Goal: Information Seeking & Learning: Learn about a topic

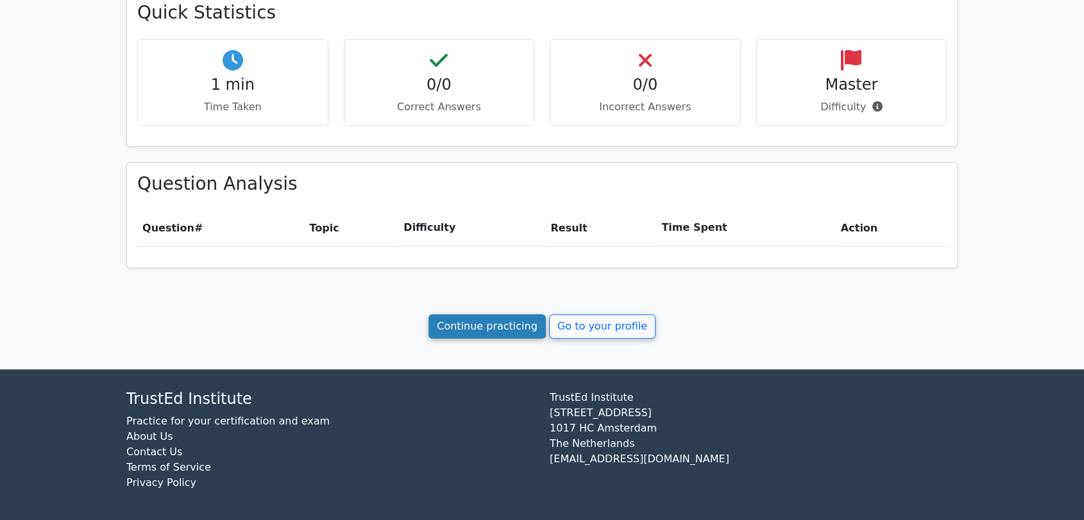
click at [492, 328] on link "Continue practicing" at bounding box center [486, 326] width 117 height 24
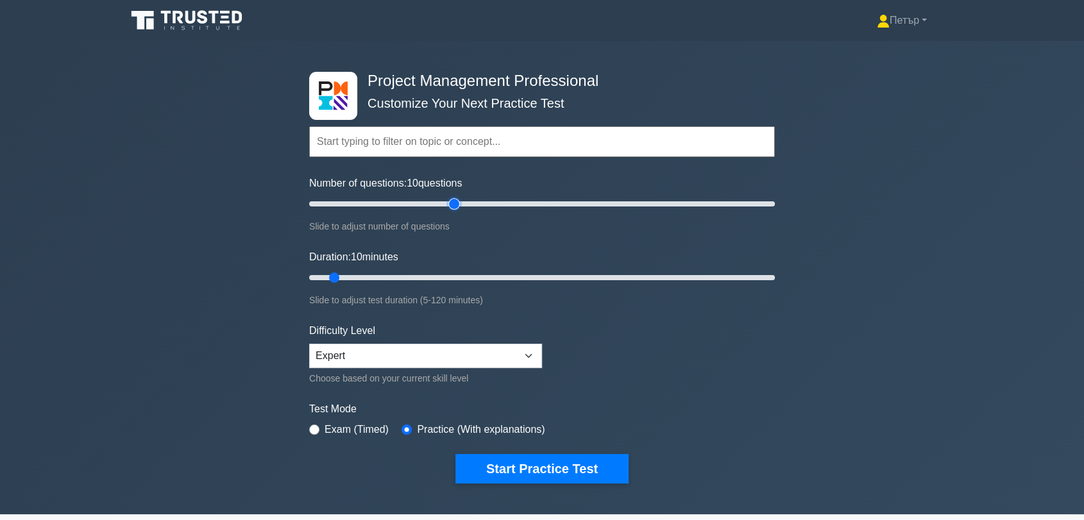
click at [451, 199] on input "Number of questions: 10 questions" at bounding box center [542, 203] width 466 height 15
type input "50"
click at [424, 199] on input "Number of questions: 65 questions" at bounding box center [542, 203] width 466 height 15
type input "120"
click at [770, 276] on input "Duration: 10 minutes" at bounding box center [542, 277] width 466 height 15
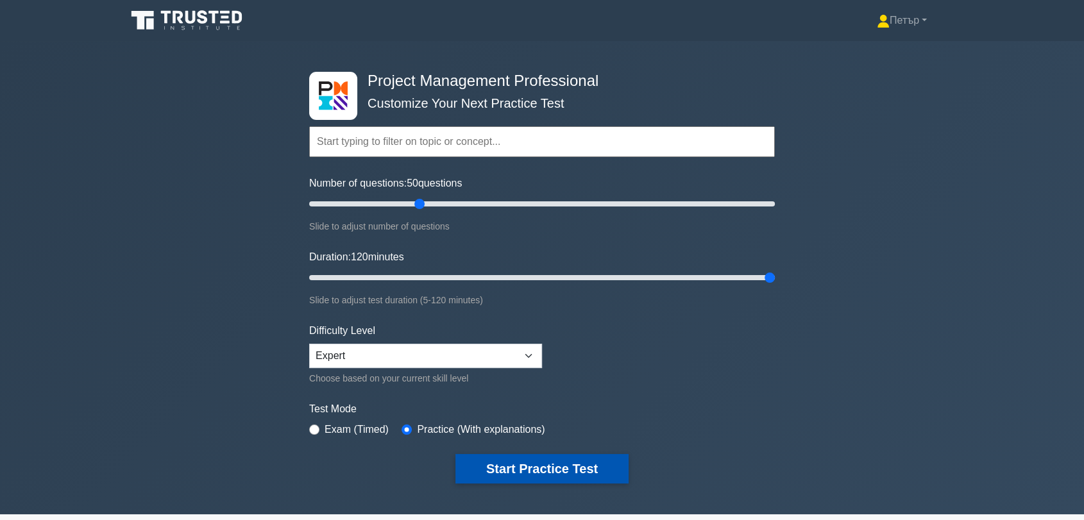
click at [566, 470] on button "Start Practice Test" at bounding box center [541, 468] width 173 height 29
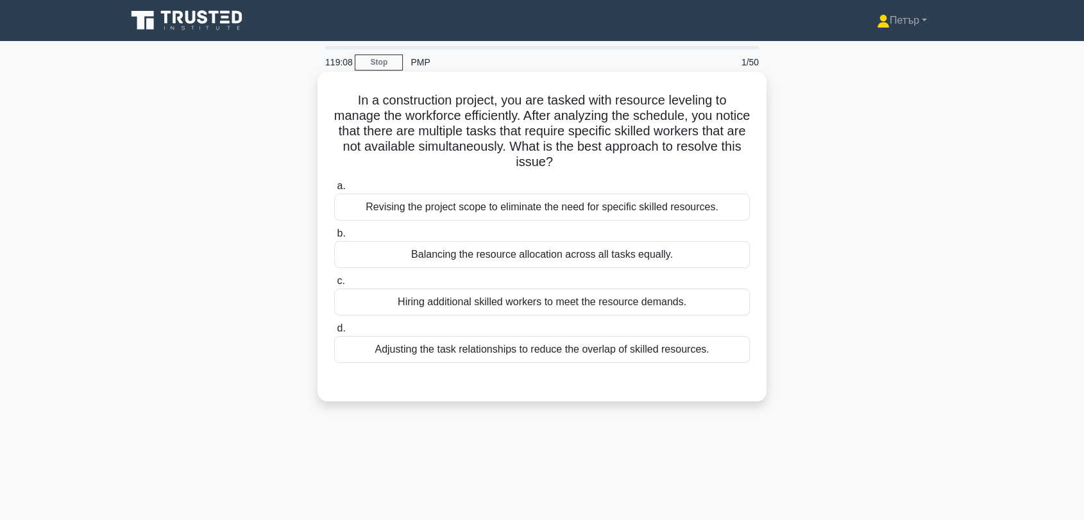
click at [664, 348] on div "Adjusting the task relationships to reduce the overlap of skilled resources." at bounding box center [541, 349] width 415 height 27
click at [334, 333] on input "d. Adjusting the task relationships to reduce the overlap of skilled resources." at bounding box center [334, 328] width 0 height 8
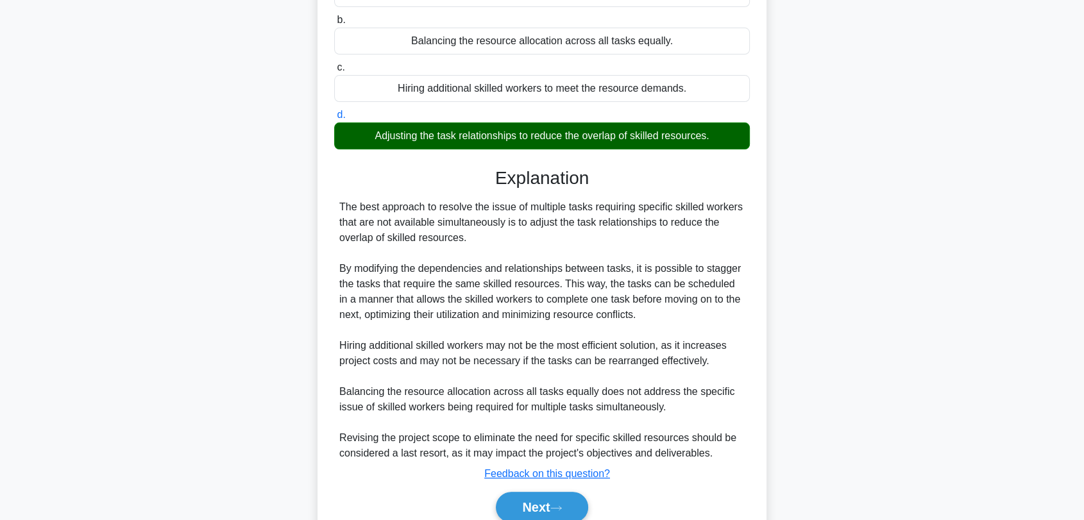
scroll to position [271, 0]
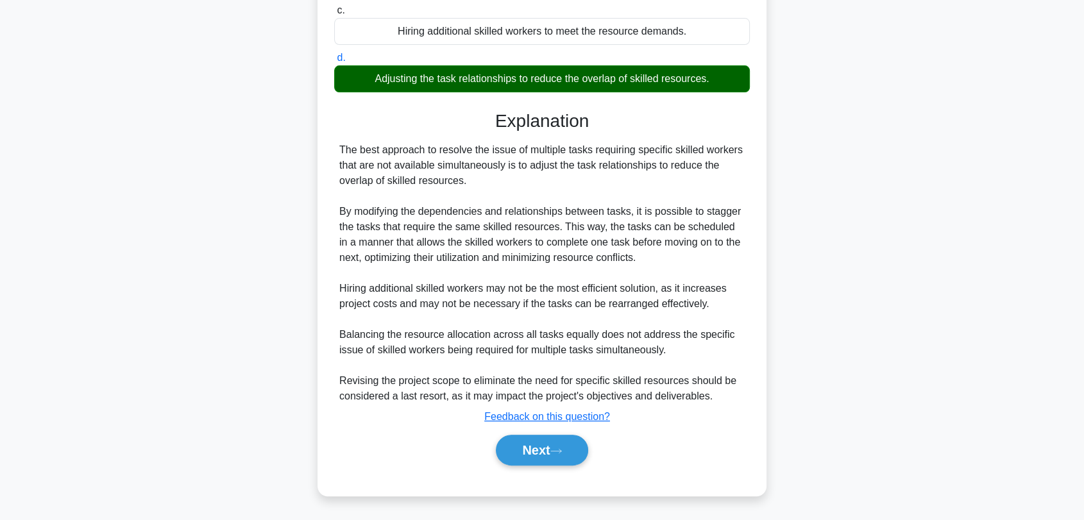
click at [488, 444] on div "Next" at bounding box center [541, 450] width 421 height 31
click at [509, 442] on button "Next" at bounding box center [542, 450] width 92 height 31
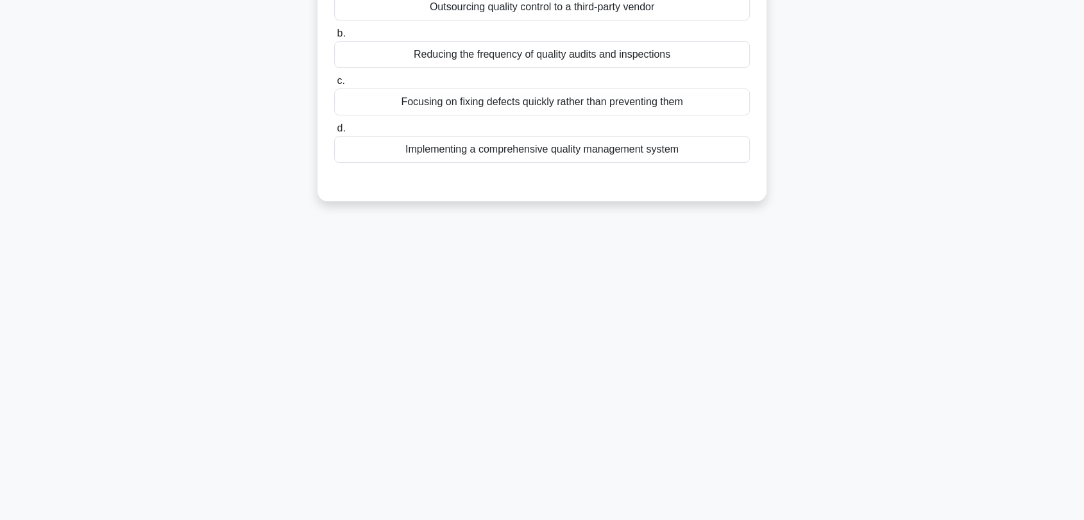
scroll to position [0, 0]
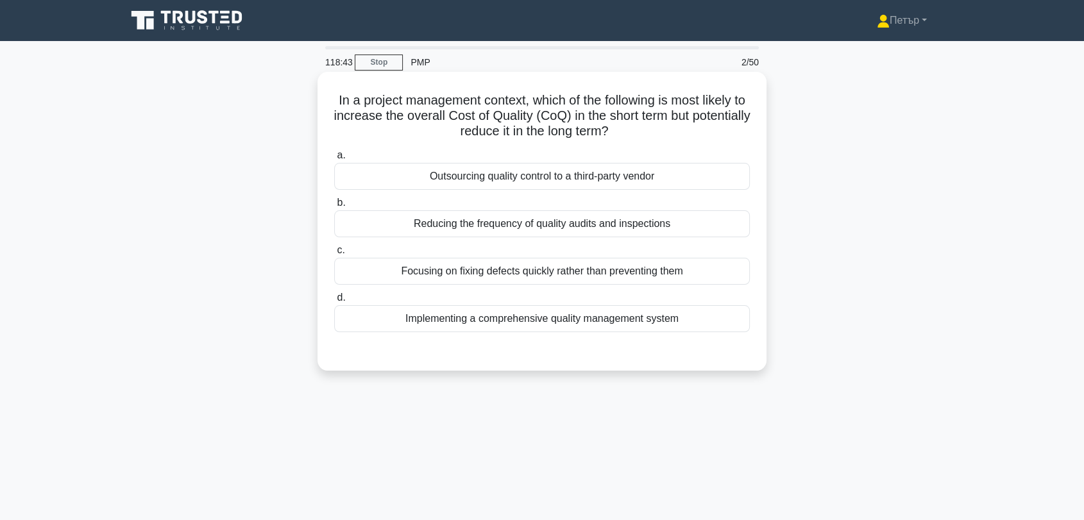
click at [705, 271] on div "Focusing on fixing defects quickly rather than preventing them" at bounding box center [541, 271] width 415 height 27
click at [334, 255] on input "c. Focusing on fixing defects quickly rather than preventing them" at bounding box center [334, 250] width 0 height 8
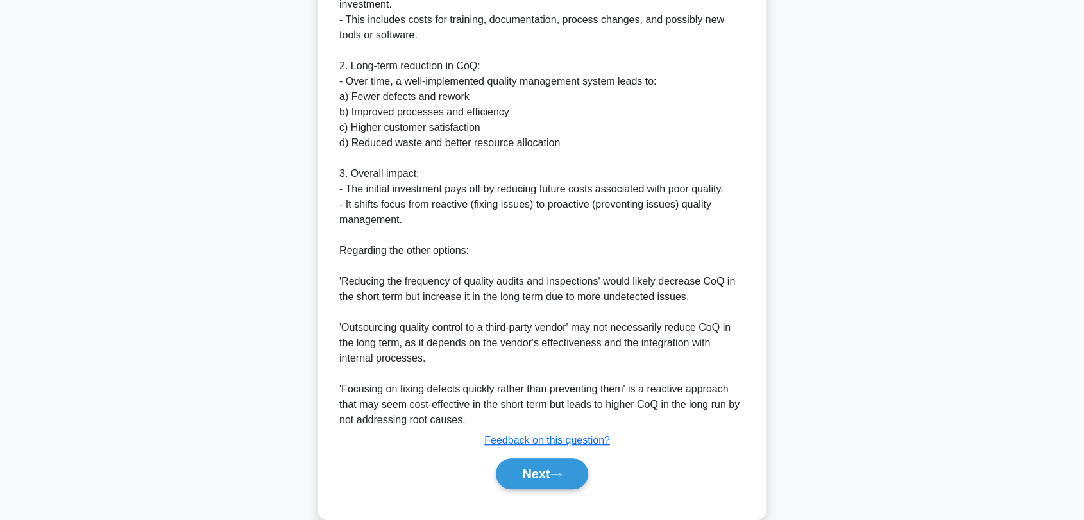
scroll to position [472, 0]
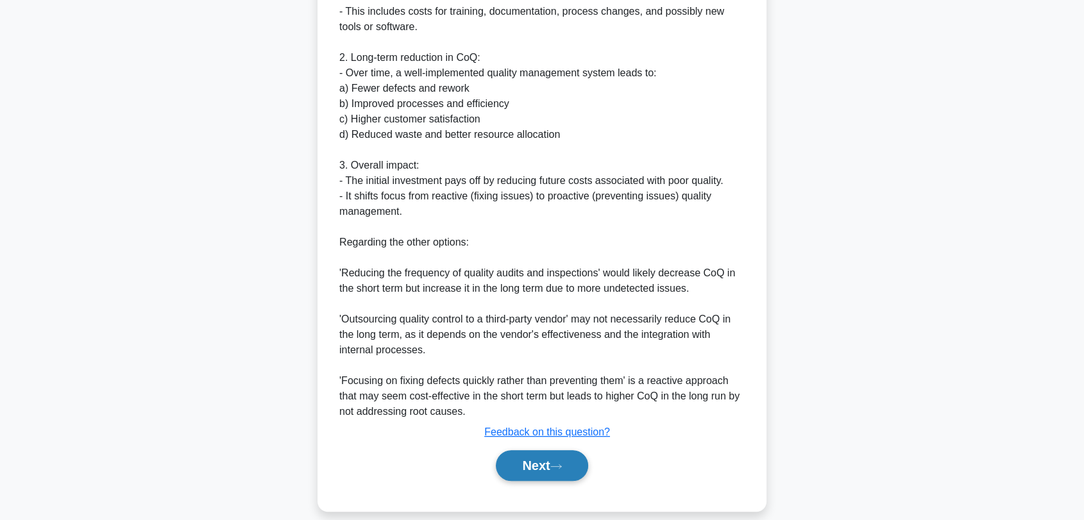
click at [562, 450] on button "Next" at bounding box center [542, 465] width 92 height 31
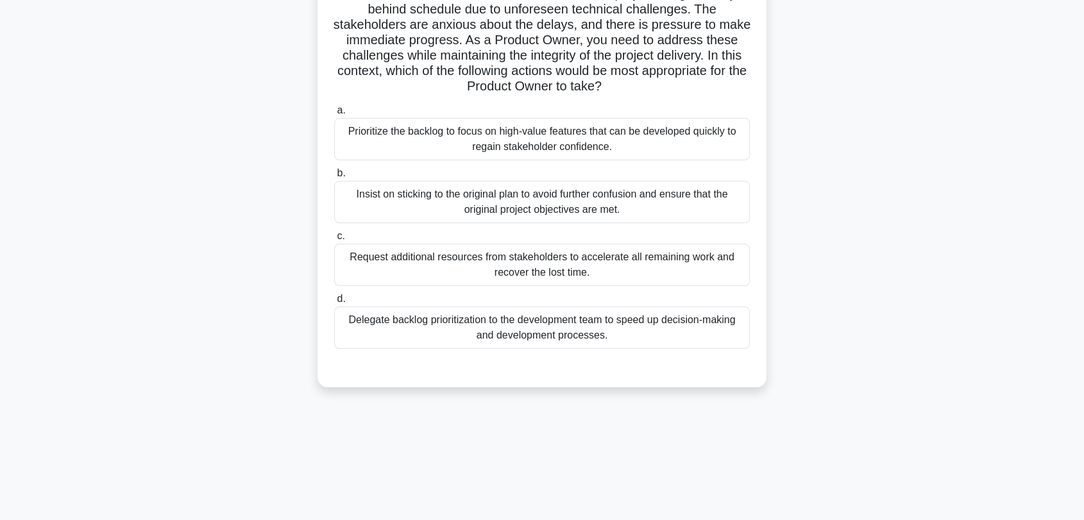
scroll to position [173, 0]
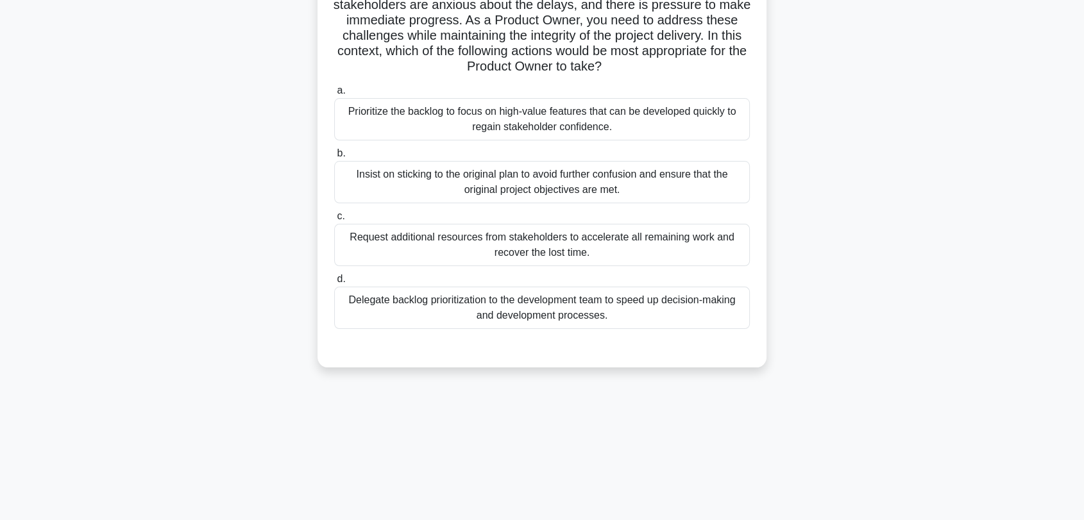
click at [676, 119] on div "Prioritize the backlog to focus on high-value features that can be developed qu…" at bounding box center [541, 119] width 415 height 42
click at [334, 95] on input "a. Prioritize the backlog to focus on high-value features that can be developed…" at bounding box center [334, 91] width 0 height 8
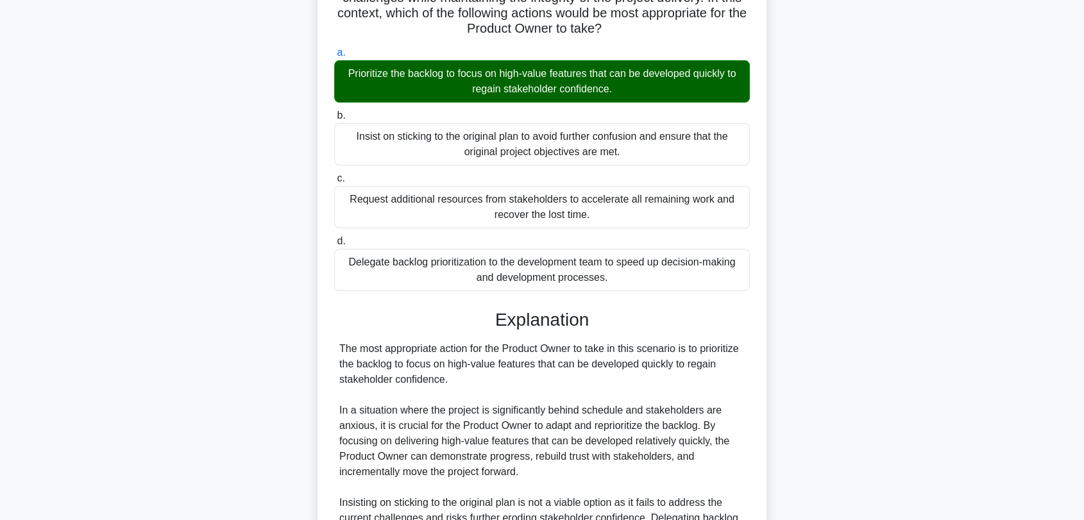
scroll to position [394, 0]
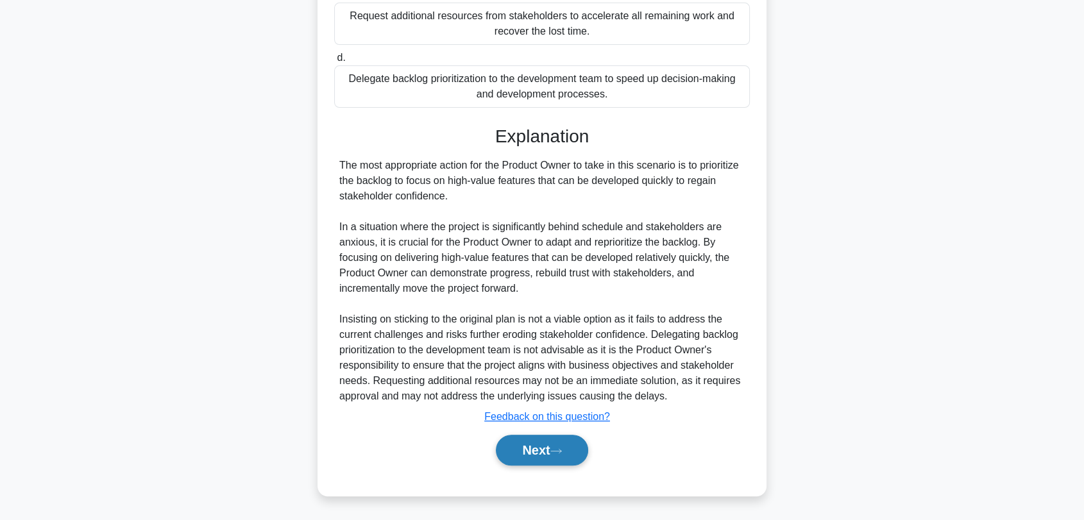
click at [523, 439] on button "Next" at bounding box center [542, 450] width 92 height 31
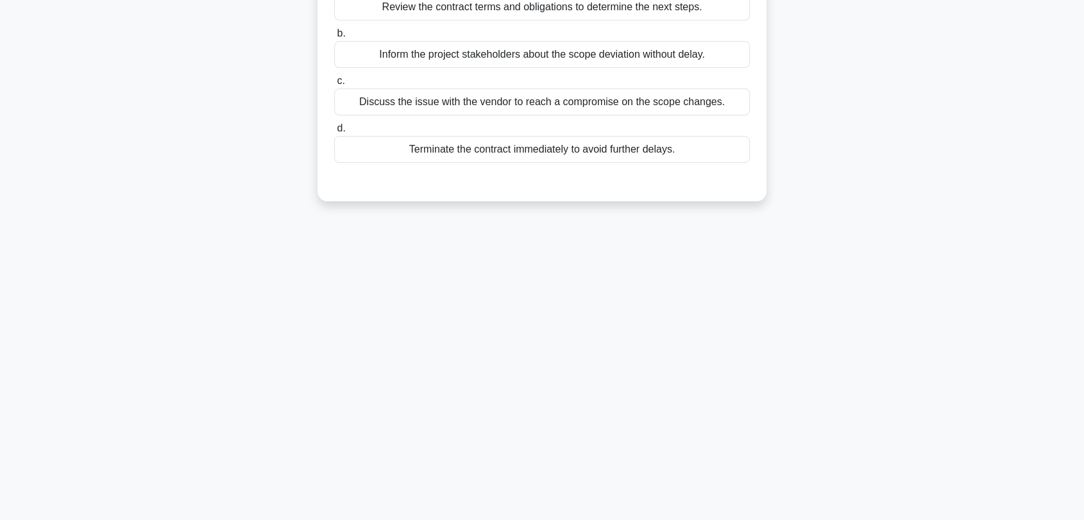
scroll to position [6, 0]
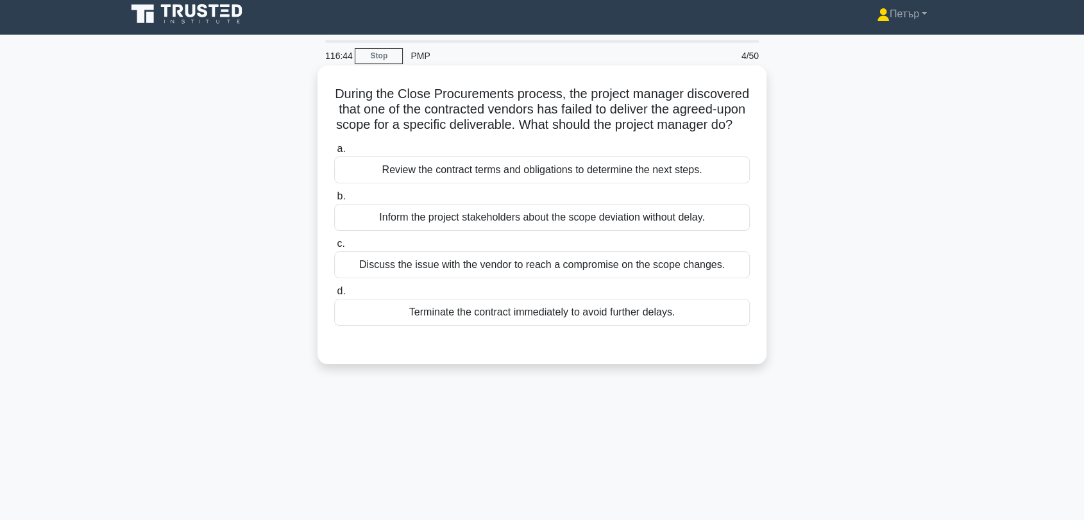
click at [739, 183] on div "Review the contract terms and obligations to determine the next steps." at bounding box center [541, 169] width 415 height 27
click at [334, 153] on input "a. Review the contract terms and obligations to determine the next steps." at bounding box center [334, 149] width 0 height 8
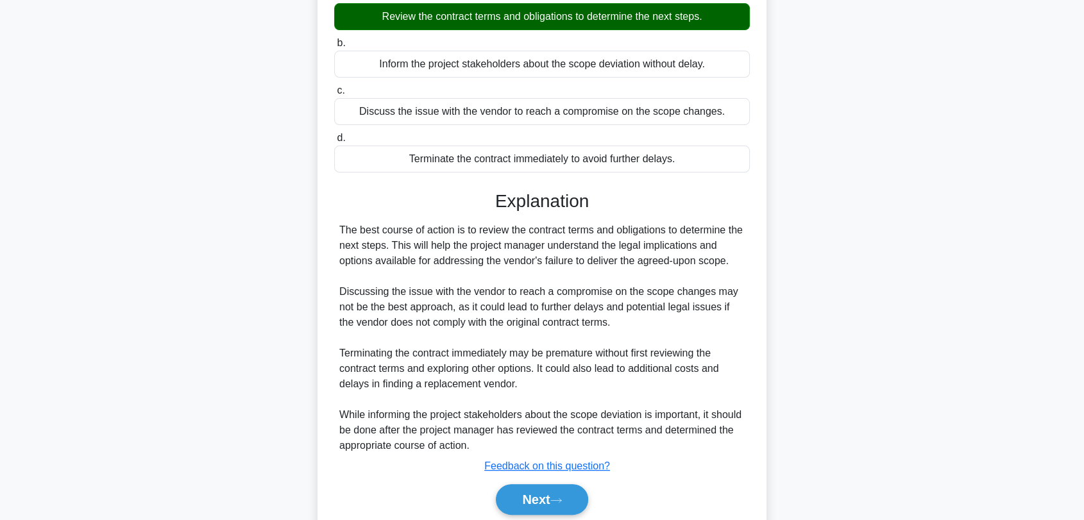
scroll to position [224, 0]
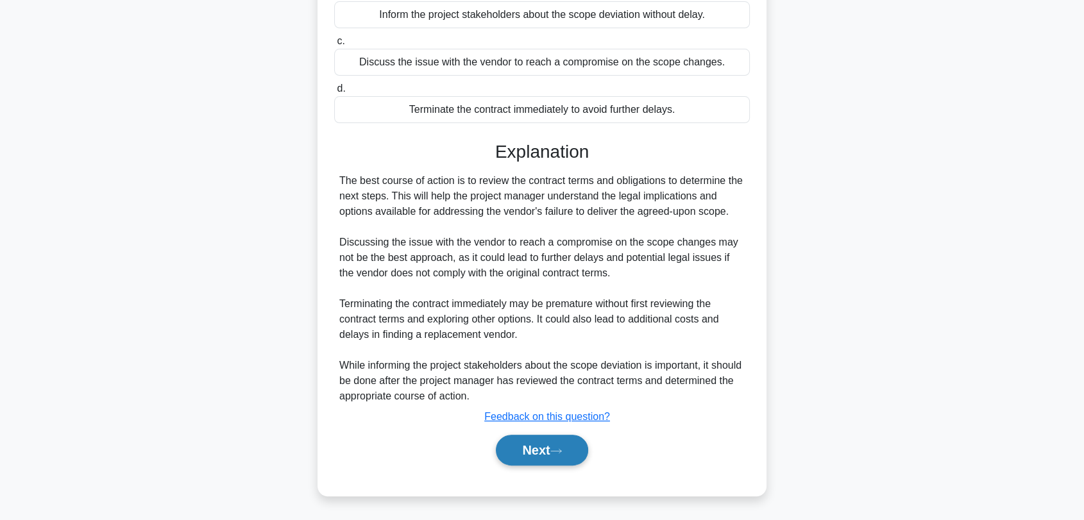
click at [547, 451] on button "Next" at bounding box center [542, 450] width 92 height 31
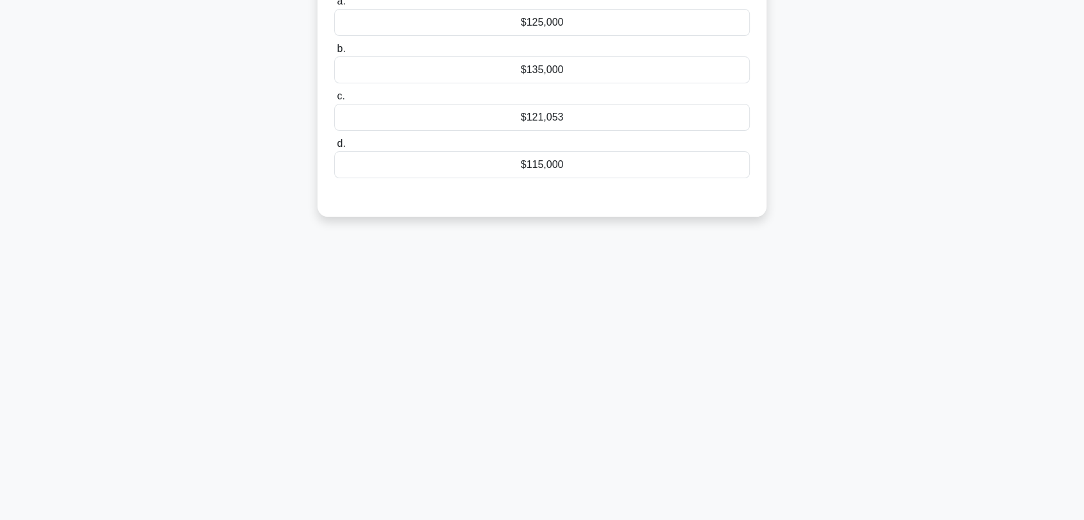
scroll to position [6, 0]
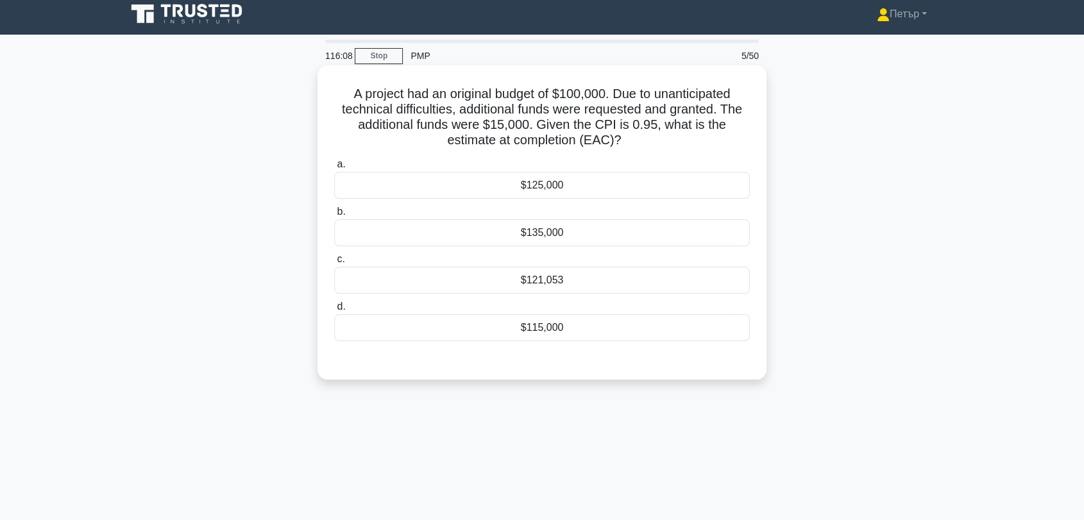
click at [614, 288] on div "$121,053" at bounding box center [541, 280] width 415 height 27
click at [334, 264] on input "c. $121,053" at bounding box center [334, 259] width 0 height 8
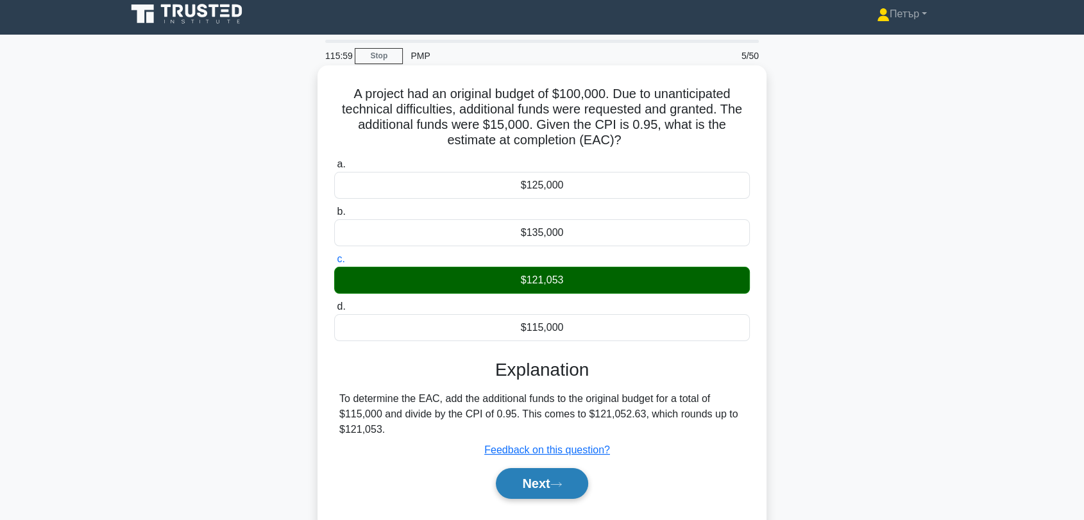
click at [549, 478] on button "Next" at bounding box center [542, 483] width 92 height 31
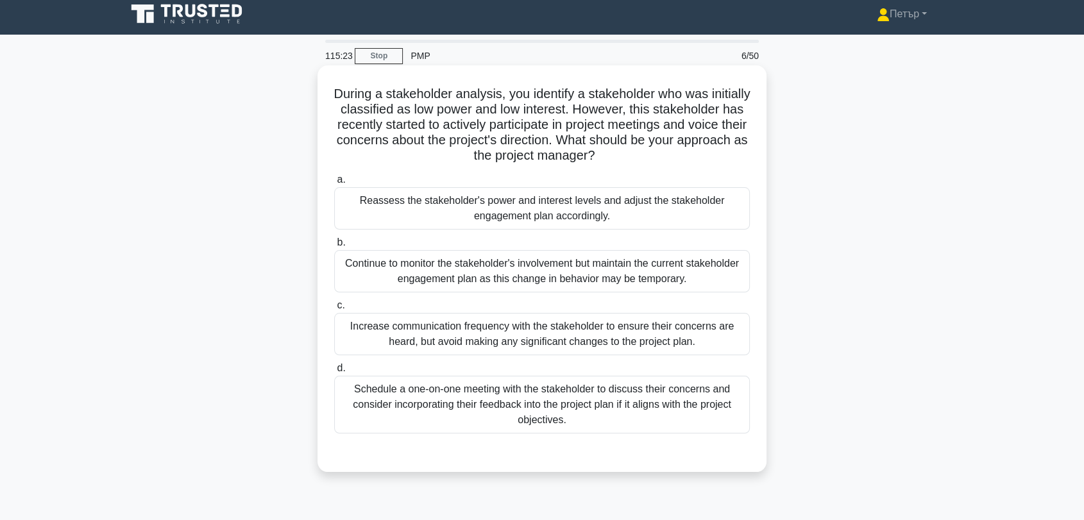
click at [708, 214] on div "Reassess the stakeholder's power and interest levels and adjust the stakeholder…" at bounding box center [541, 208] width 415 height 42
click at [334, 184] on input "a. Reassess the stakeholder's power and interest levels and adjust the stakehol…" at bounding box center [334, 180] width 0 height 8
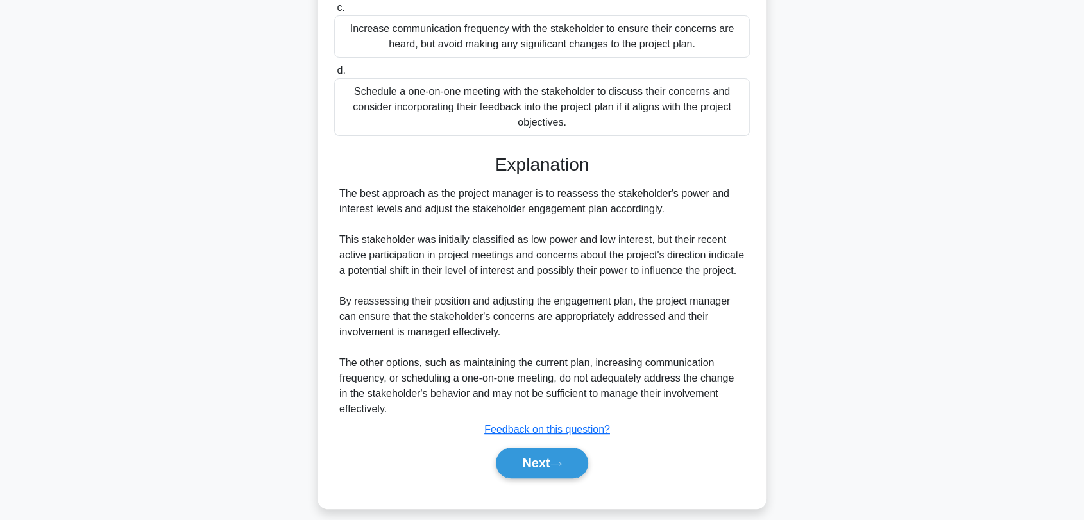
scroll to position [332, 0]
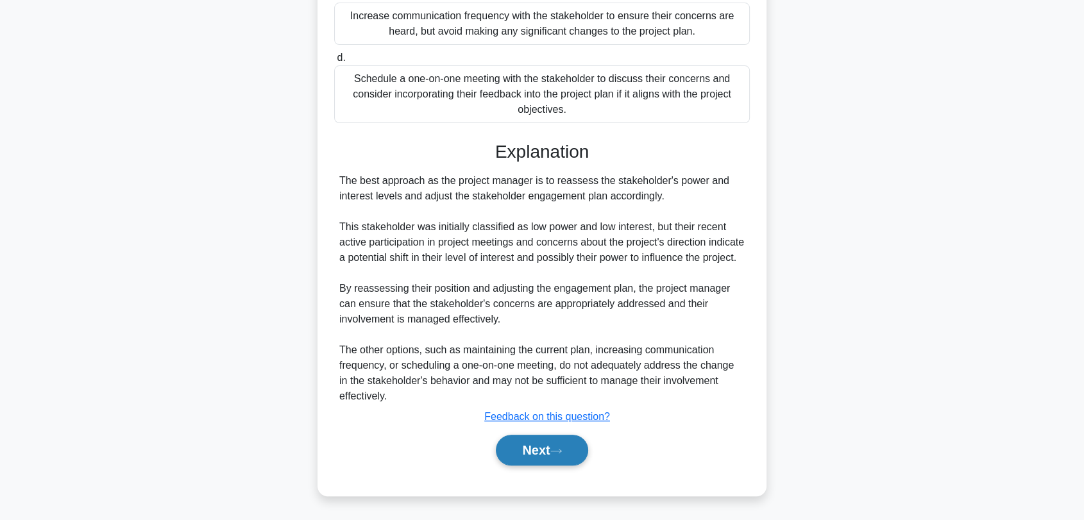
click at [561, 450] on icon at bounding box center [556, 451] width 10 height 4
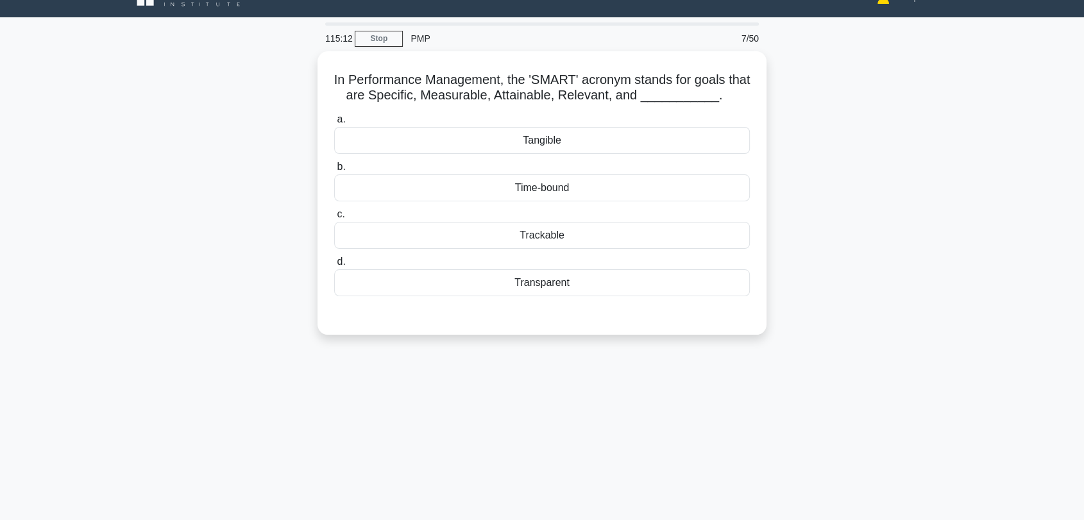
scroll to position [0, 0]
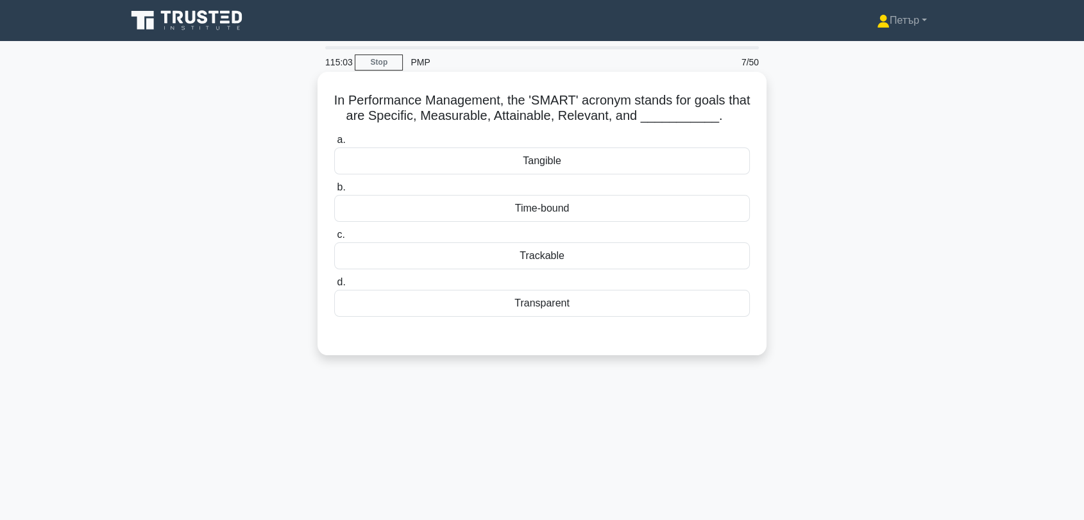
click at [646, 203] on div "Time-bound" at bounding box center [541, 208] width 415 height 27
click at [334, 192] on input "b. Time-bound" at bounding box center [334, 187] width 0 height 8
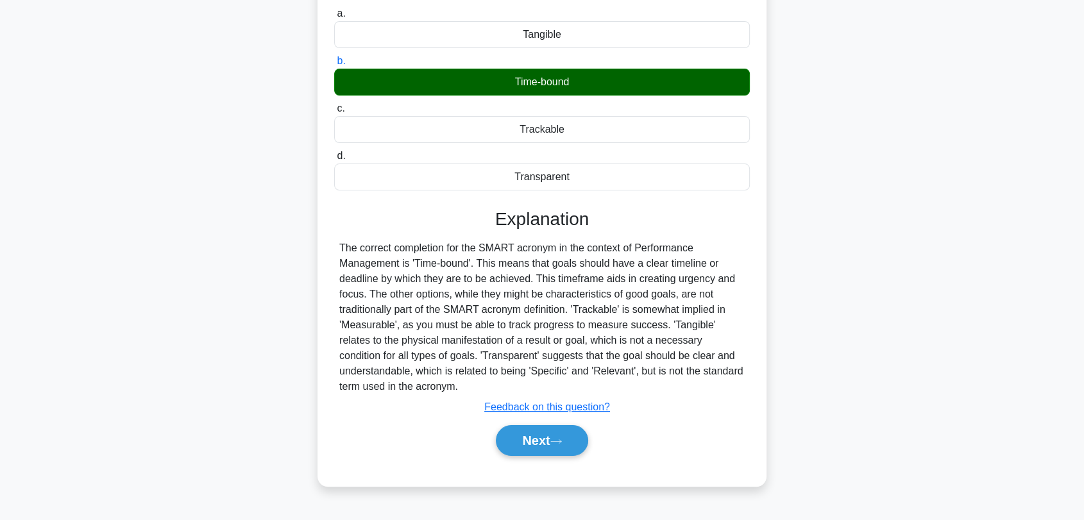
scroll to position [173, 0]
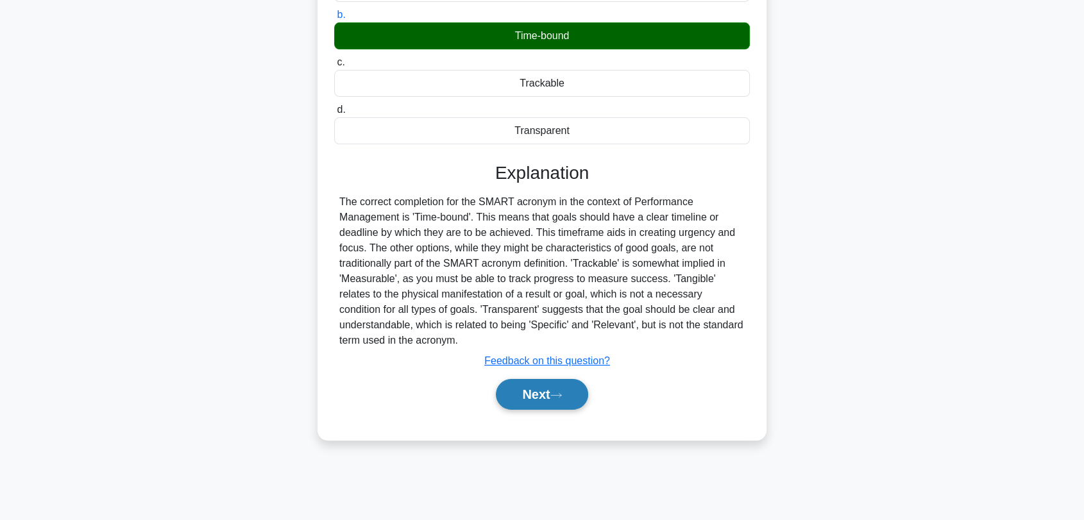
click at [533, 391] on button "Next" at bounding box center [542, 394] width 92 height 31
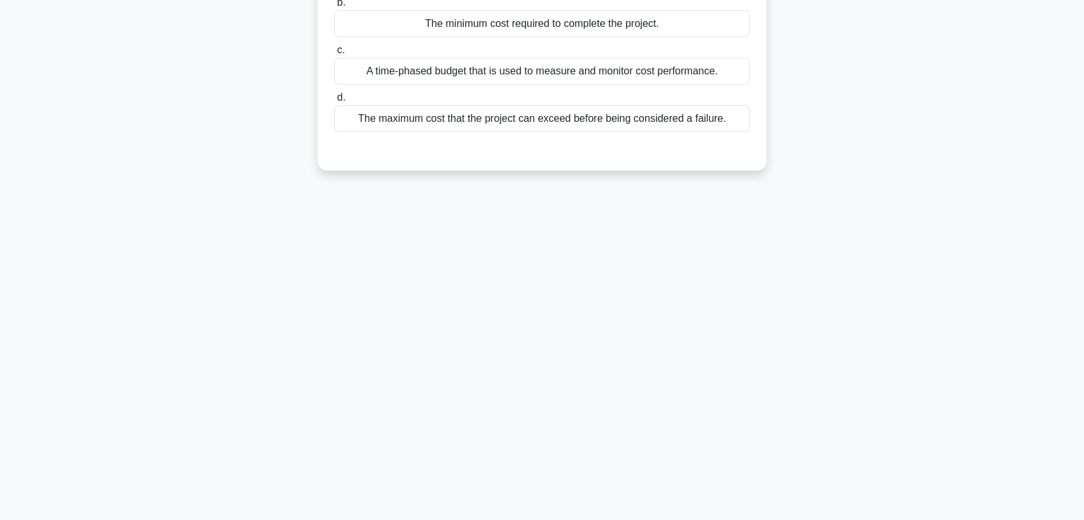
scroll to position [6, 0]
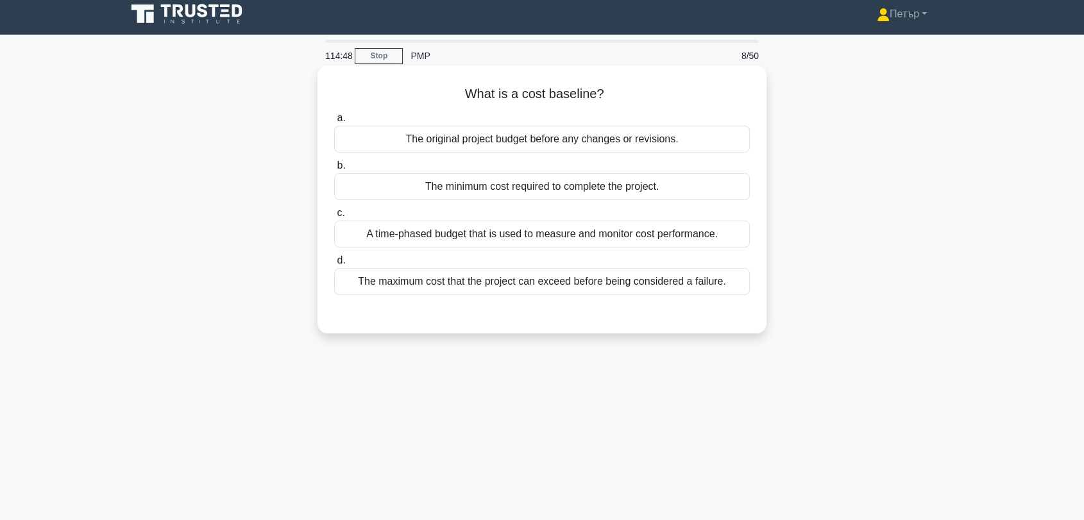
click at [716, 137] on div "The original project budget before any changes or revisions." at bounding box center [541, 139] width 415 height 27
click at [334, 122] on input "a. The original project budget before any changes or revisions." at bounding box center [334, 118] width 0 height 8
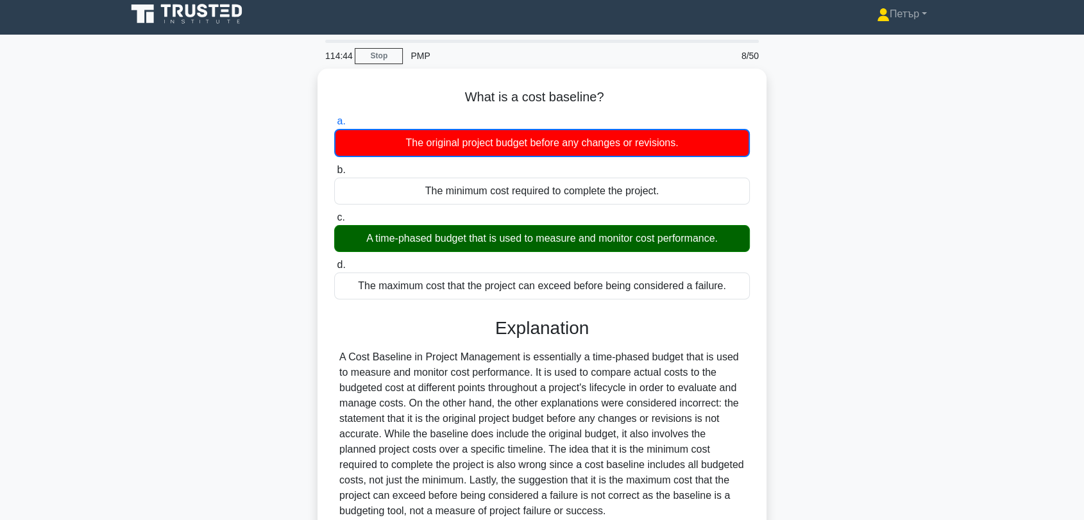
scroll to position [173, 0]
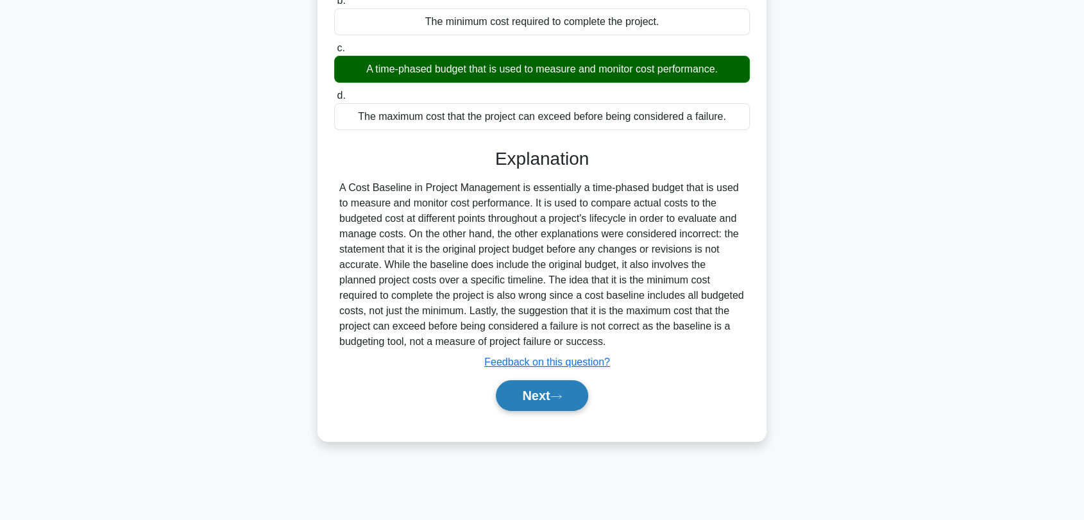
click at [571, 388] on button "Next" at bounding box center [542, 395] width 92 height 31
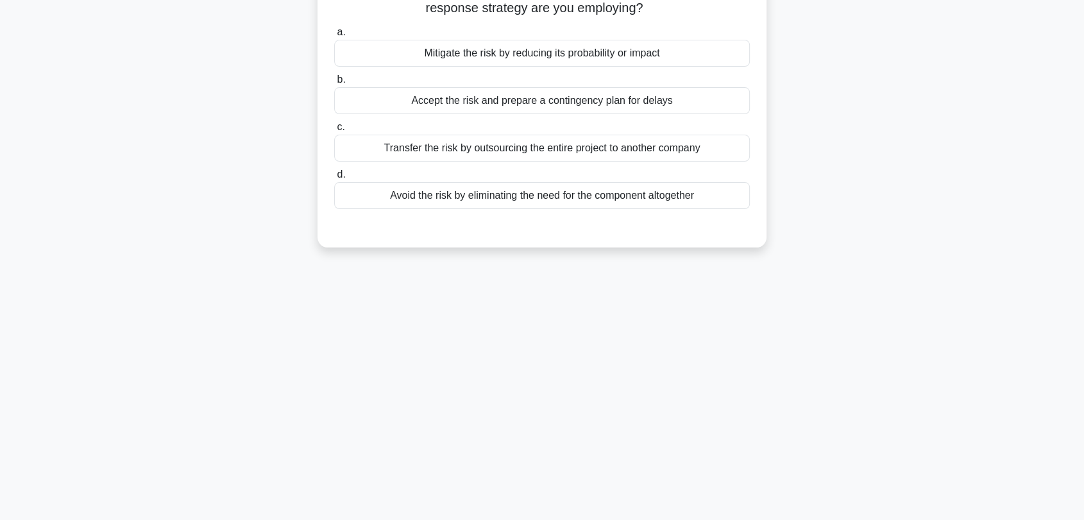
scroll to position [6, 0]
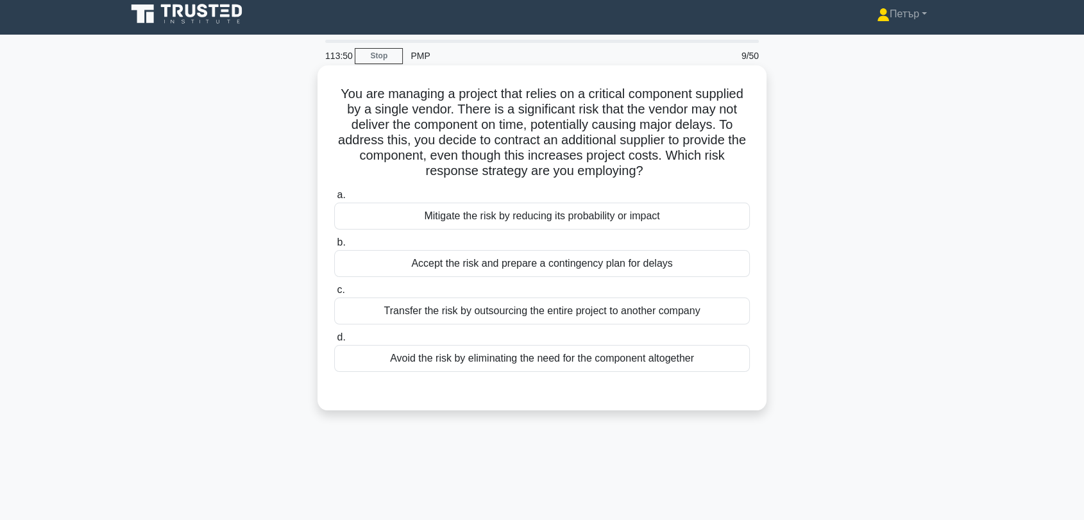
click at [731, 211] on div "Mitigate the risk by reducing its probability or impact" at bounding box center [541, 216] width 415 height 27
click at [334, 199] on input "a. Mitigate the risk by reducing its probability or impact" at bounding box center [334, 195] width 0 height 8
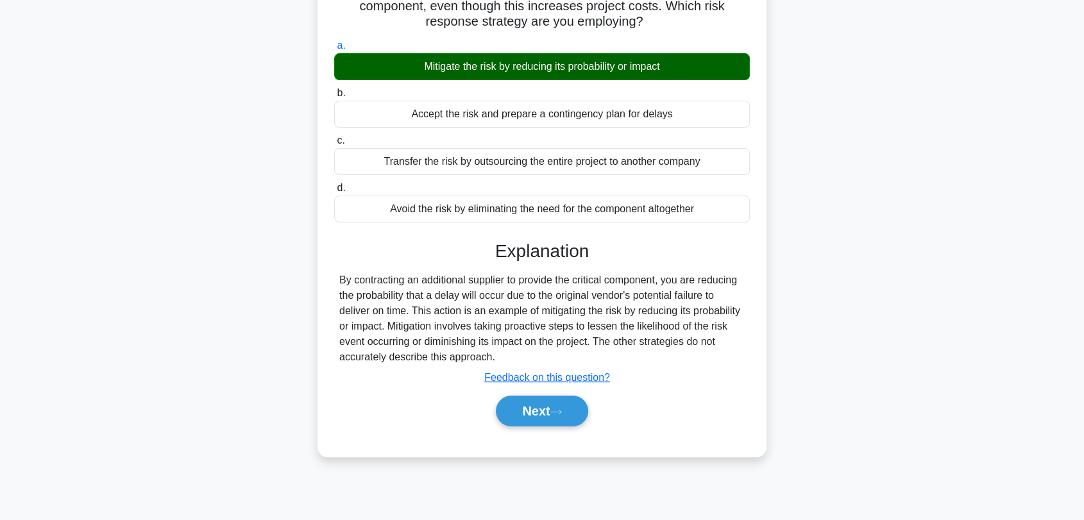
scroll to position [173, 0]
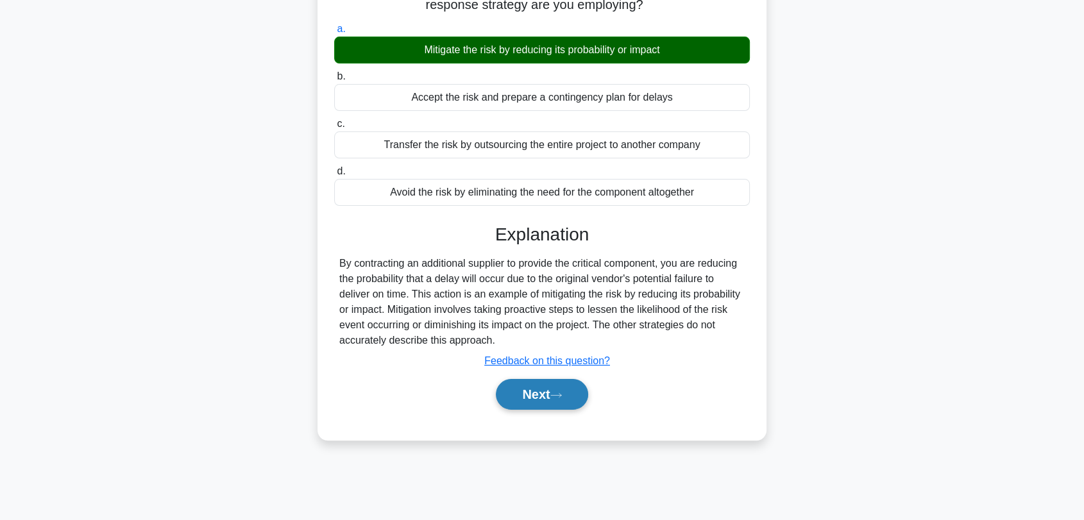
click at [519, 399] on button "Next" at bounding box center [542, 394] width 92 height 31
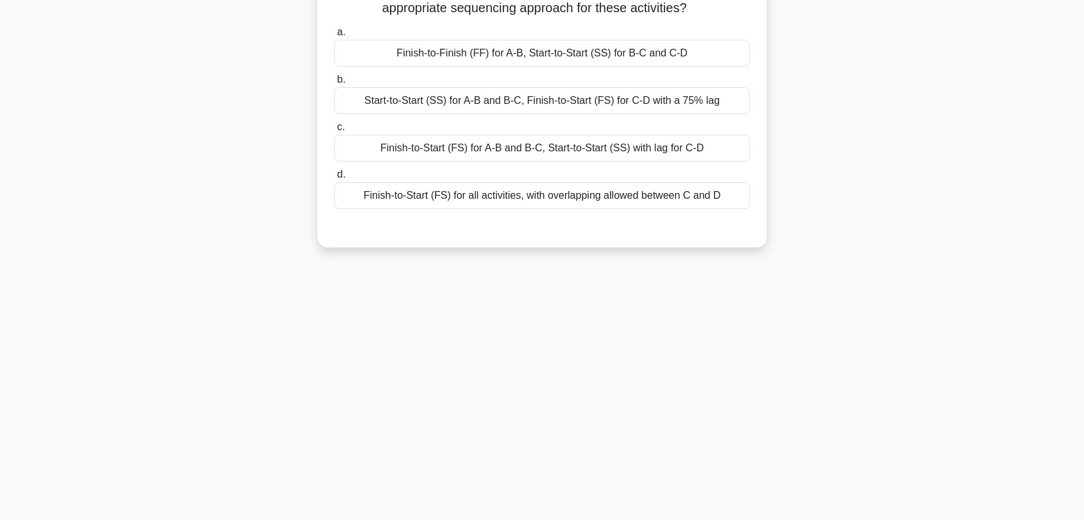
scroll to position [6, 0]
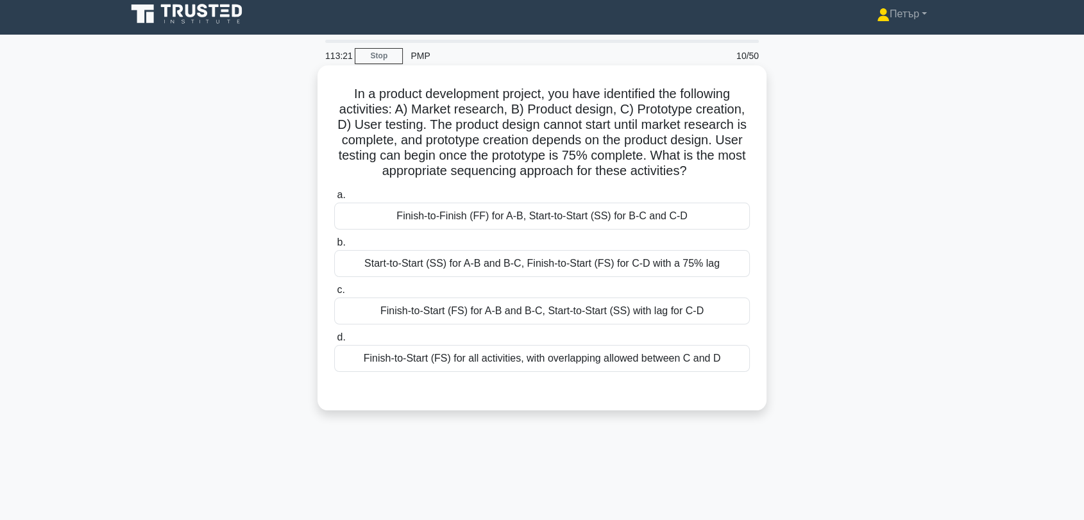
click at [530, 315] on div "Finish-to-Start (FS) for A-B and B-C, Start-to-Start (SS) with lag for C-D" at bounding box center [541, 311] width 415 height 27
click at [334, 294] on input "c. Finish-to-Start (FS) for A-B and B-C, Start-to-Start (SS) with lag for C-D" at bounding box center [334, 290] width 0 height 8
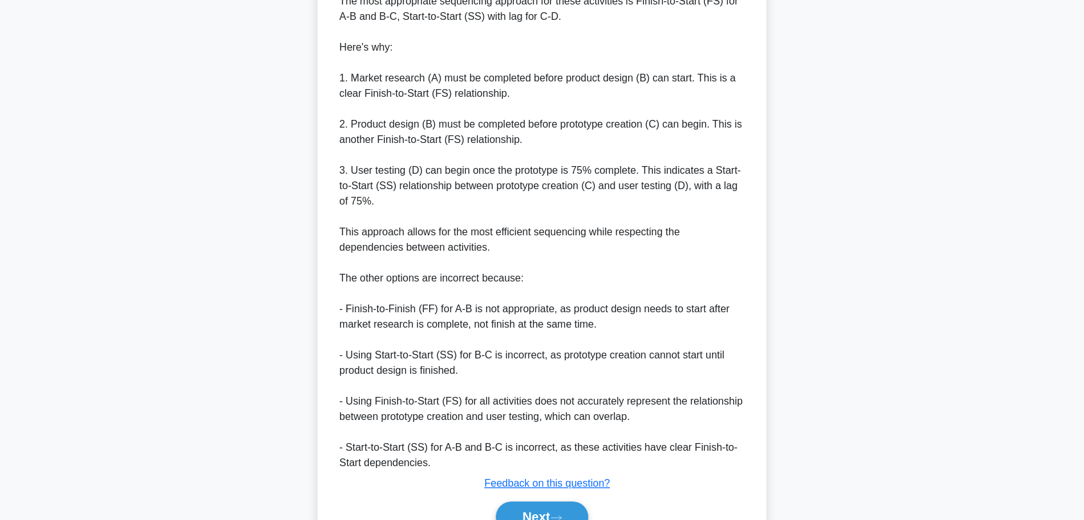
scroll to position [501, 0]
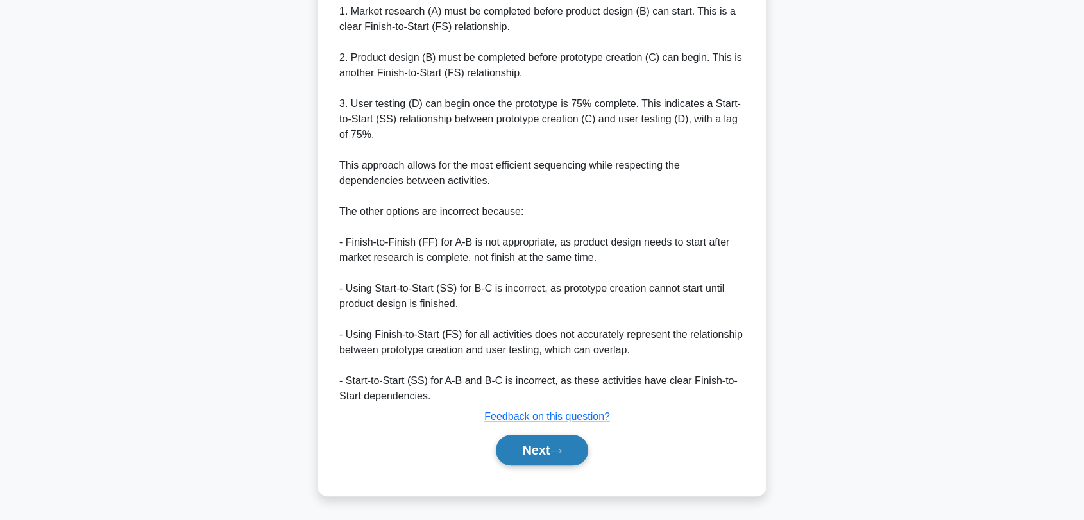
click at [560, 450] on icon at bounding box center [556, 451] width 10 height 4
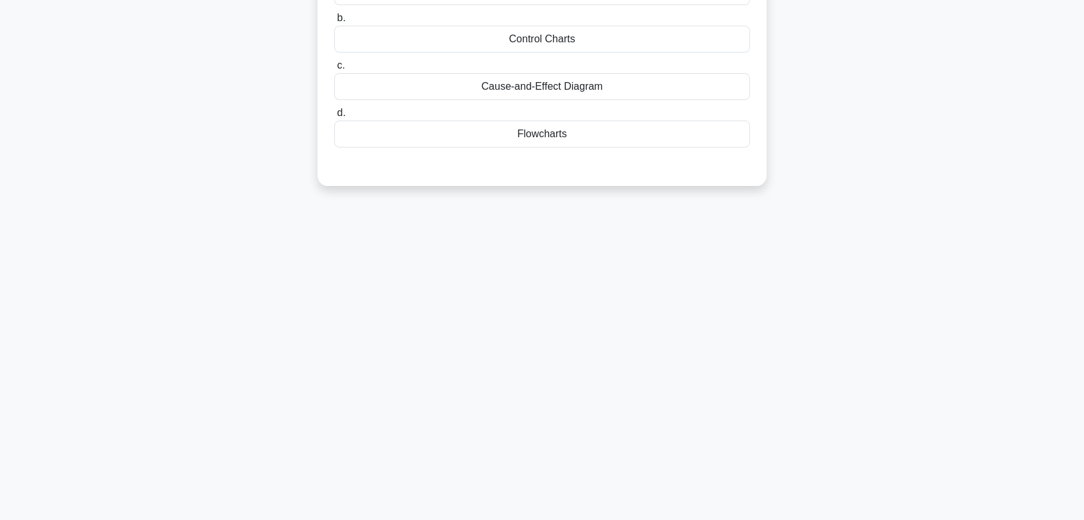
scroll to position [0, 0]
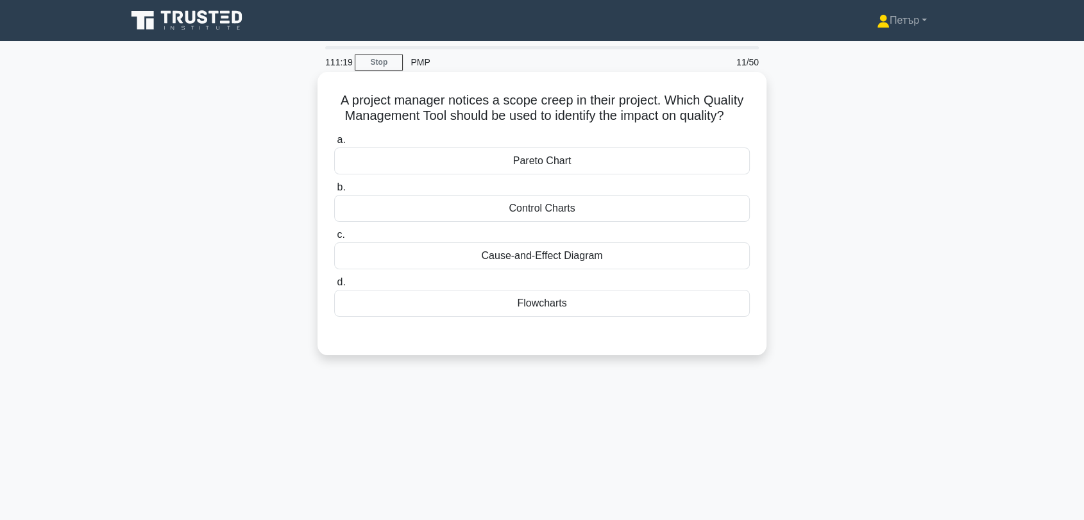
click at [726, 202] on div "Control Charts" at bounding box center [541, 208] width 415 height 27
click at [334, 192] on input "b. Control Charts" at bounding box center [334, 187] width 0 height 8
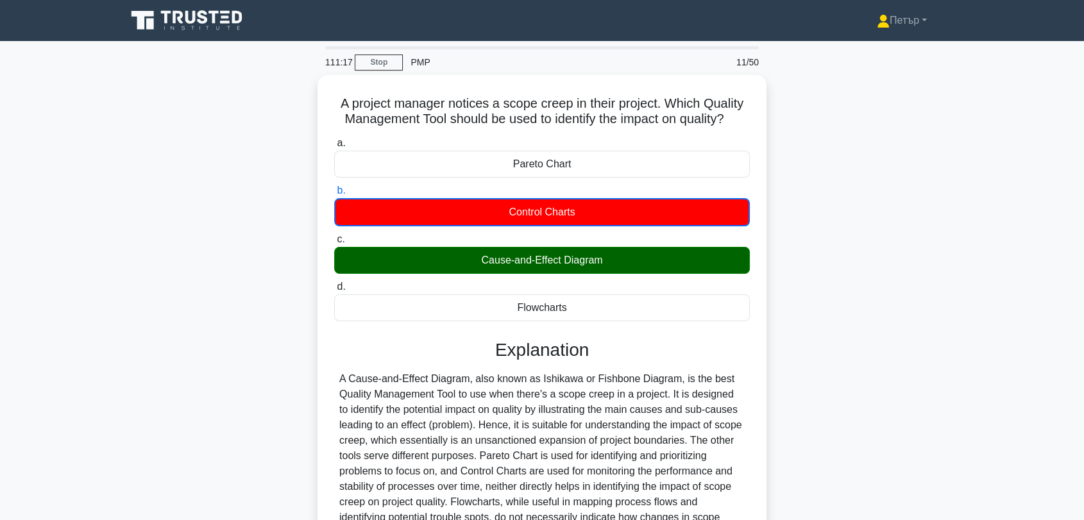
scroll to position [173, 0]
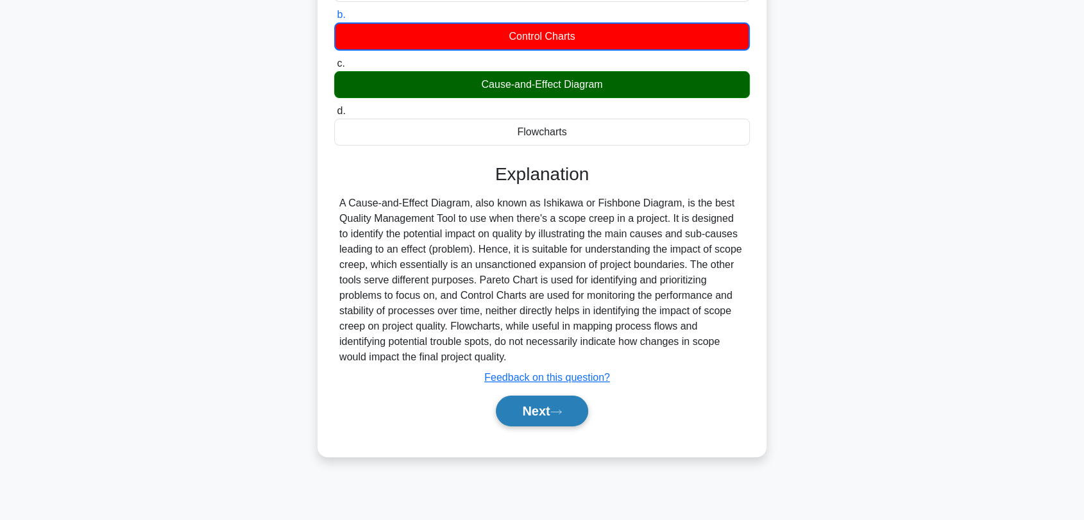
click at [525, 410] on button "Next" at bounding box center [542, 411] width 92 height 31
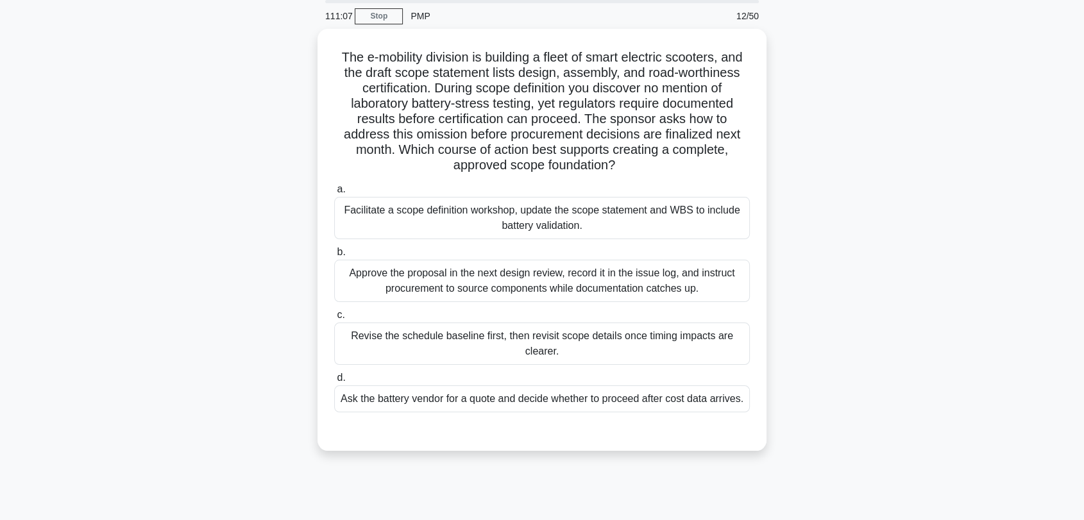
scroll to position [6, 0]
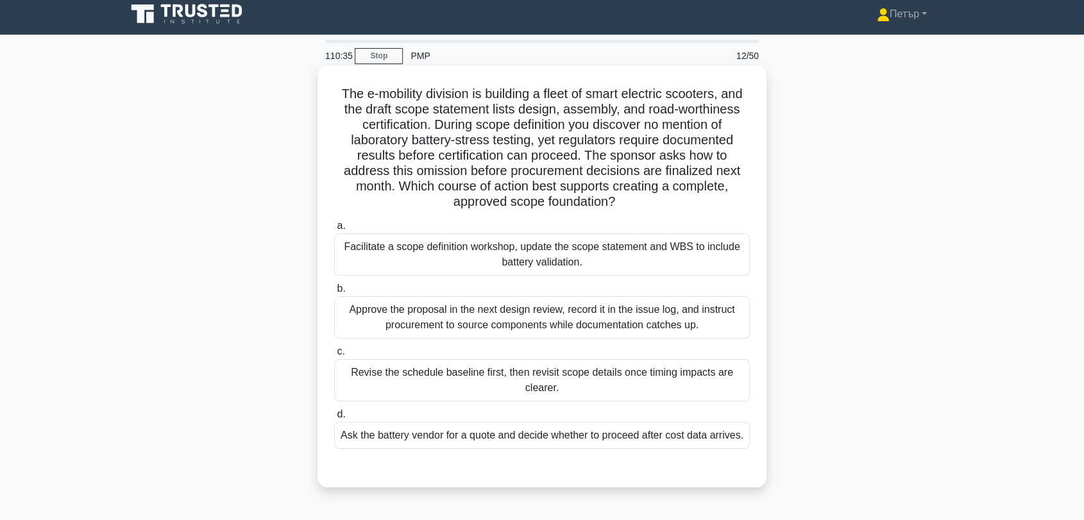
click at [734, 260] on div "Facilitate a scope definition workshop, update the scope statement and WBS to i…" at bounding box center [541, 254] width 415 height 42
click at [334, 230] on input "a. Facilitate a scope definition workshop, update the scope statement and WBS t…" at bounding box center [334, 226] width 0 height 8
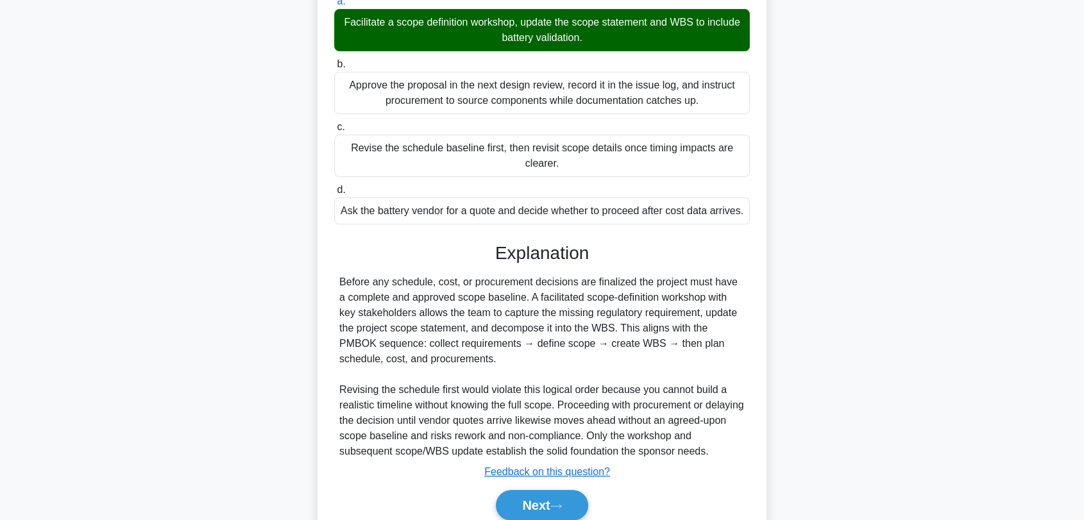
scroll to position [286, 0]
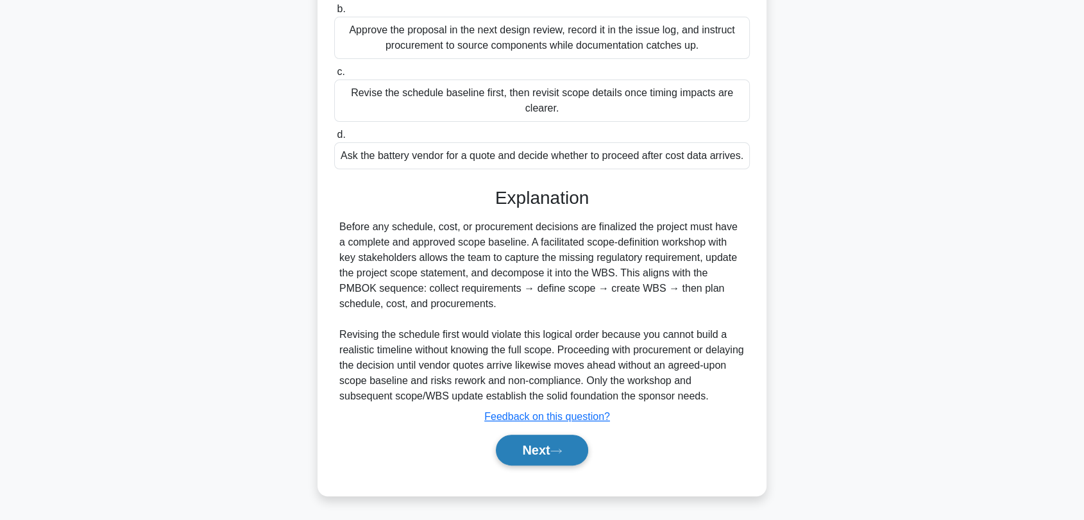
click at [519, 460] on button "Next" at bounding box center [542, 450] width 92 height 31
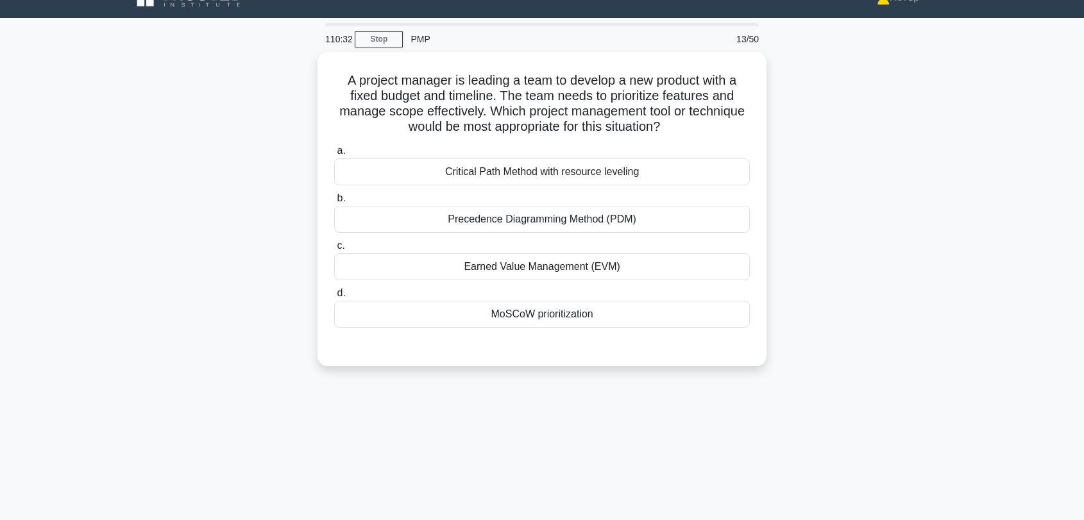
scroll to position [0, 0]
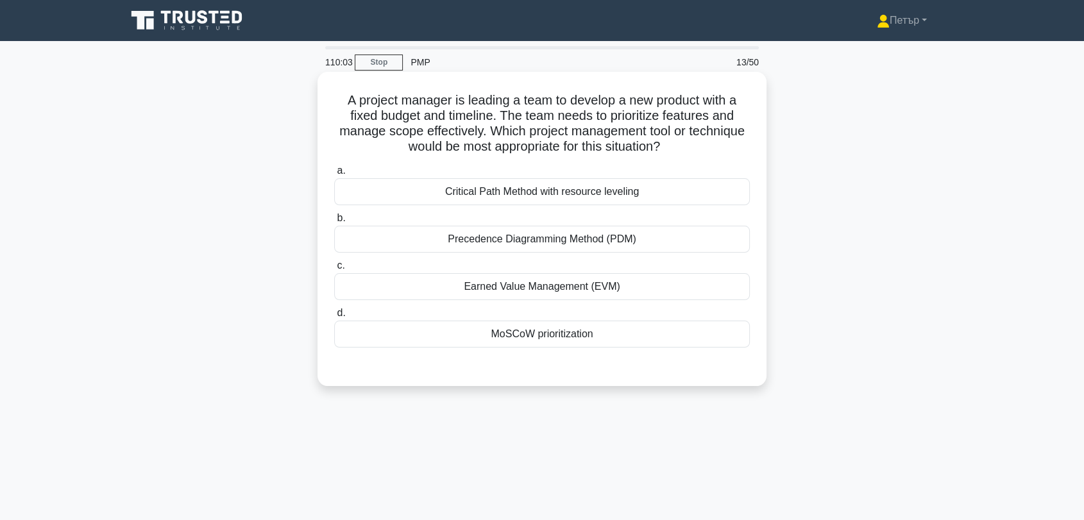
click at [711, 337] on div "MoSCoW prioritization" at bounding box center [541, 334] width 415 height 27
click at [334, 317] on input "d. MoSCoW prioritization" at bounding box center [334, 313] width 0 height 8
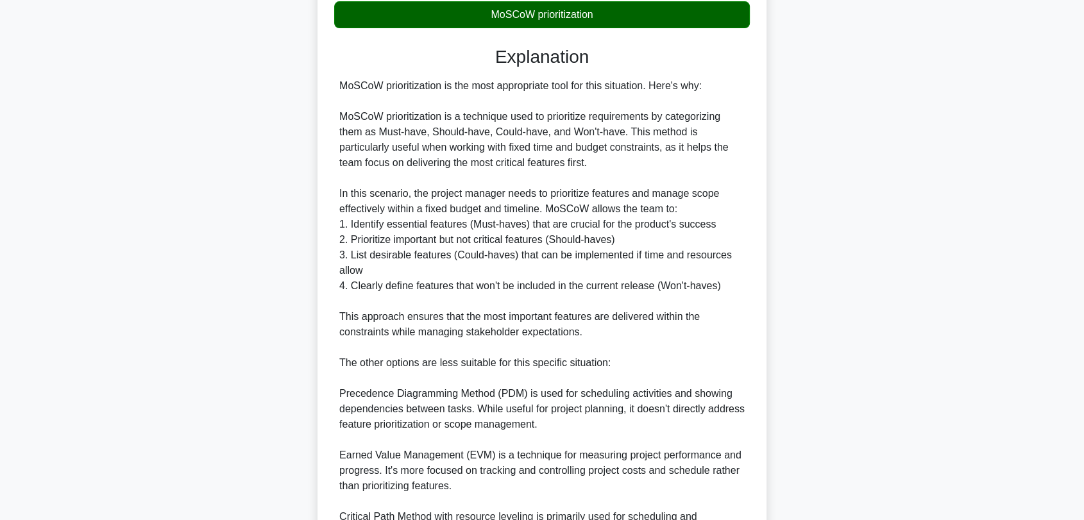
scroll to position [486, 0]
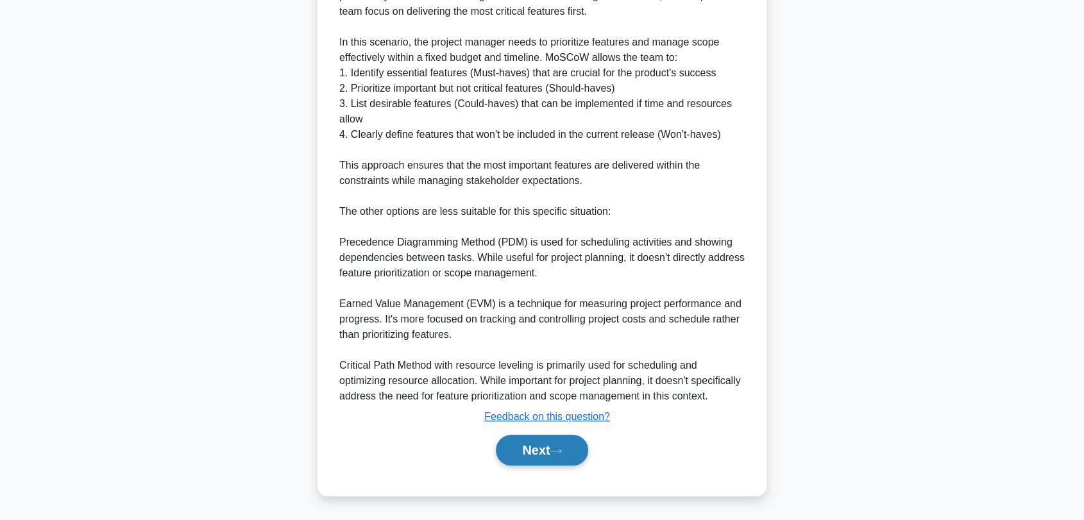
click at [555, 448] on icon at bounding box center [556, 451] width 12 height 7
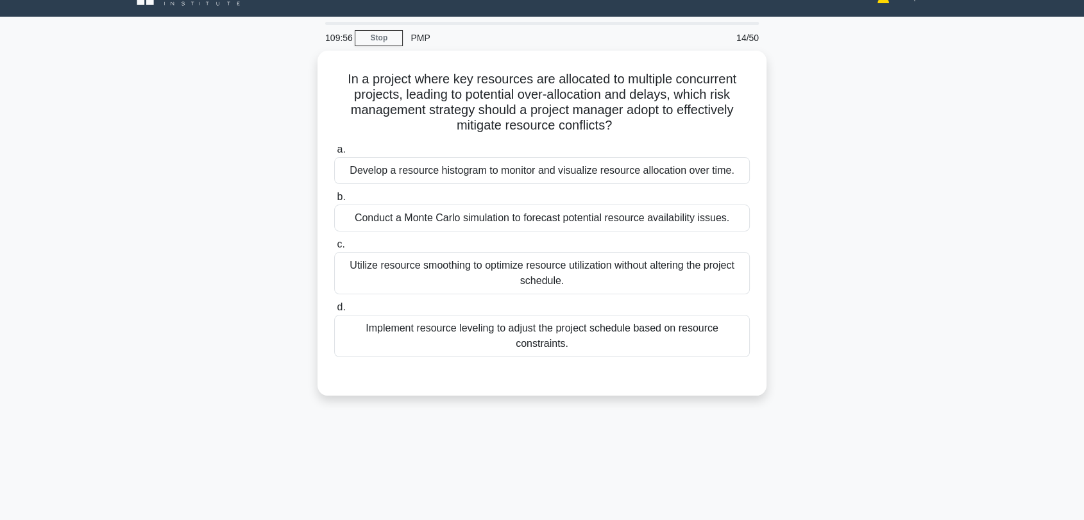
scroll to position [6, 0]
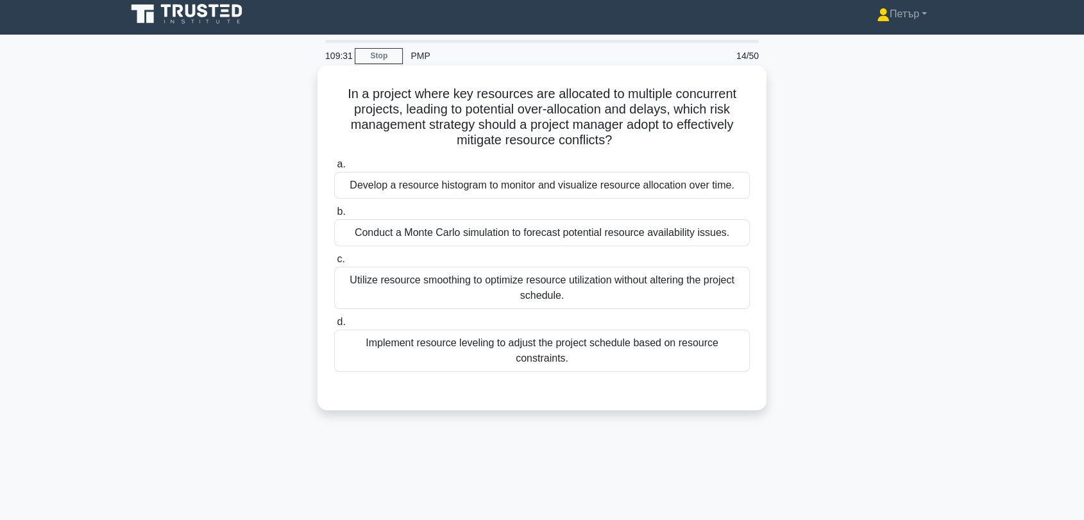
click at [699, 303] on div "Utilize resource smoothing to optimize resource utilization without altering th…" at bounding box center [541, 288] width 415 height 42
click at [334, 264] on input "c. Utilize resource smoothing to optimize resource utilization without altering…" at bounding box center [334, 259] width 0 height 8
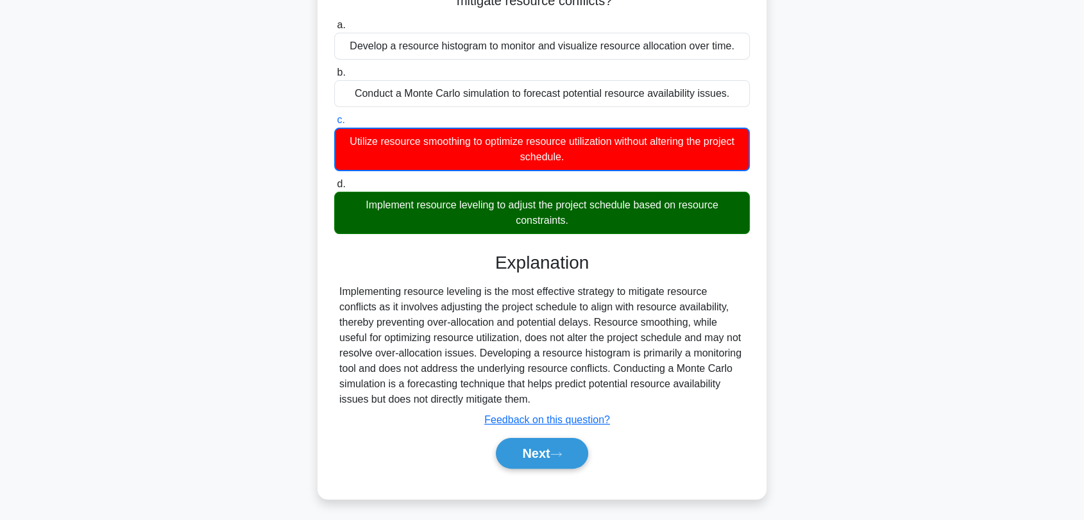
scroll to position [173, 0]
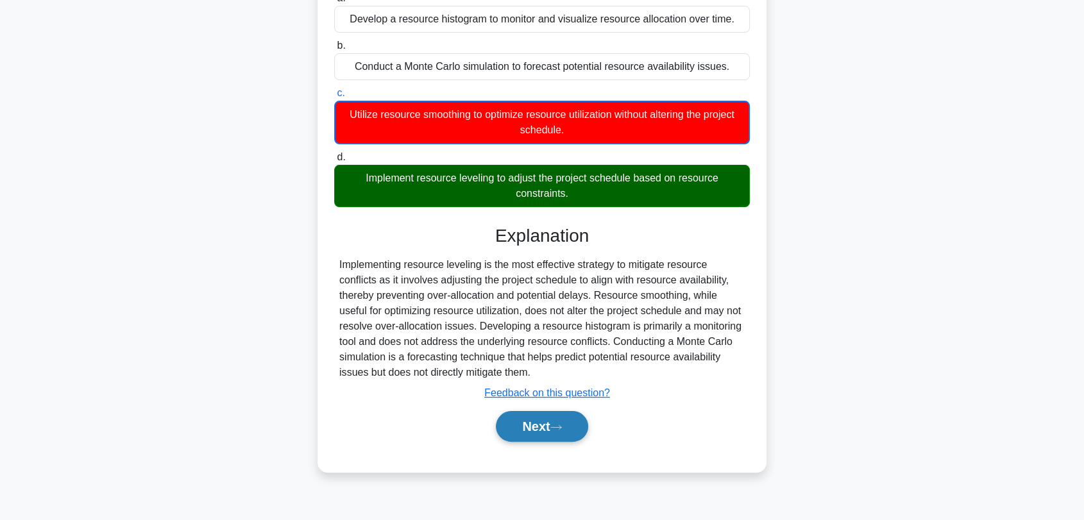
click at [575, 430] on button "Next" at bounding box center [542, 426] width 92 height 31
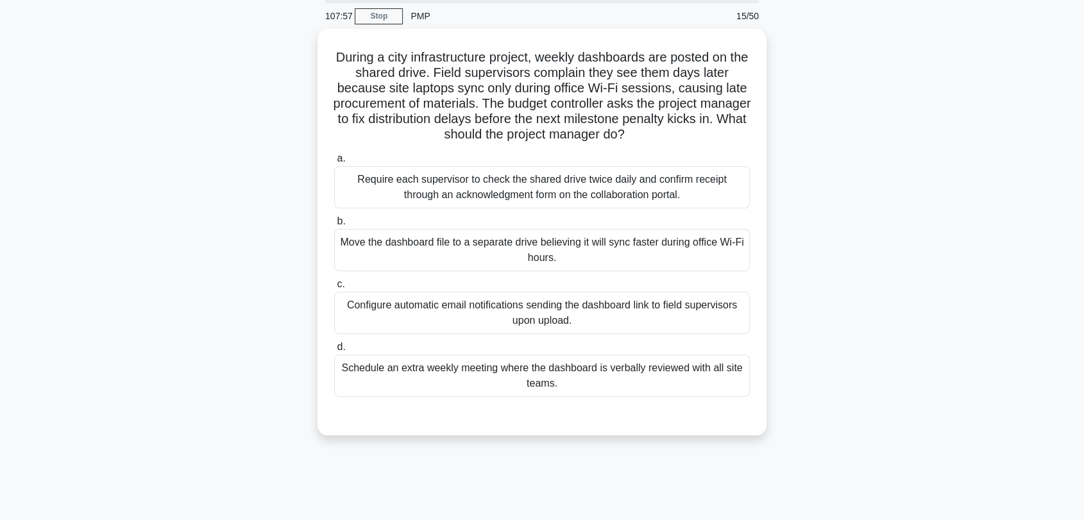
scroll to position [6, 0]
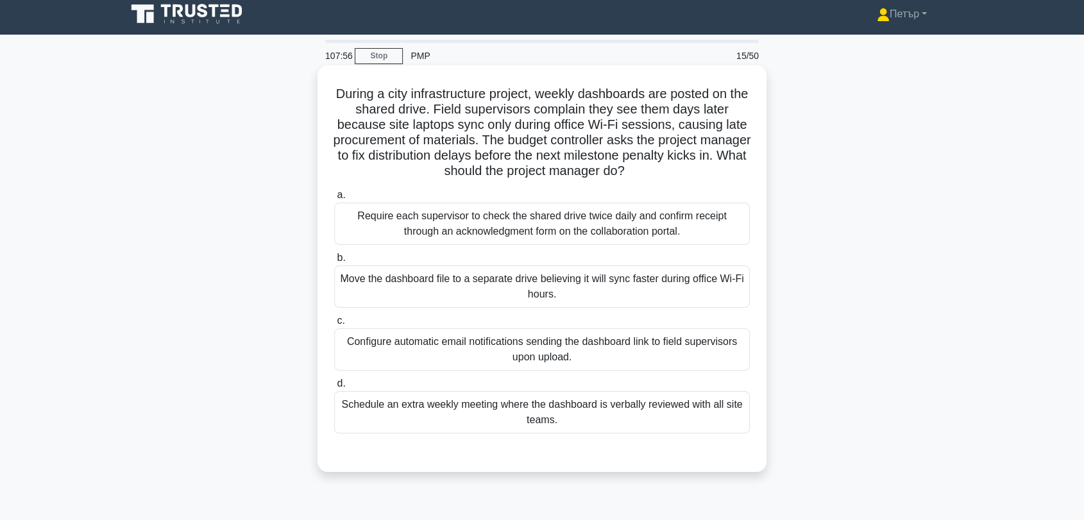
click at [569, 404] on div "Schedule an extra weekly meeting where the dashboard is verbally reviewed with …" at bounding box center [541, 412] width 415 height 42
click at [334, 388] on input "d. Schedule an extra weekly meeting where the dashboard is verbally reviewed wi…" at bounding box center [334, 384] width 0 height 8
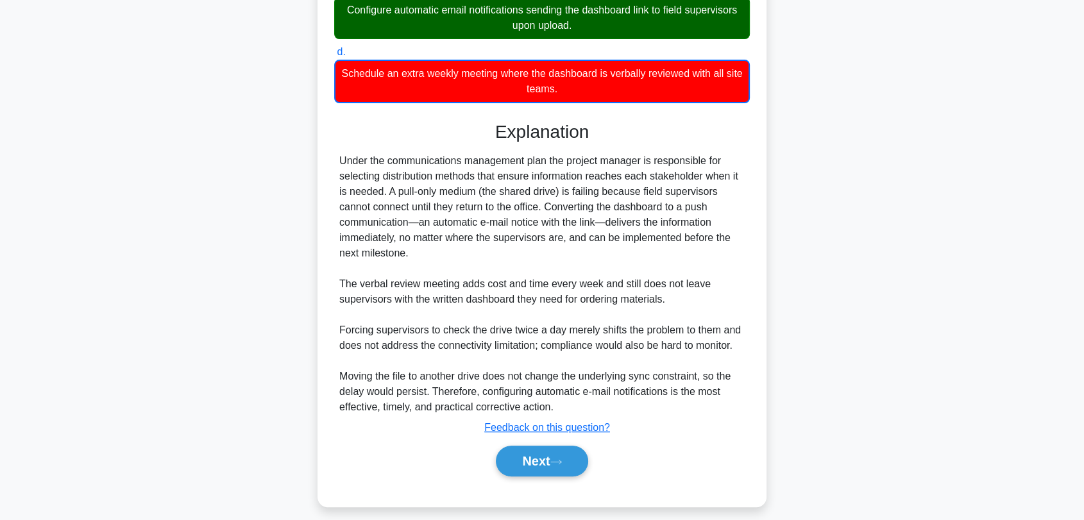
scroll to position [349, 0]
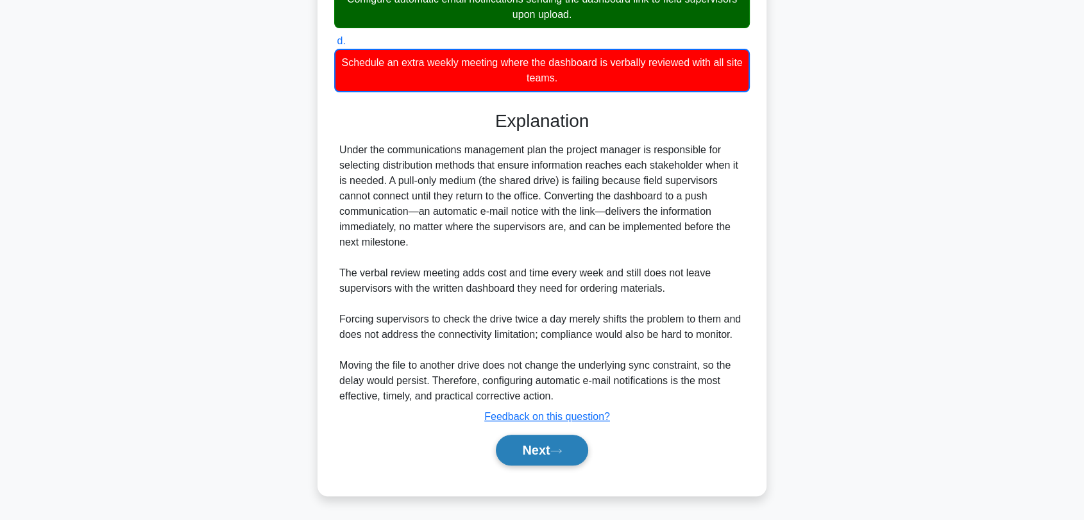
click at [558, 455] on button "Next" at bounding box center [542, 450] width 92 height 31
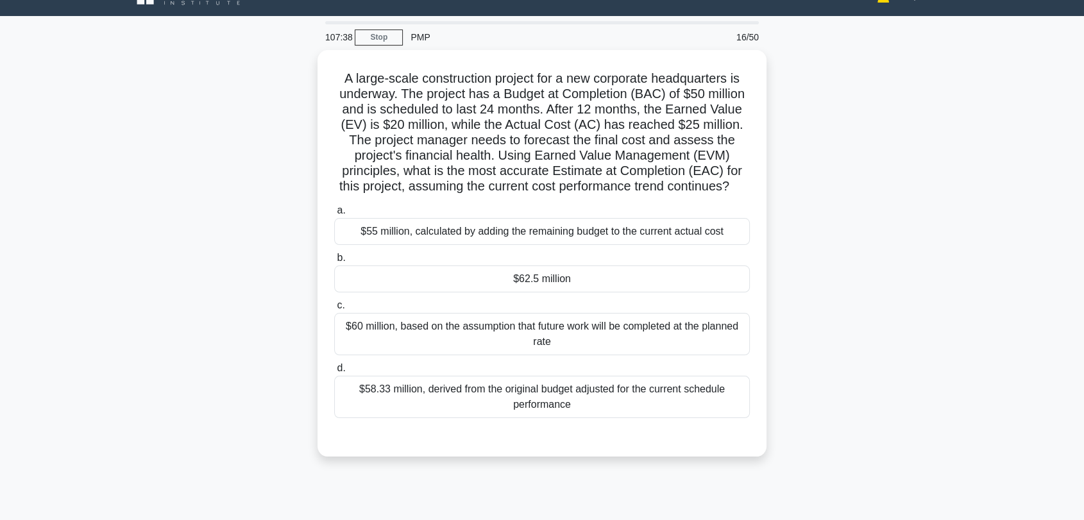
scroll to position [6, 0]
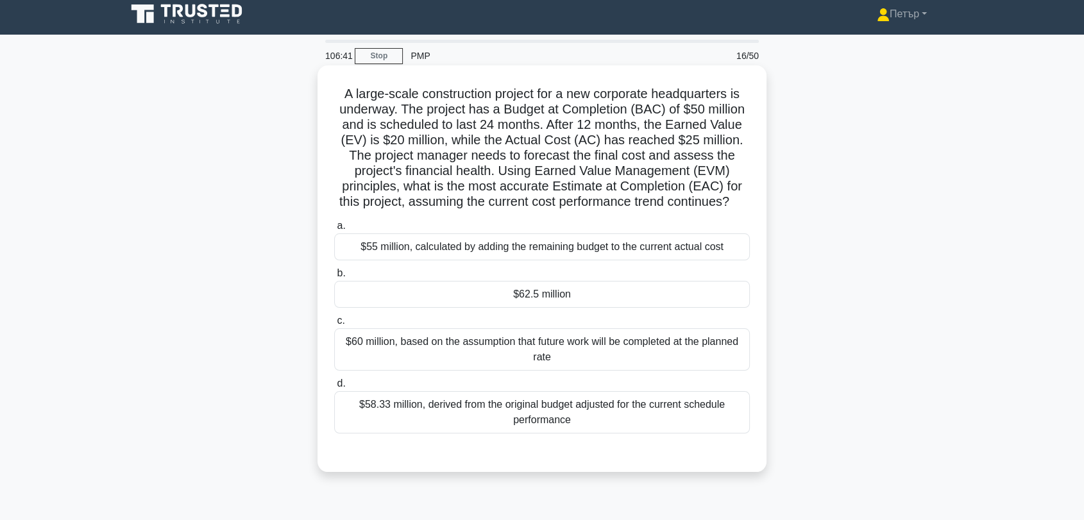
click at [594, 433] on div "$58.33 million, derived from the original budget adjusted for the current sched…" at bounding box center [541, 412] width 415 height 42
click at [334, 388] on input "d. $58.33 million, derived from the original budget adjusted for the current sc…" at bounding box center [334, 384] width 0 height 8
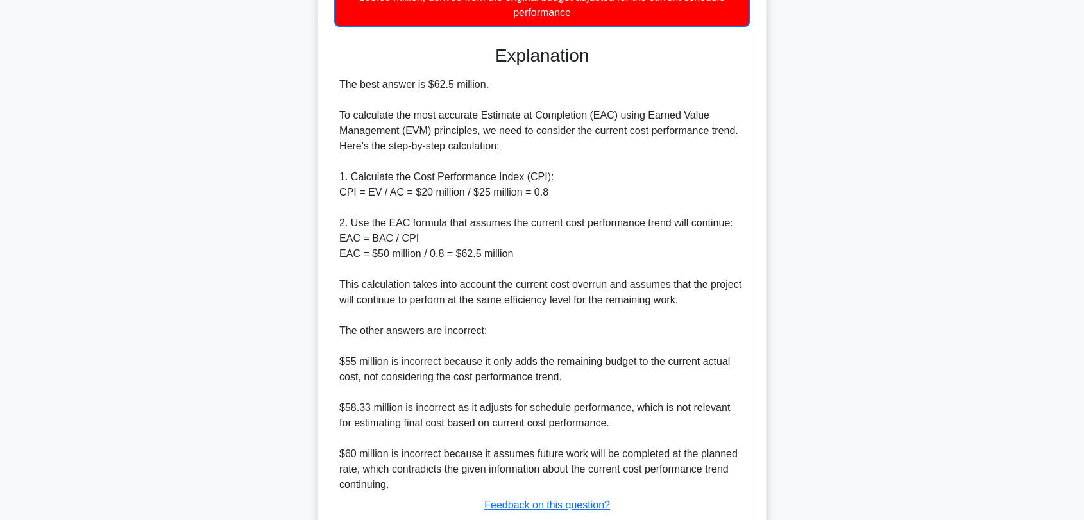
scroll to position [505, 0]
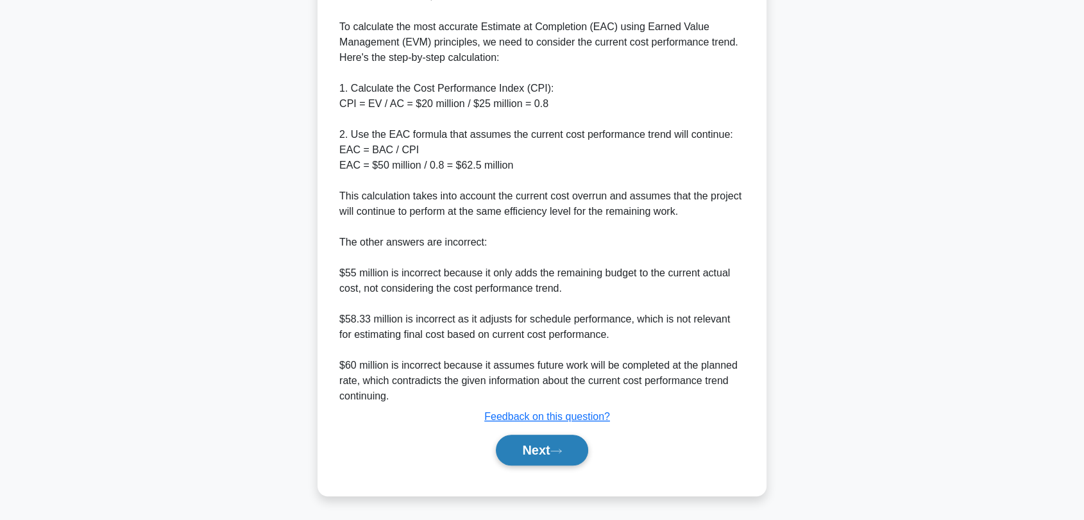
click at [530, 450] on button "Next" at bounding box center [542, 450] width 92 height 31
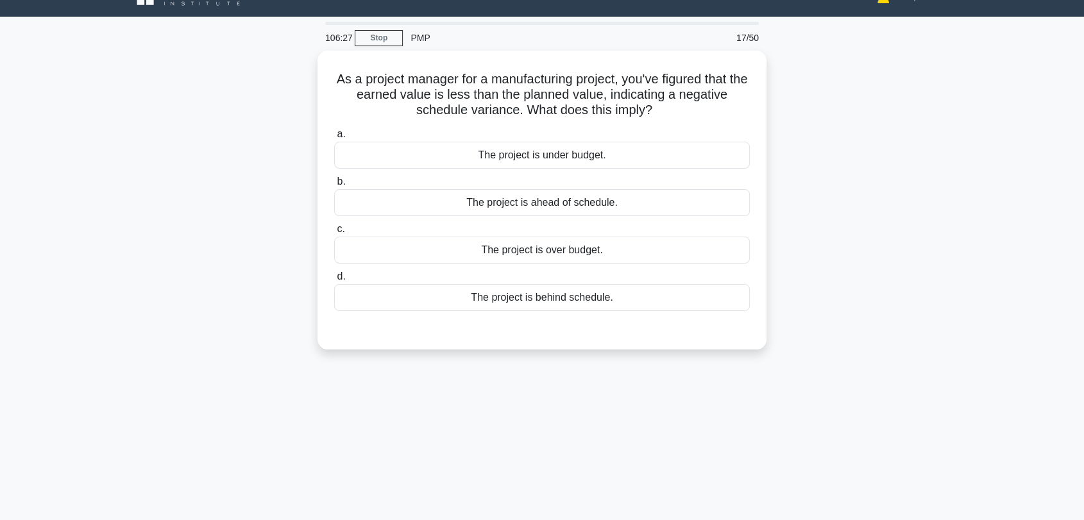
scroll to position [6, 0]
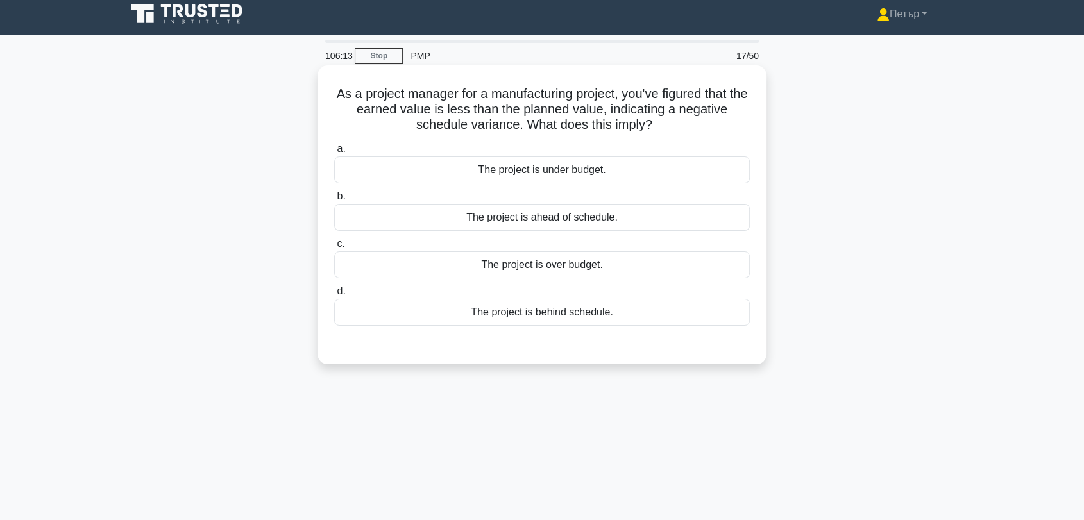
click at [607, 310] on div "The project is behind schedule." at bounding box center [541, 312] width 415 height 27
click at [334, 296] on input "d. The project is behind schedule." at bounding box center [334, 291] width 0 height 8
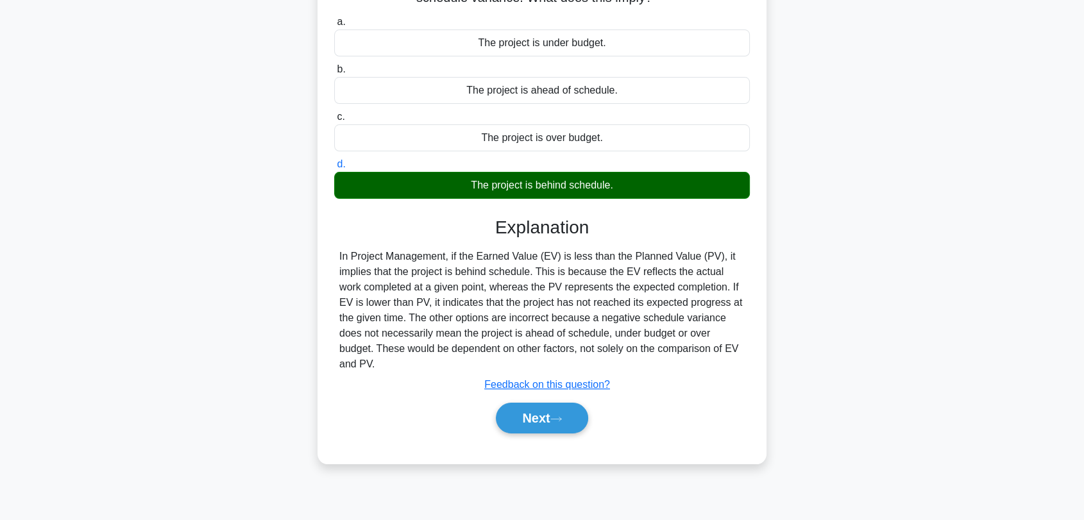
scroll to position [173, 0]
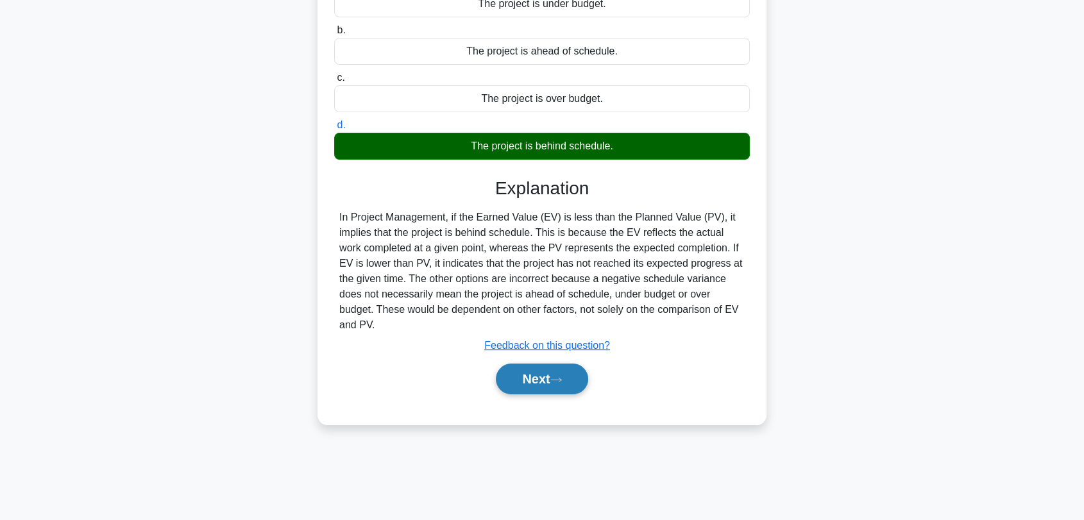
click at [553, 367] on button "Next" at bounding box center [542, 379] width 92 height 31
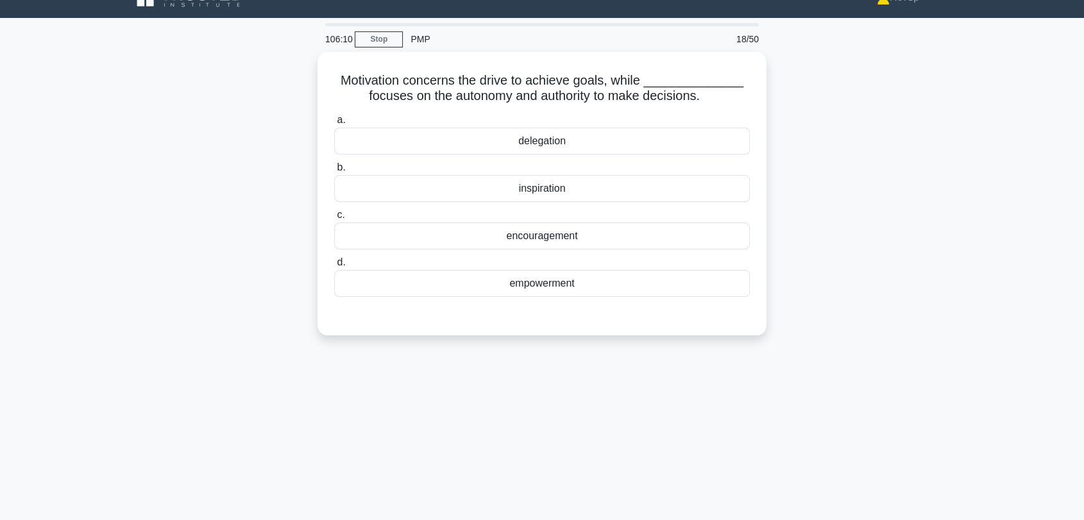
scroll to position [0, 0]
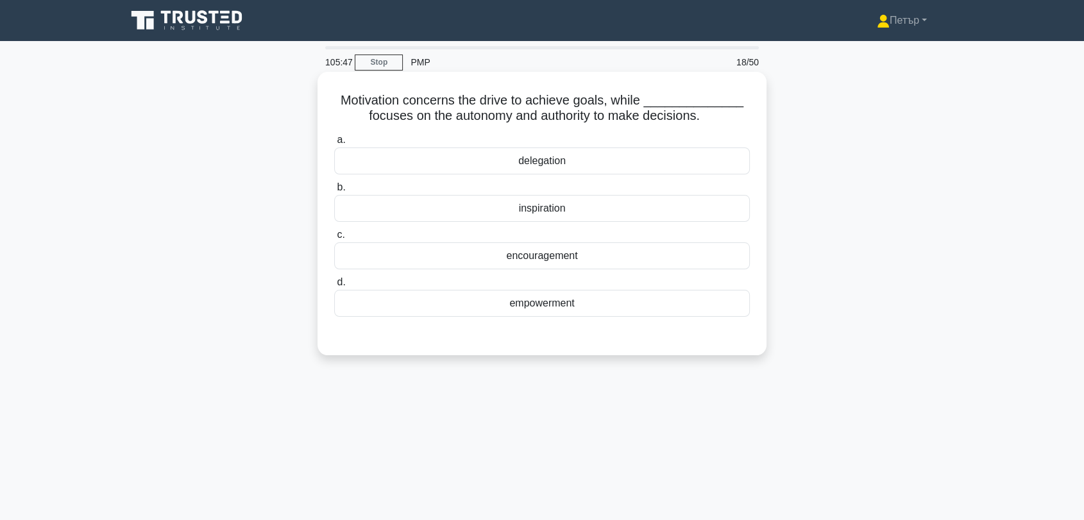
click at [646, 307] on div "empowerment" at bounding box center [541, 303] width 415 height 27
click at [334, 287] on input "d. empowerment" at bounding box center [334, 282] width 0 height 8
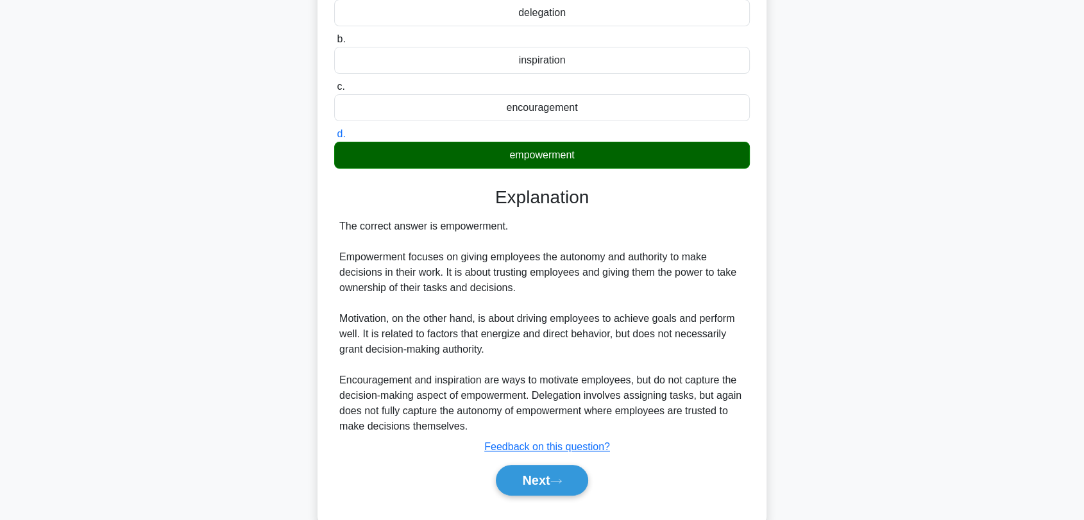
scroll to position [178, 0]
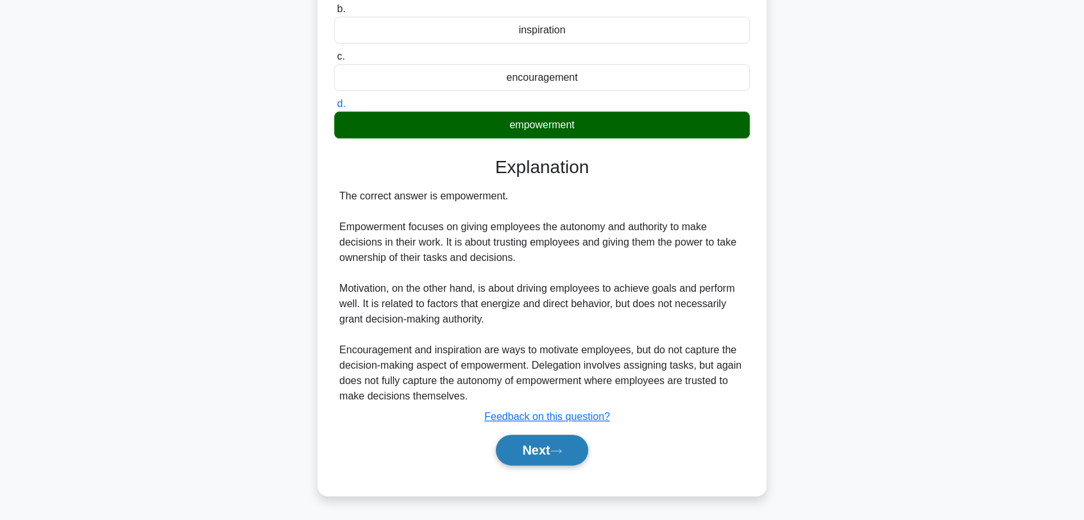
click at [539, 455] on button "Next" at bounding box center [542, 450] width 92 height 31
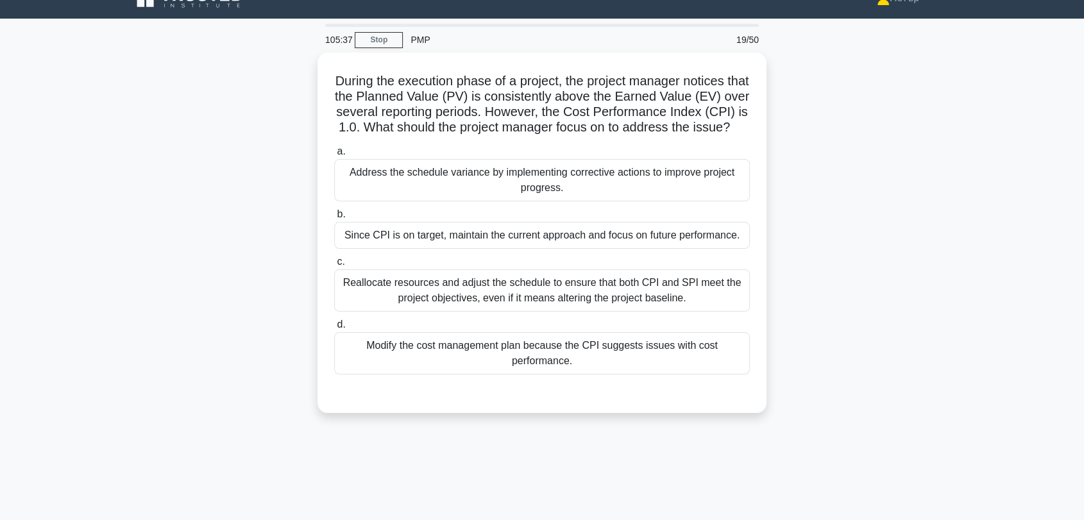
scroll to position [0, 0]
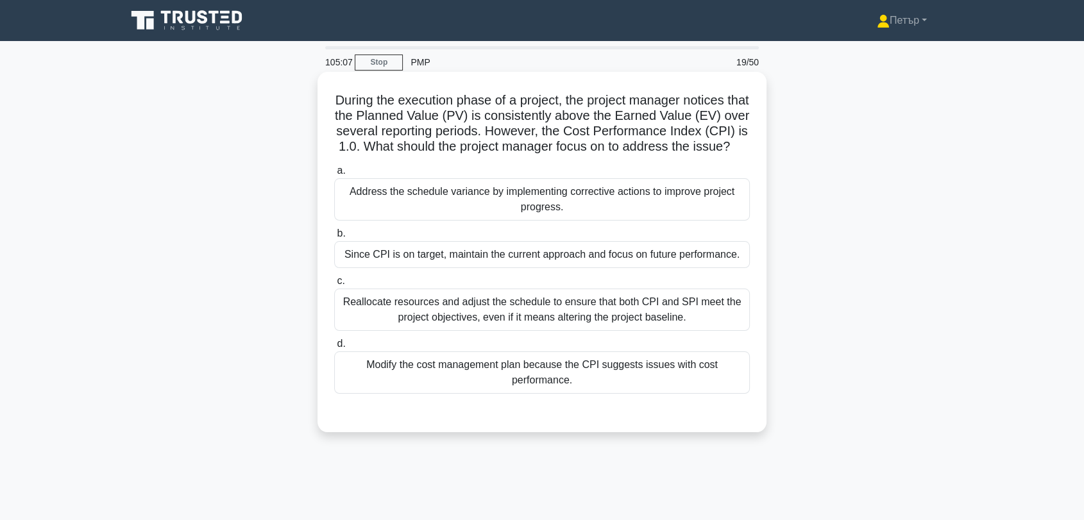
click at [693, 221] on div "Address the schedule variance by implementing corrective actions to improve pro…" at bounding box center [541, 199] width 415 height 42
click at [334, 175] on input "a. Address the schedule variance by implementing corrective actions to improve …" at bounding box center [334, 171] width 0 height 8
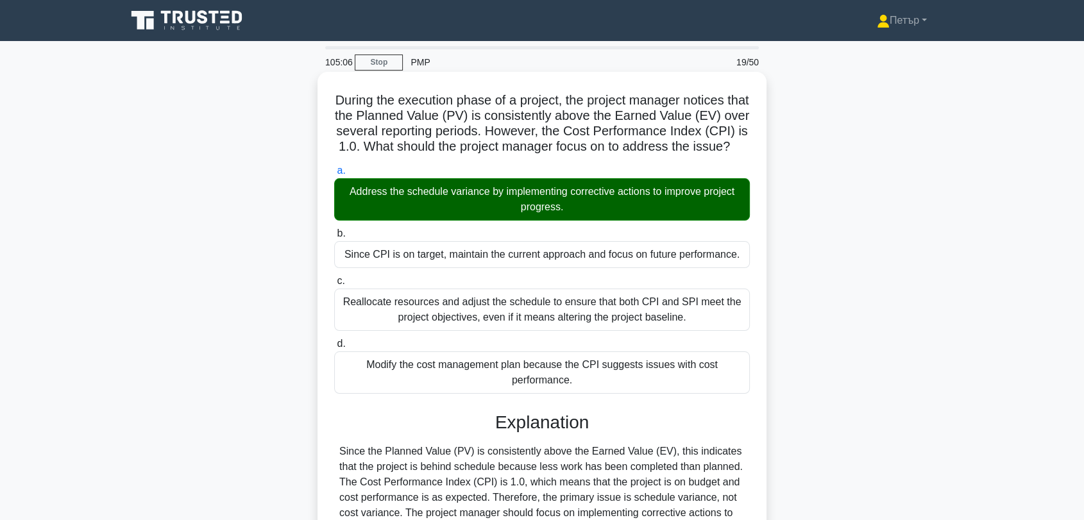
scroll to position [173, 0]
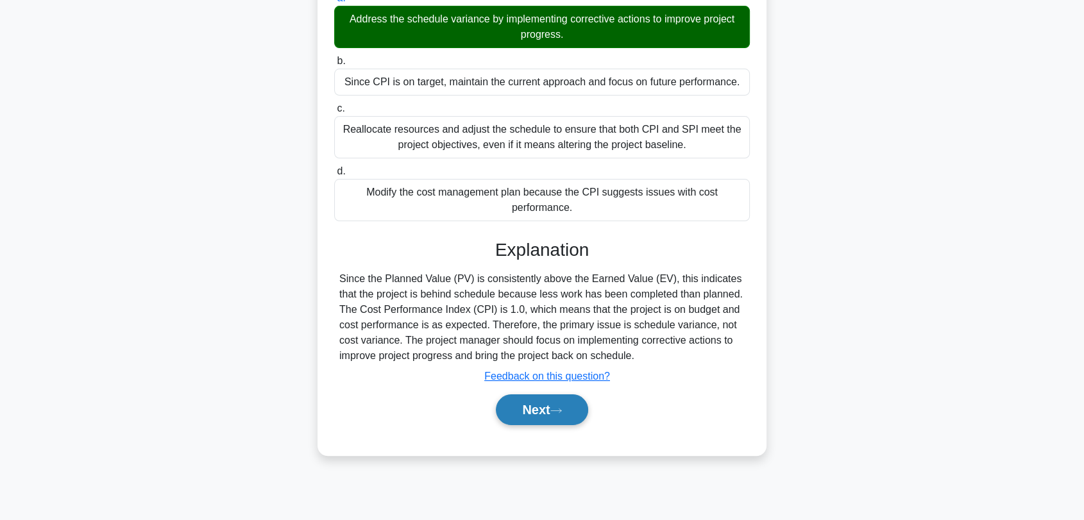
click at [571, 425] on button "Next" at bounding box center [542, 409] width 92 height 31
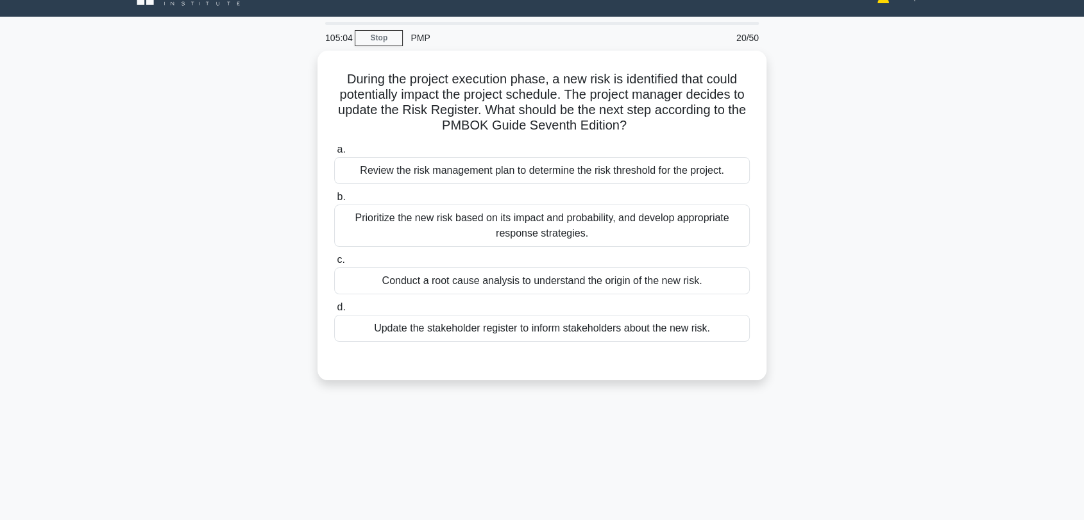
scroll to position [6, 0]
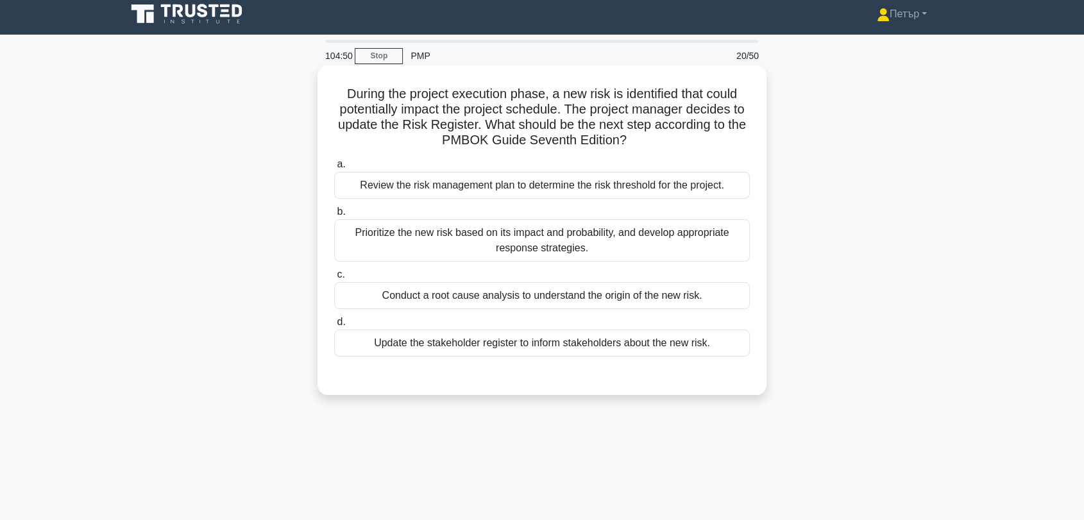
click at [655, 254] on div "Prioritize the new risk based on its impact and probability, and develop approp…" at bounding box center [541, 240] width 415 height 42
click at [334, 216] on input "b. Prioritize the new risk based on its impact and probability, and develop app…" at bounding box center [334, 212] width 0 height 8
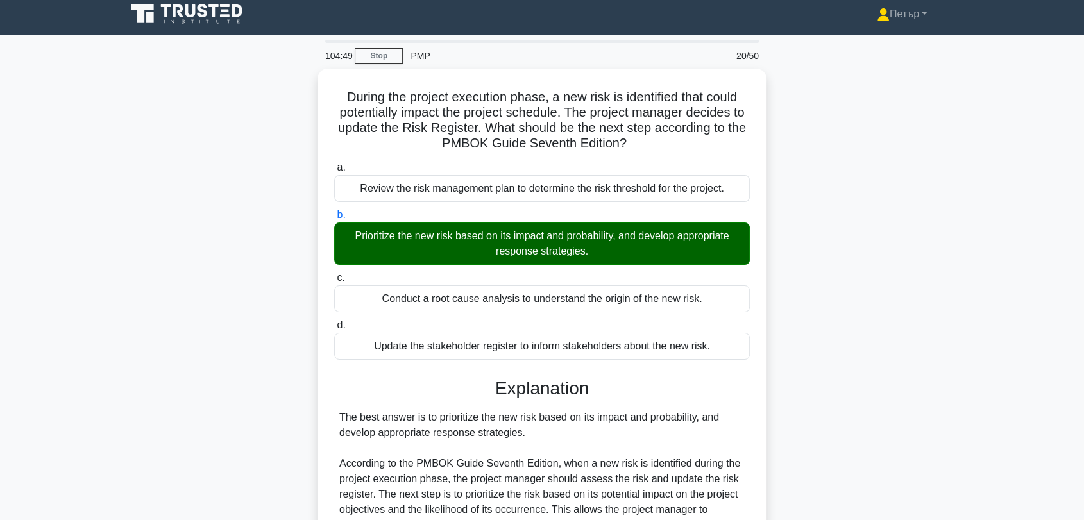
scroll to position [348, 0]
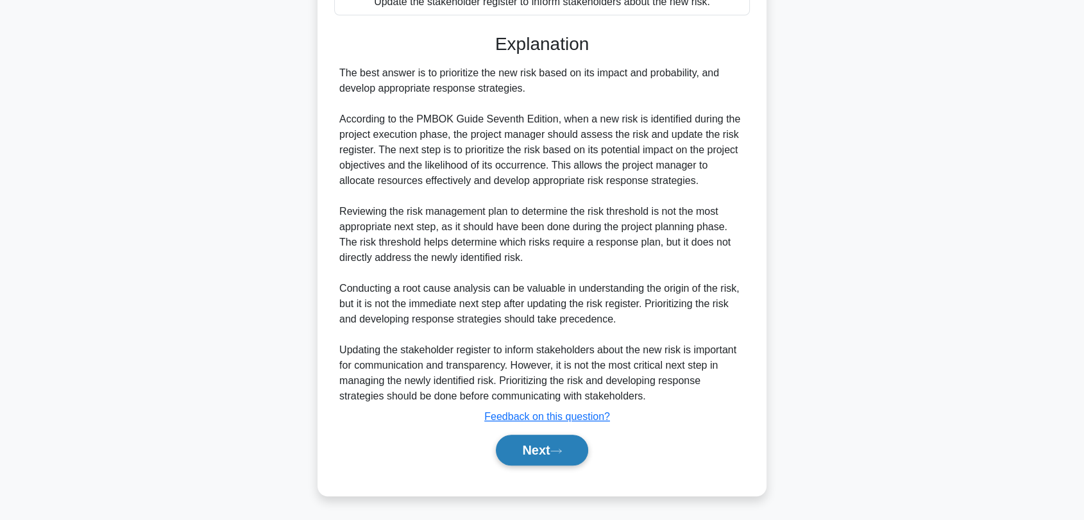
click at [538, 453] on button "Next" at bounding box center [542, 450] width 92 height 31
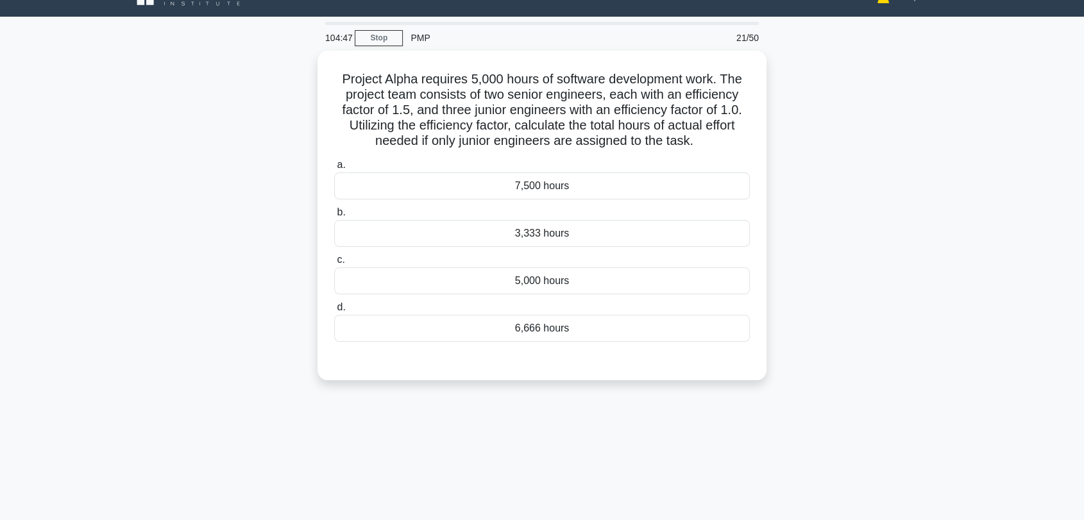
scroll to position [6, 0]
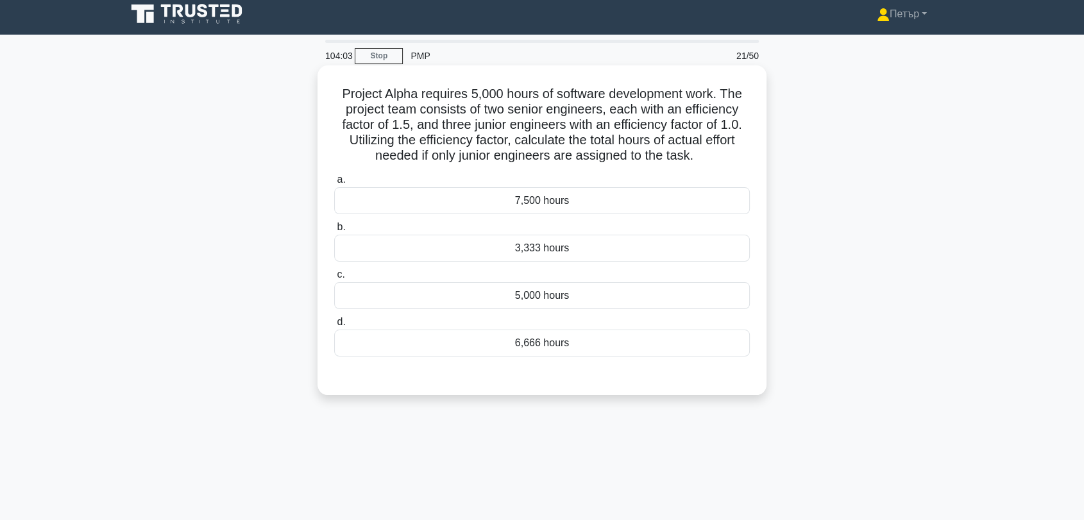
click at [583, 352] on div "6,666 hours" at bounding box center [541, 343] width 415 height 27
click at [334, 326] on input "d. 6,666 hours" at bounding box center [334, 322] width 0 height 8
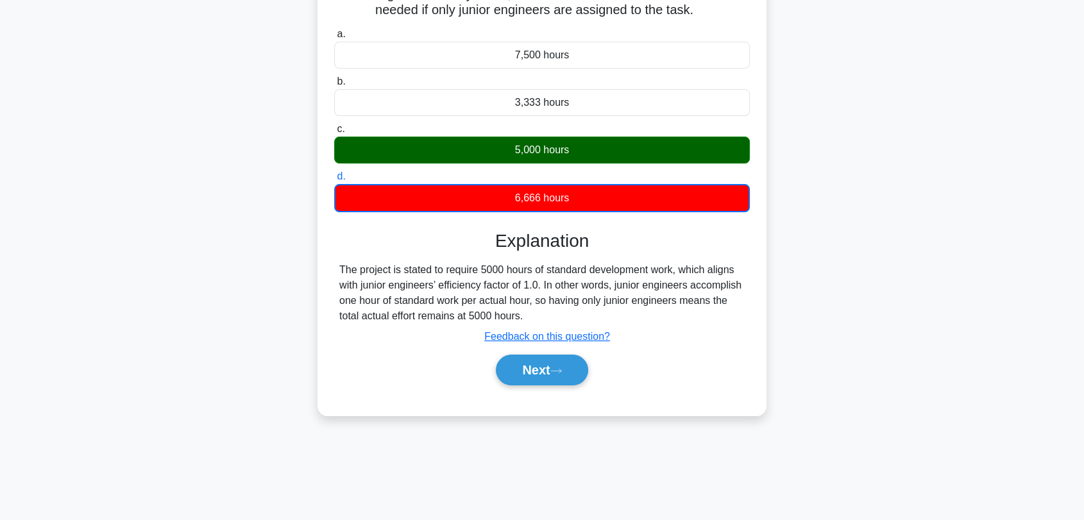
scroll to position [173, 0]
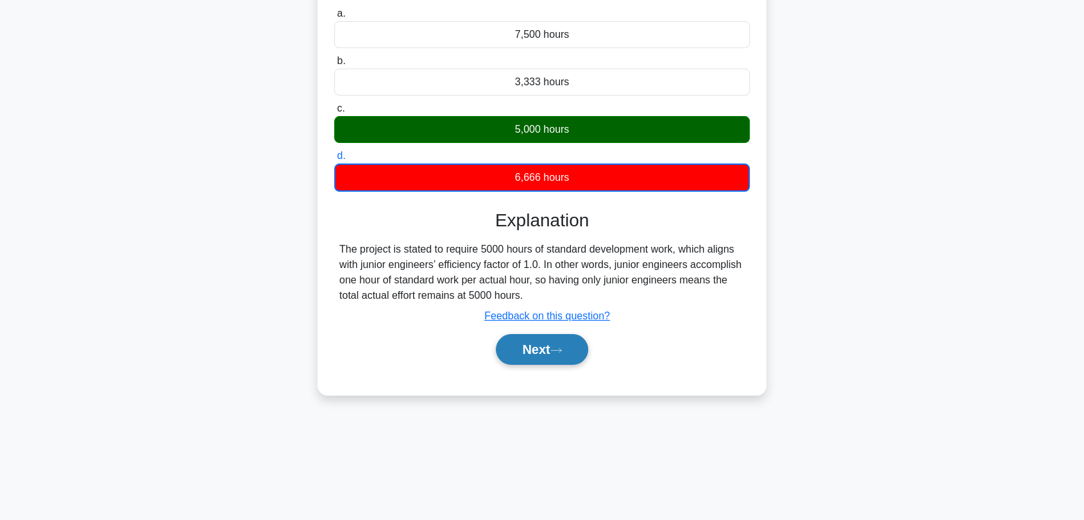
click at [535, 346] on button "Next" at bounding box center [542, 349] width 92 height 31
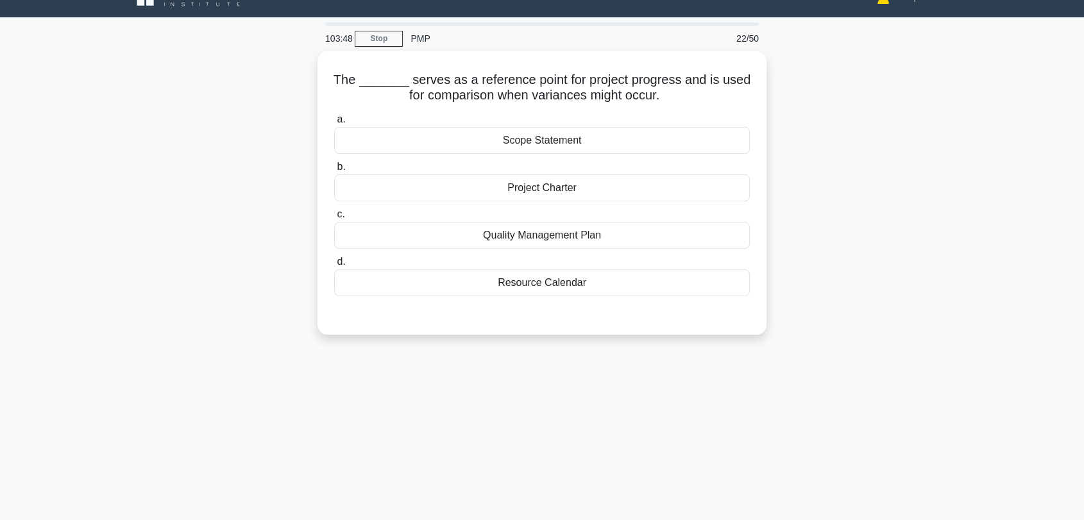
scroll to position [0, 0]
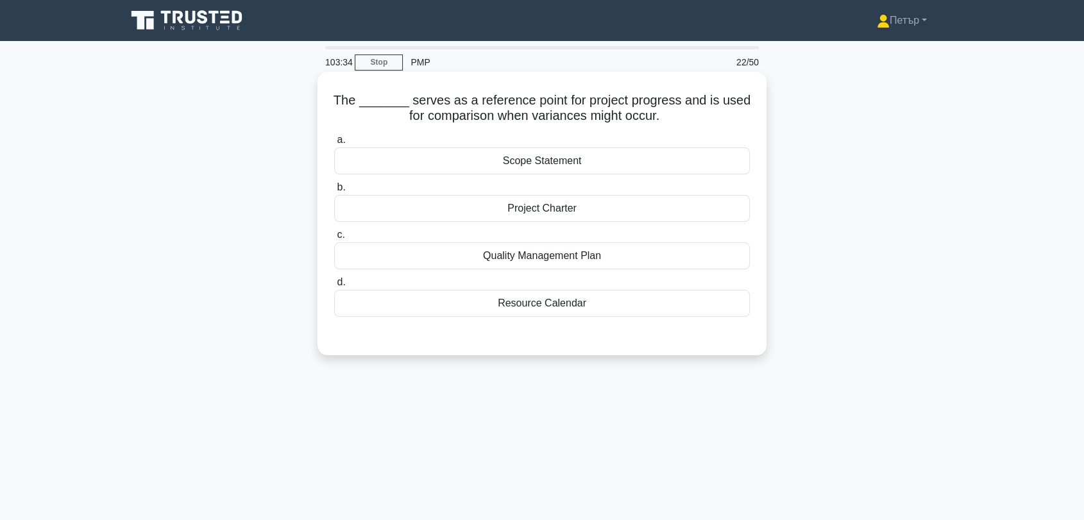
click at [669, 165] on div "Scope Statement" at bounding box center [541, 160] width 415 height 27
click at [334, 144] on input "a. Scope Statement" at bounding box center [334, 140] width 0 height 8
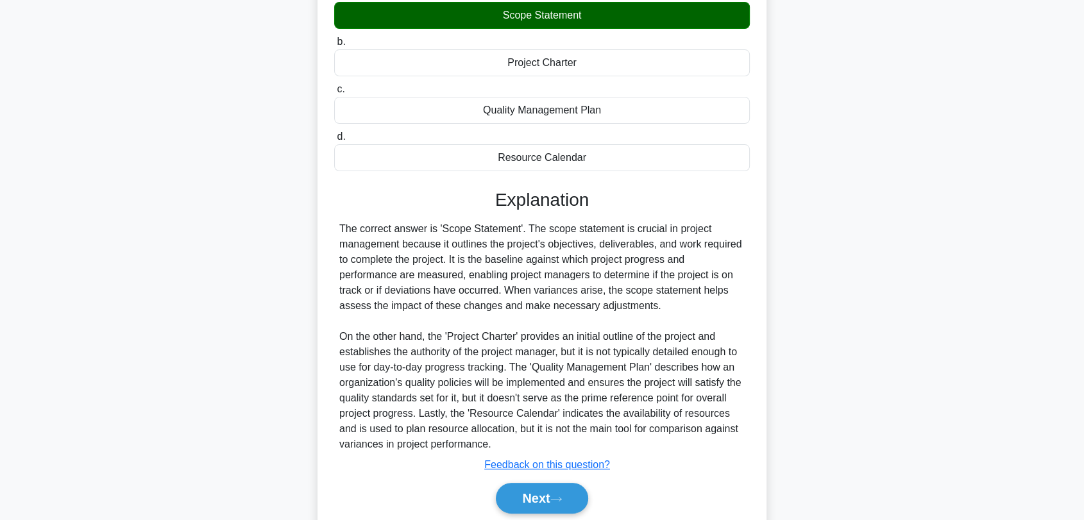
scroll to position [194, 0]
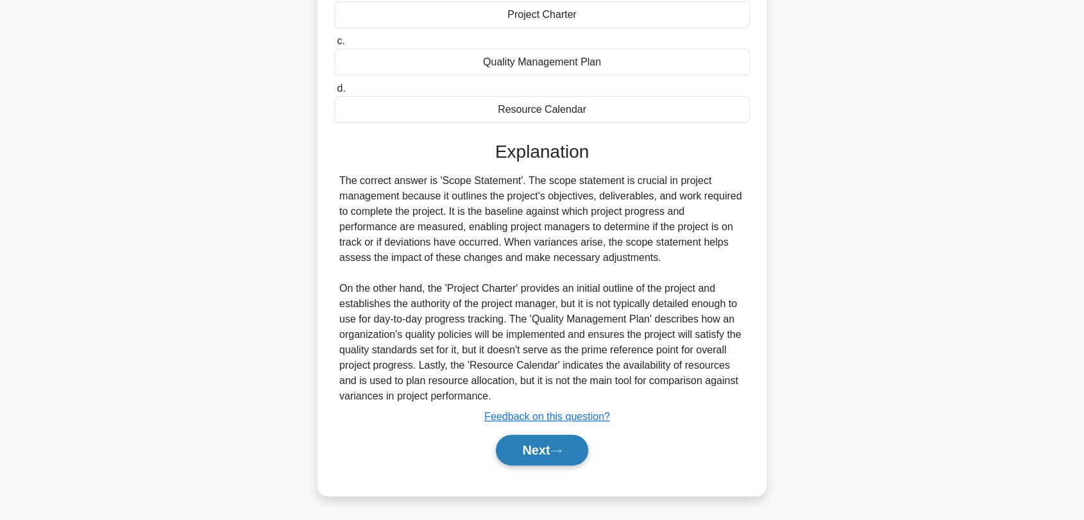
click at [541, 461] on button "Next" at bounding box center [542, 450] width 92 height 31
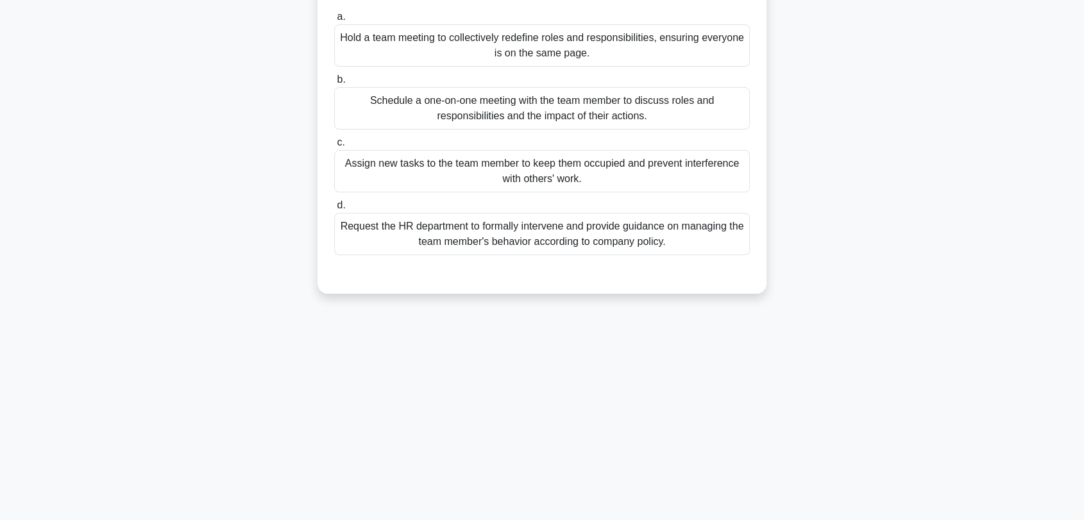
scroll to position [0, 0]
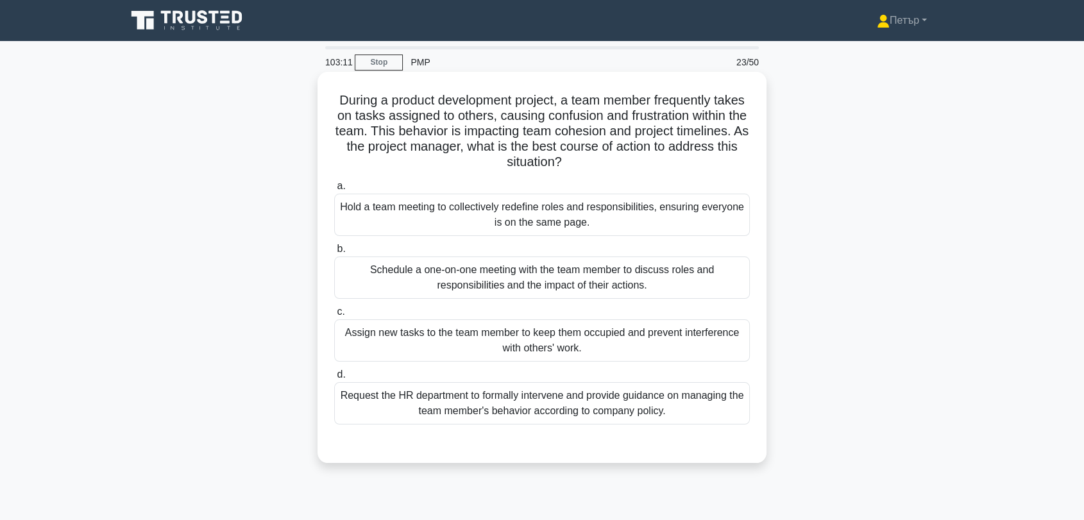
click at [705, 266] on div "Schedule a one-on-one meeting with the team member to discuss roles and respons…" at bounding box center [541, 277] width 415 height 42
click at [334, 253] on input "b. Schedule a one-on-one meeting with the team member to discuss roles and resp…" at bounding box center [334, 249] width 0 height 8
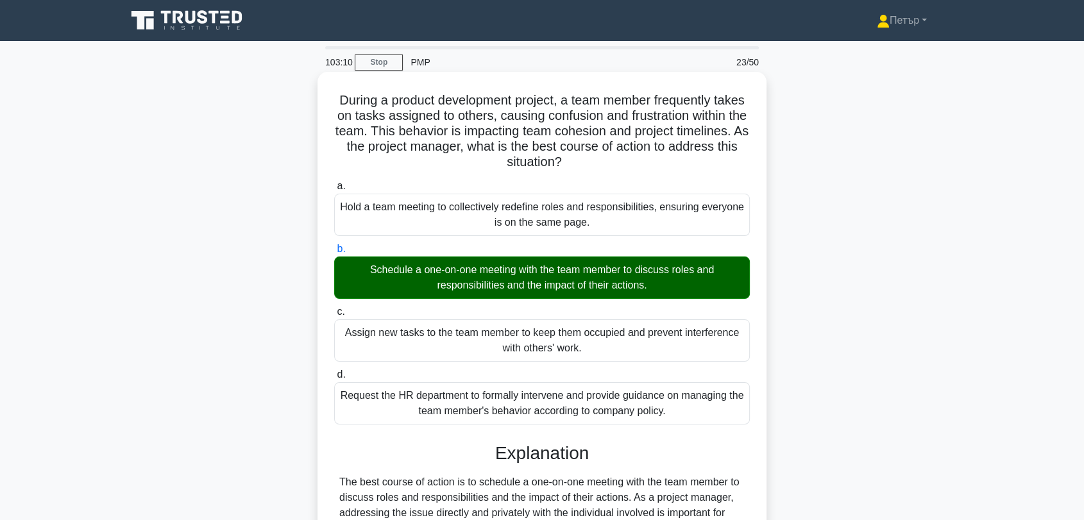
scroll to position [286, 0]
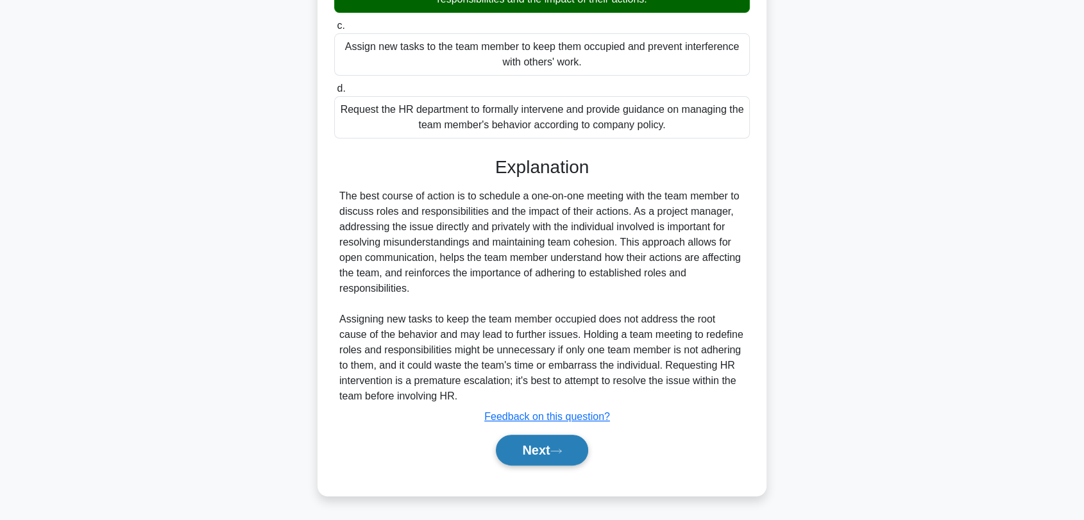
click at [566, 445] on button "Next" at bounding box center [542, 450] width 92 height 31
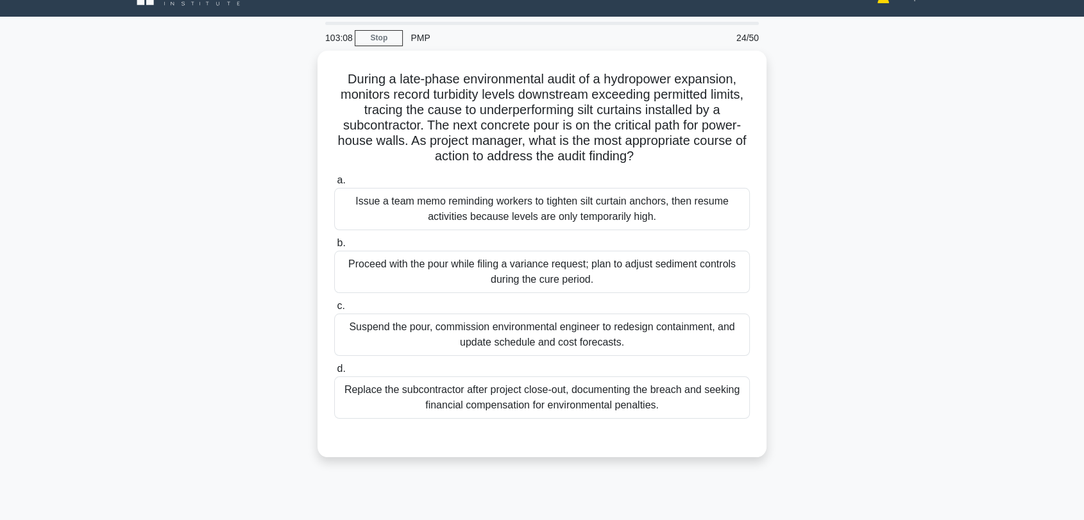
scroll to position [6, 0]
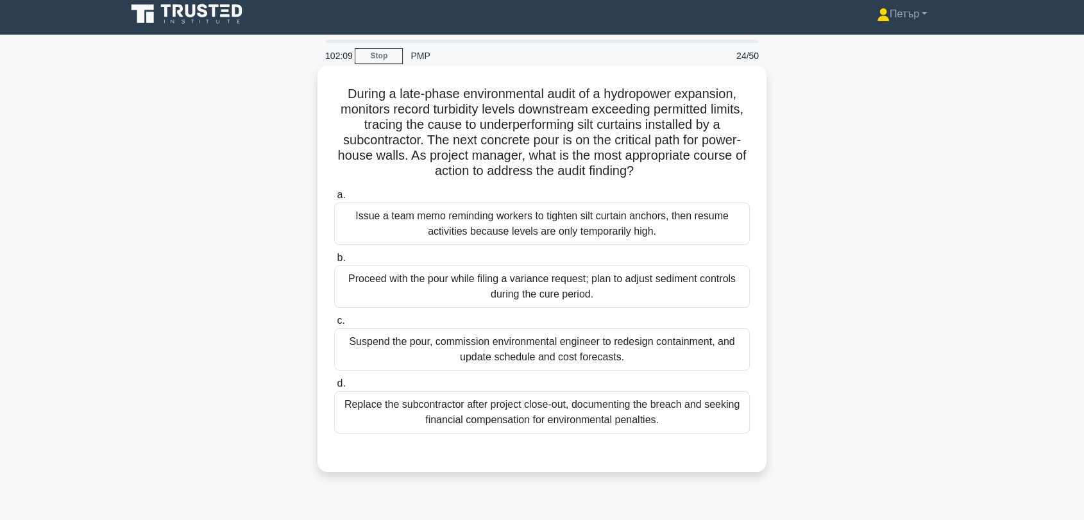
click at [666, 346] on div "Suspend the pour, commission environmental engineer to redesign containment, an…" at bounding box center [541, 349] width 415 height 42
click at [334, 325] on input "c. Suspend the pour, commission environmental engineer to redesign containment,…" at bounding box center [334, 321] width 0 height 8
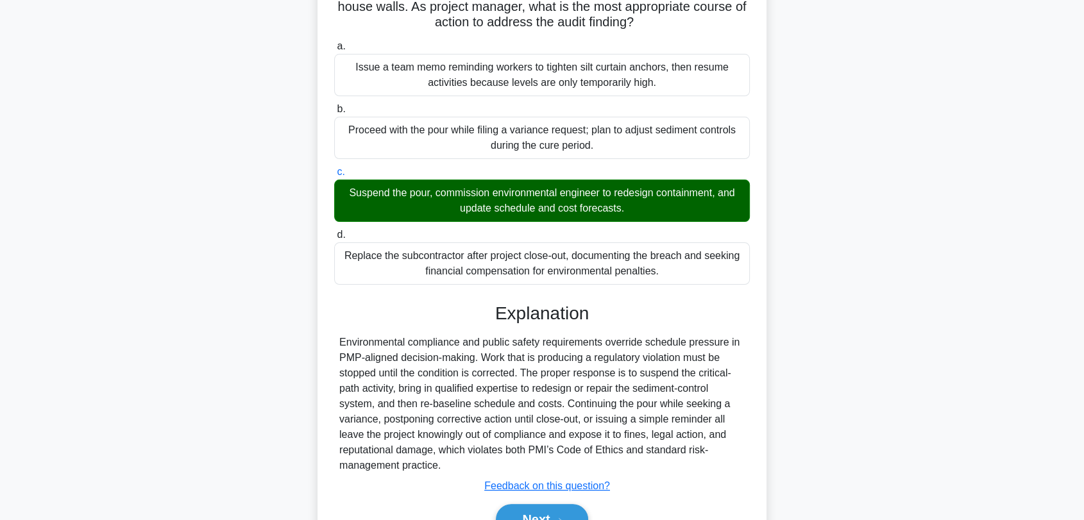
scroll to position [224, 0]
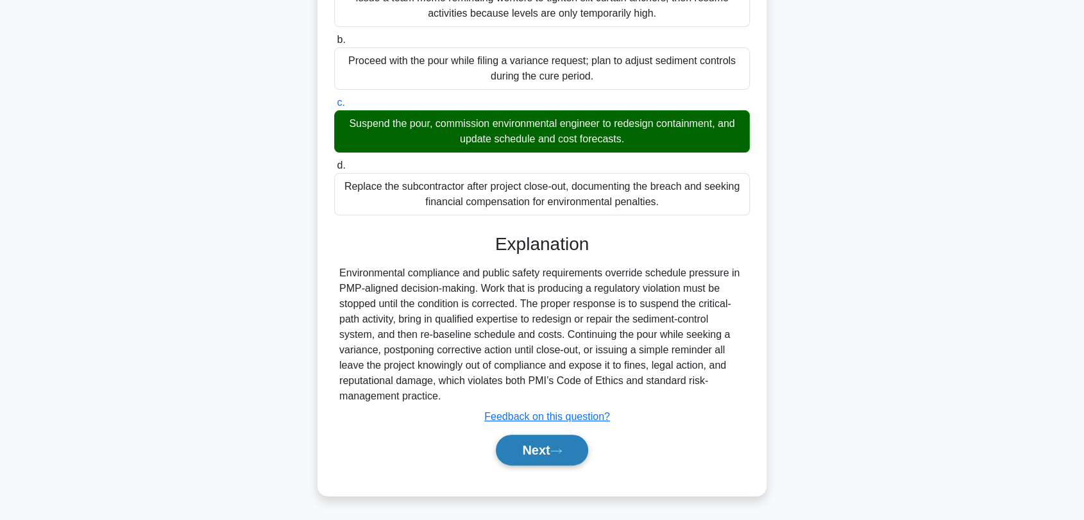
click at [562, 448] on icon at bounding box center [556, 451] width 12 height 7
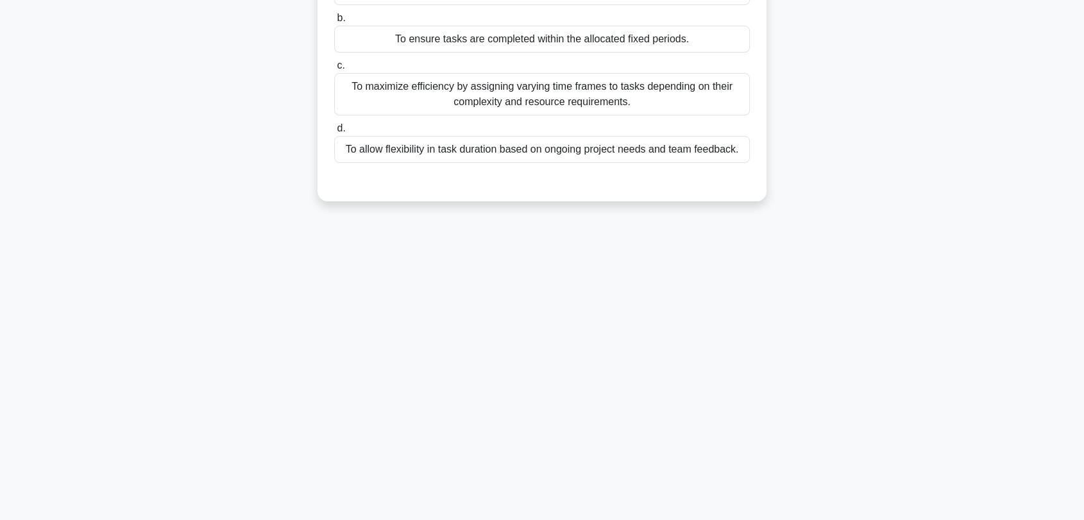
scroll to position [6, 0]
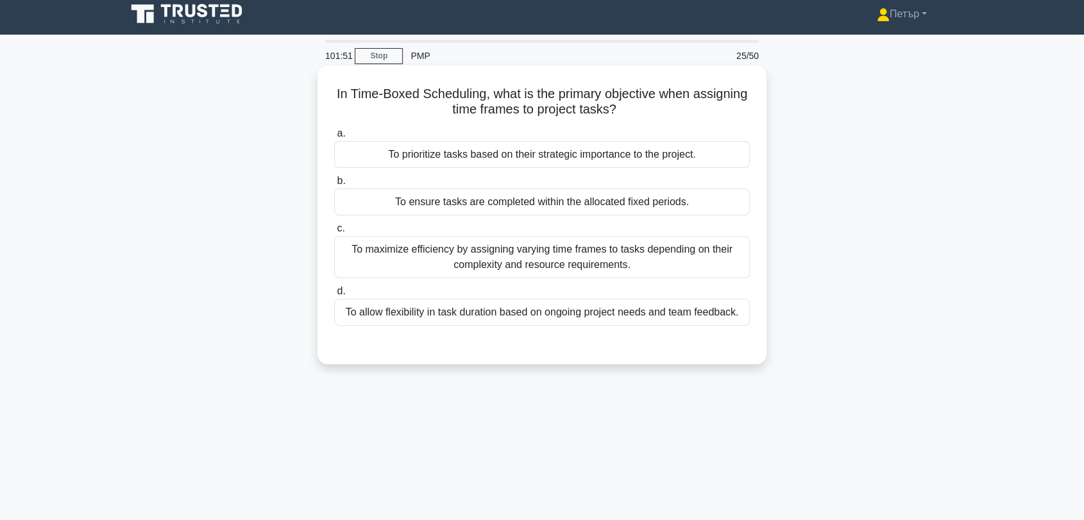
click at [714, 201] on div "To ensure tasks are completed within the allocated fixed periods." at bounding box center [541, 202] width 415 height 27
click at [334, 185] on input "b. To ensure tasks are completed within the allocated fixed periods." at bounding box center [334, 181] width 0 height 8
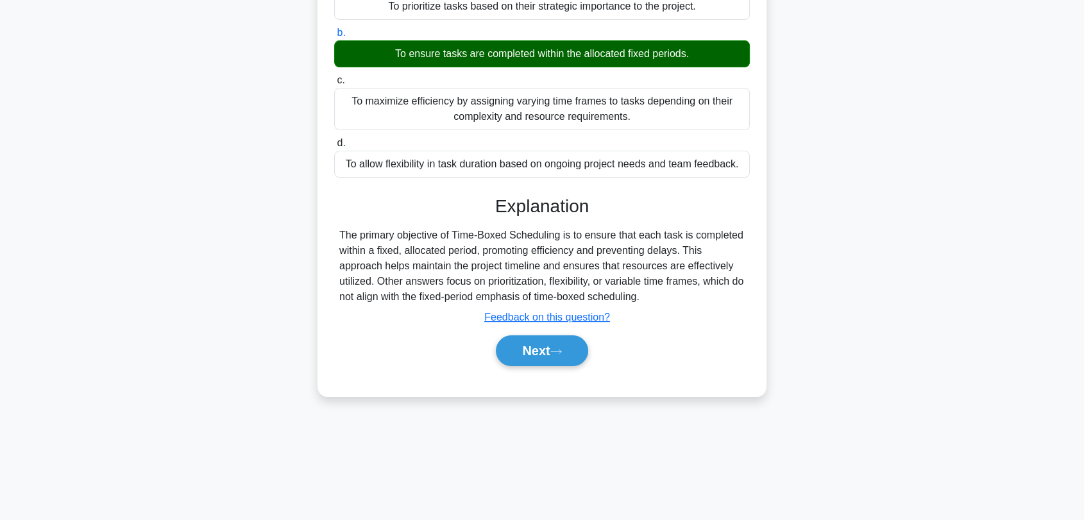
scroll to position [173, 0]
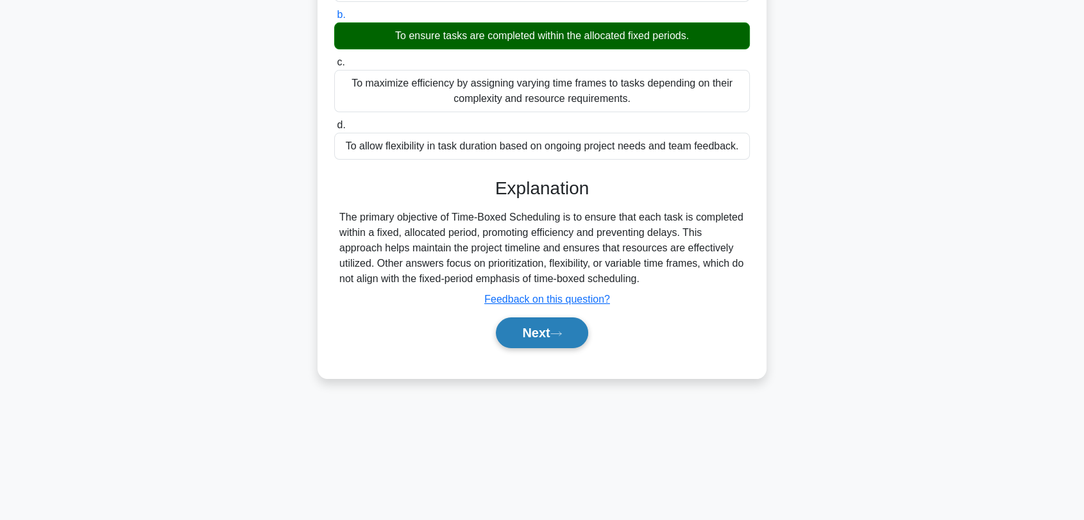
click at [523, 322] on button "Next" at bounding box center [542, 332] width 92 height 31
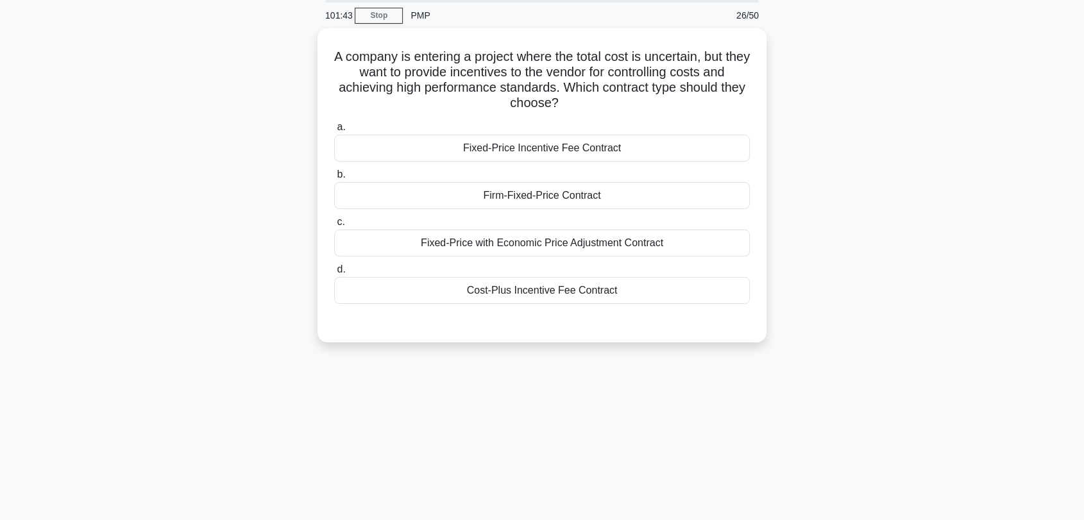
scroll to position [0, 0]
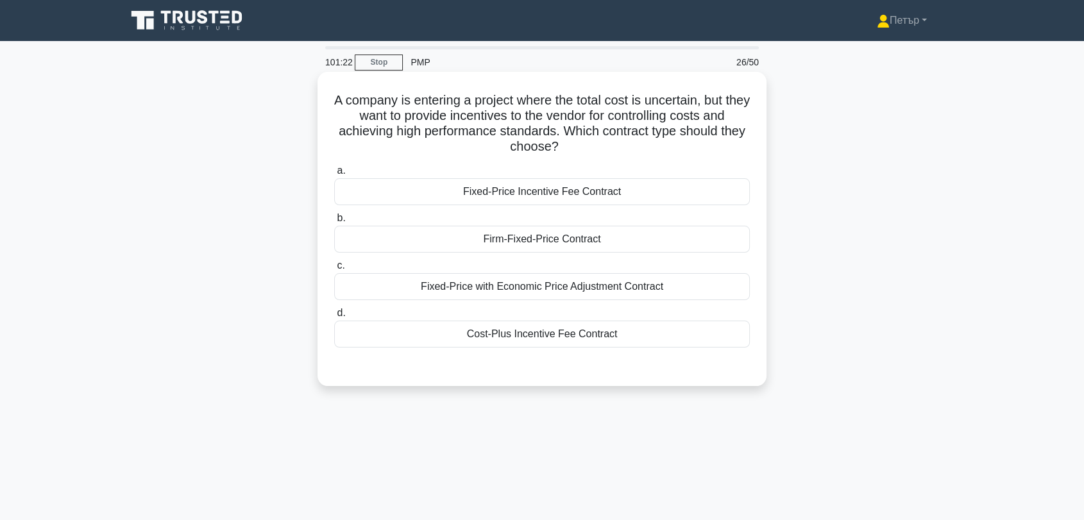
click at [719, 337] on div "Cost-Plus Incentive Fee Contract" at bounding box center [541, 334] width 415 height 27
click at [334, 317] on input "d. Cost-Plus Incentive Fee Contract" at bounding box center [334, 313] width 0 height 8
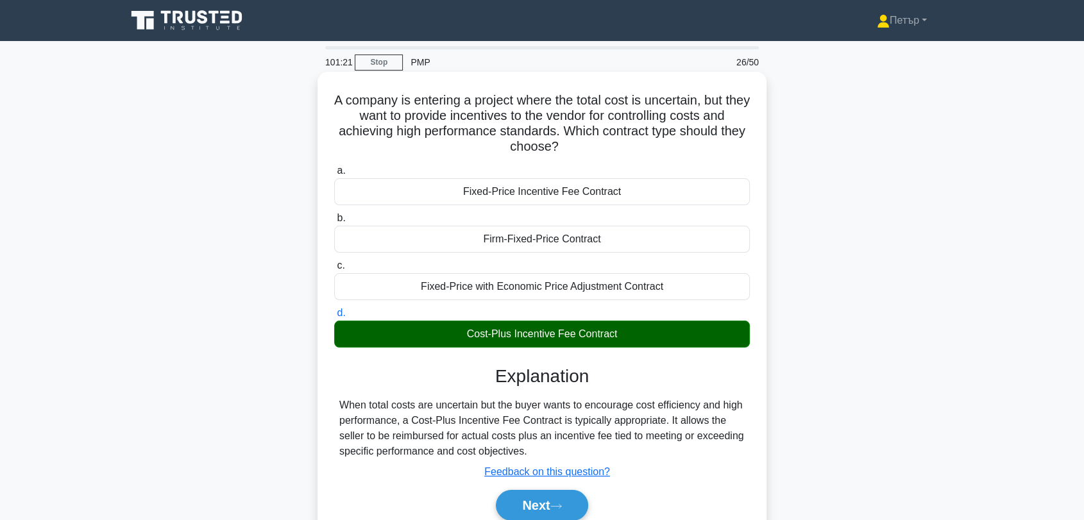
scroll to position [173, 0]
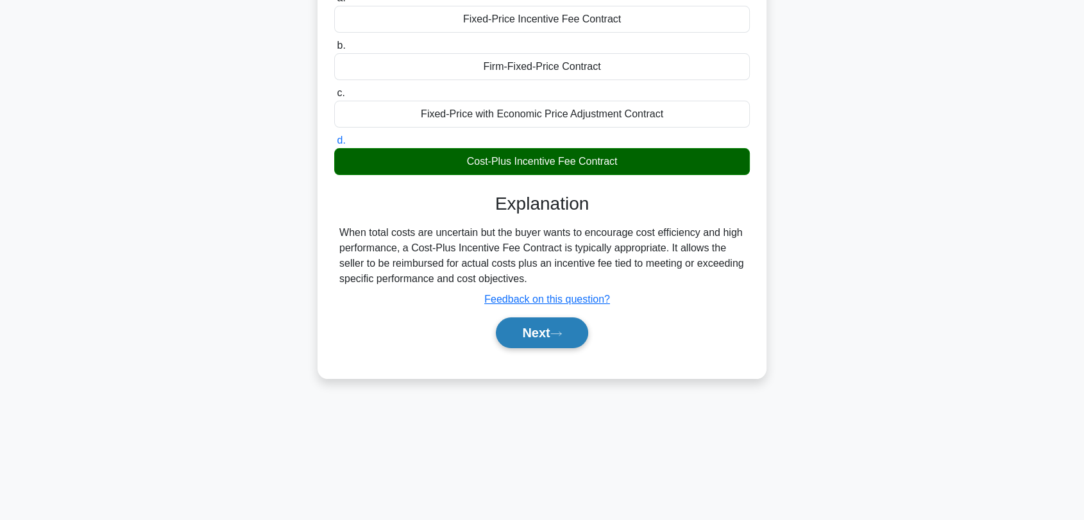
click at [551, 324] on button "Next" at bounding box center [542, 332] width 92 height 31
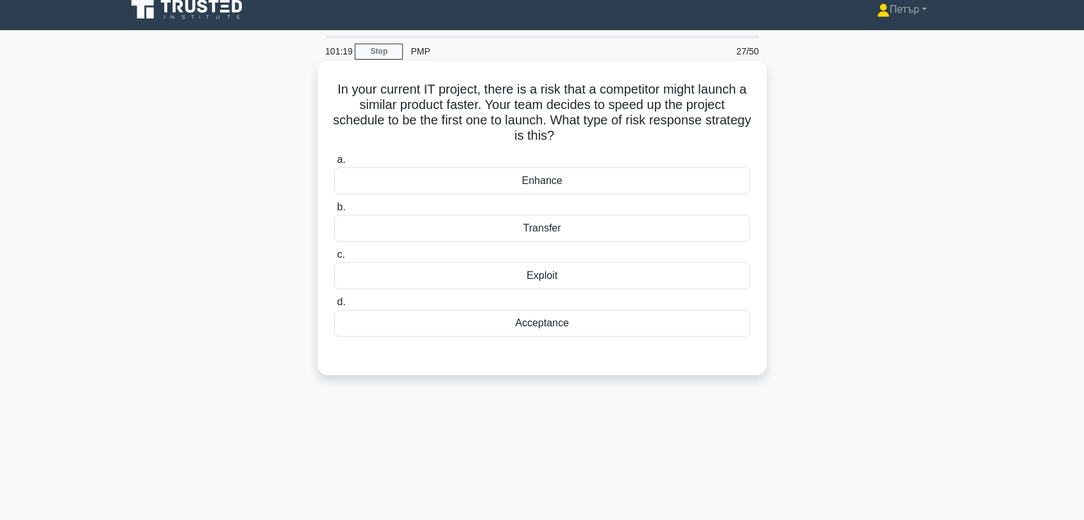
scroll to position [6, 0]
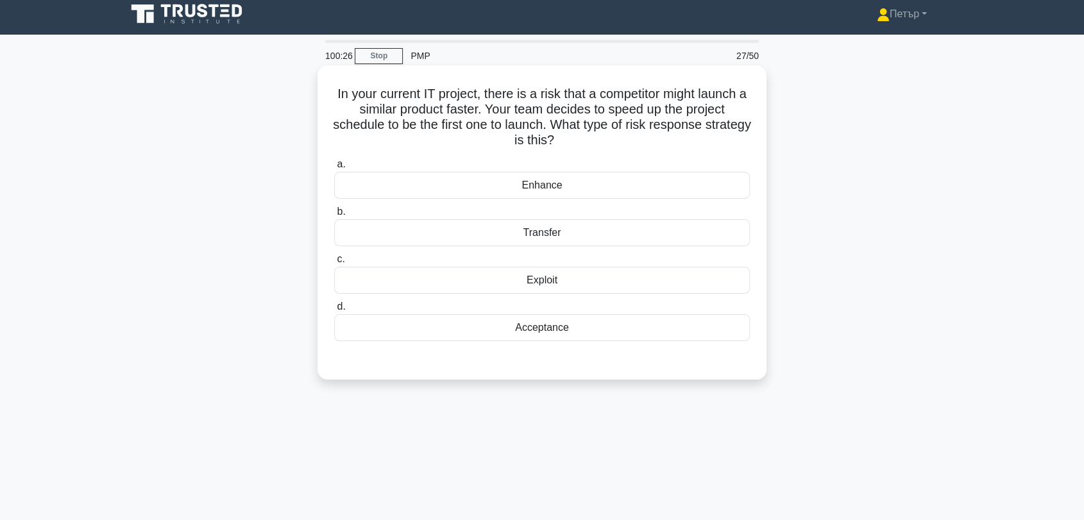
click at [642, 188] on div "Enhance" at bounding box center [541, 185] width 415 height 27
click at [334, 169] on input "a. Enhance" at bounding box center [334, 164] width 0 height 8
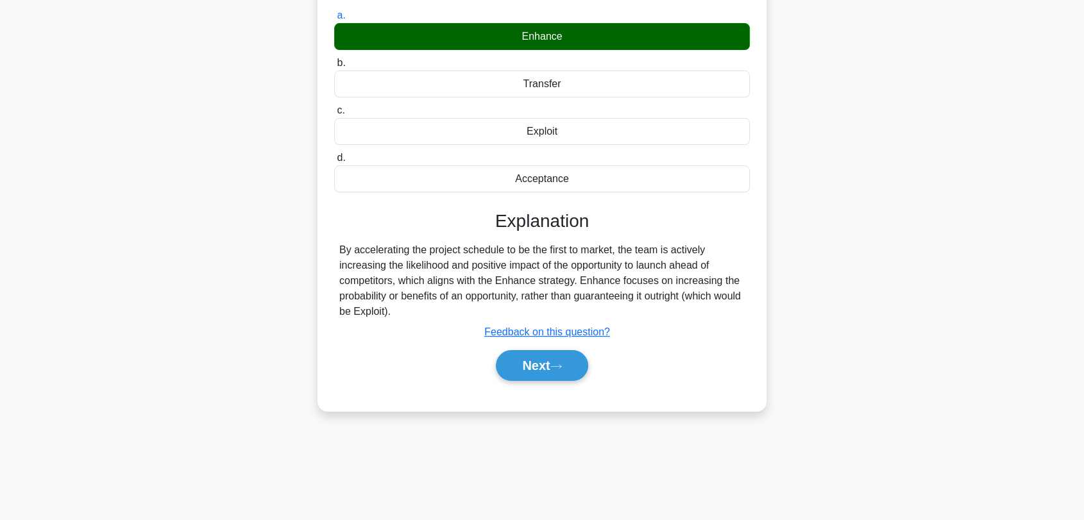
scroll to position [173, 0]
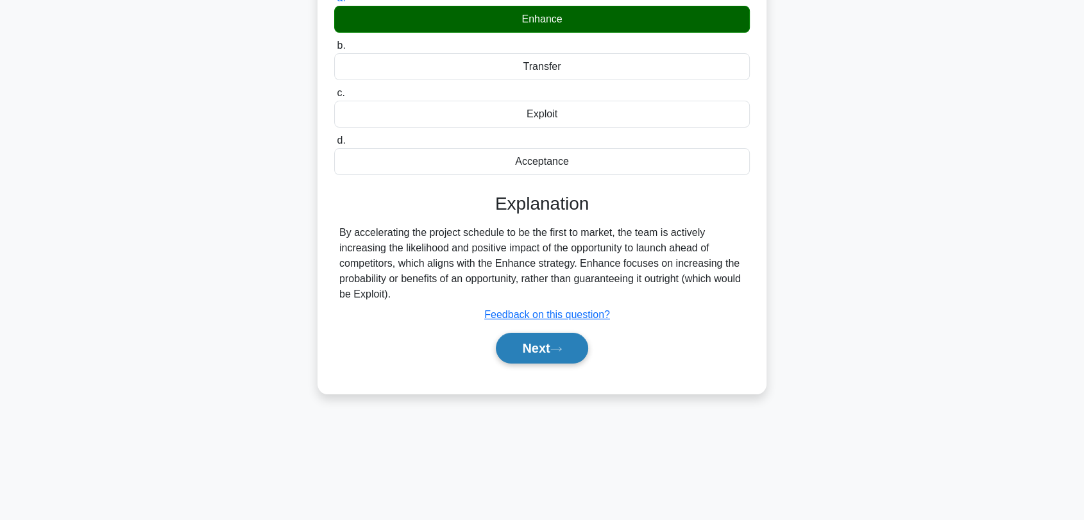
click at [542, 345] on button "Next" at bounding box center [542, 348] width 92 height 31
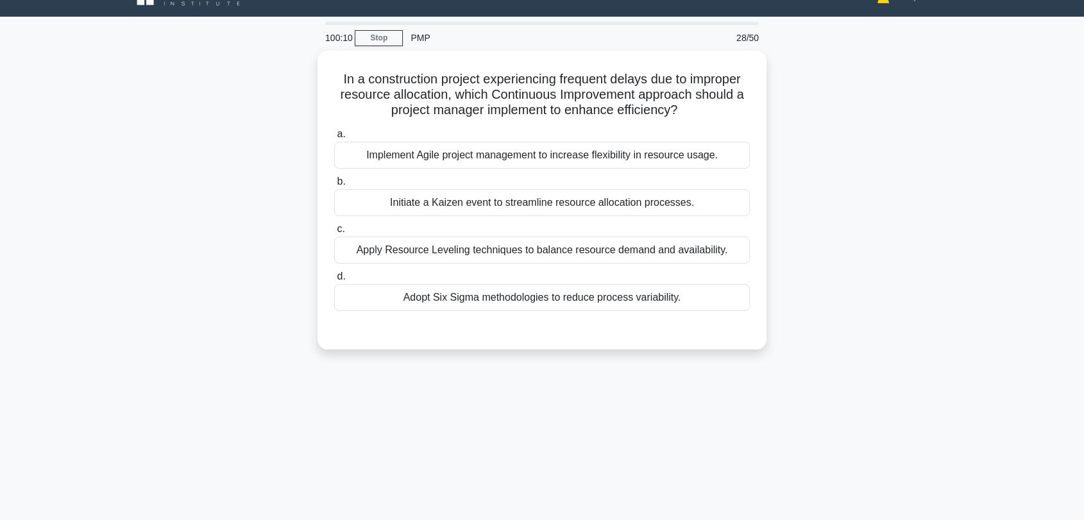
scroll to position [6, 0]
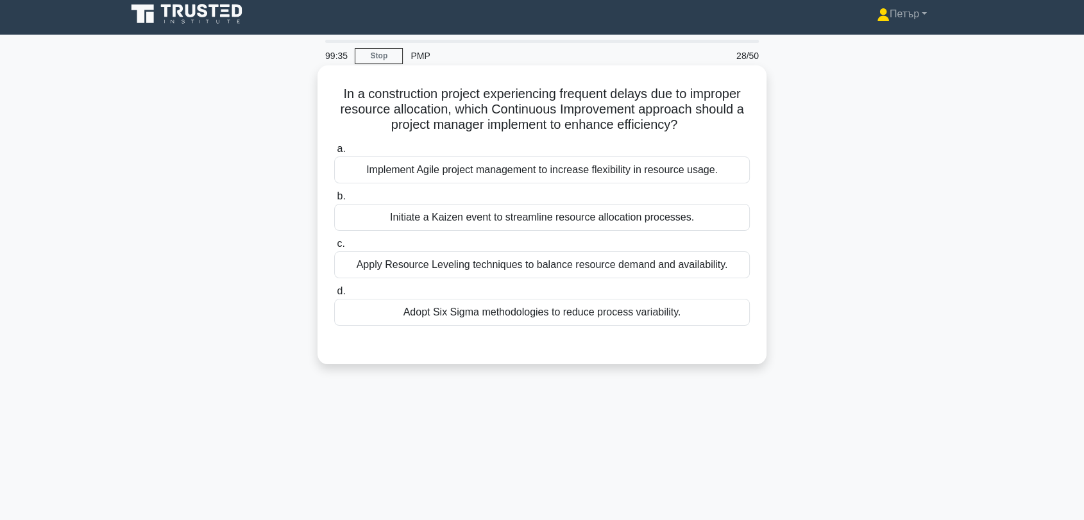
click at [692, 270] on div "Apply Resource Leveling techniques to balance resource demand and availability." at bounding box center [541, 264] width 415 height 27
click at [334, 248] on input "c. Apply Resource Leveling techniques to balance resource demand and availabili…" at bounding box center [334, 244] width 0 height 8
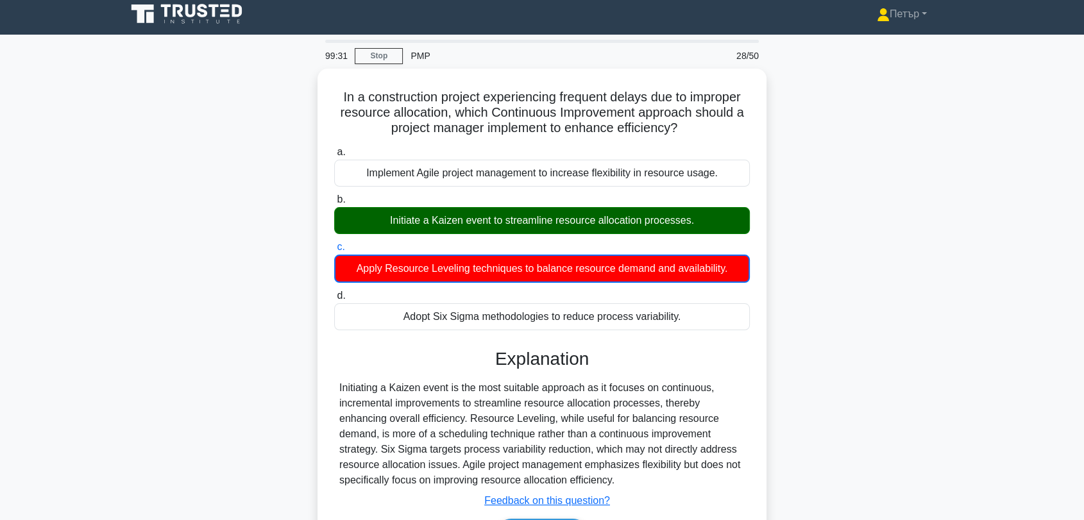
scroll to position [173, 0]
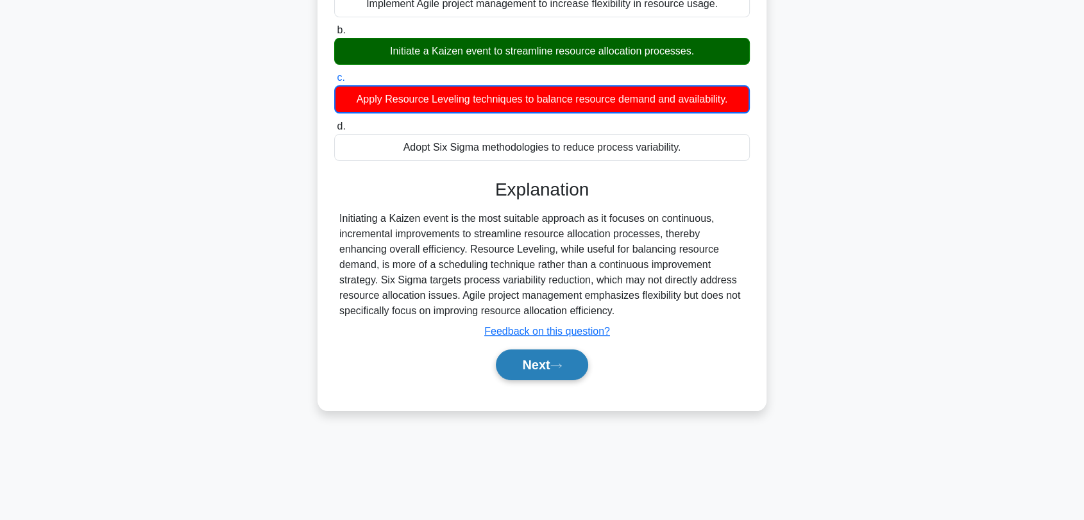
click at [562, 358] on button "Next" at bounding box center [542, 364] width 92 height 31
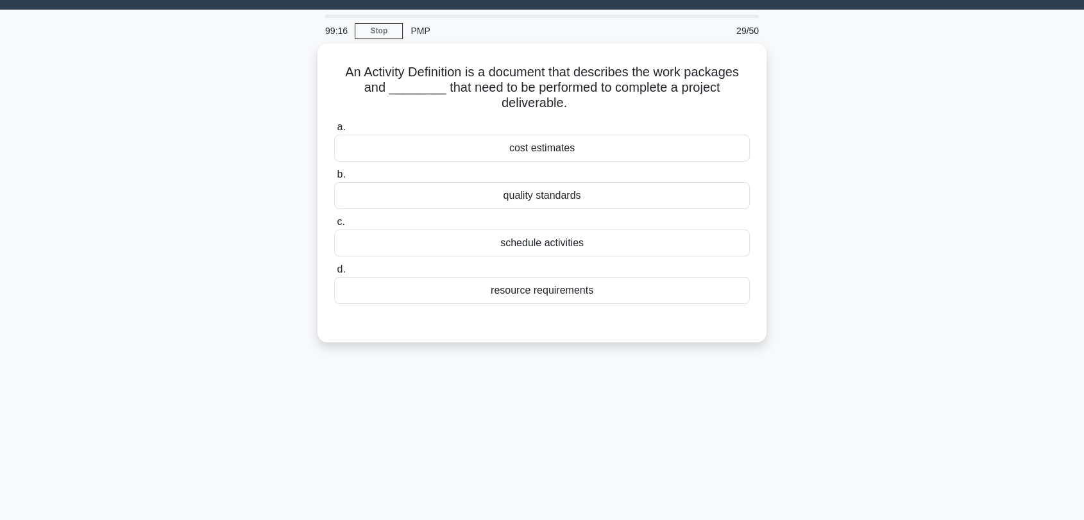
scroll to position [0, 0]
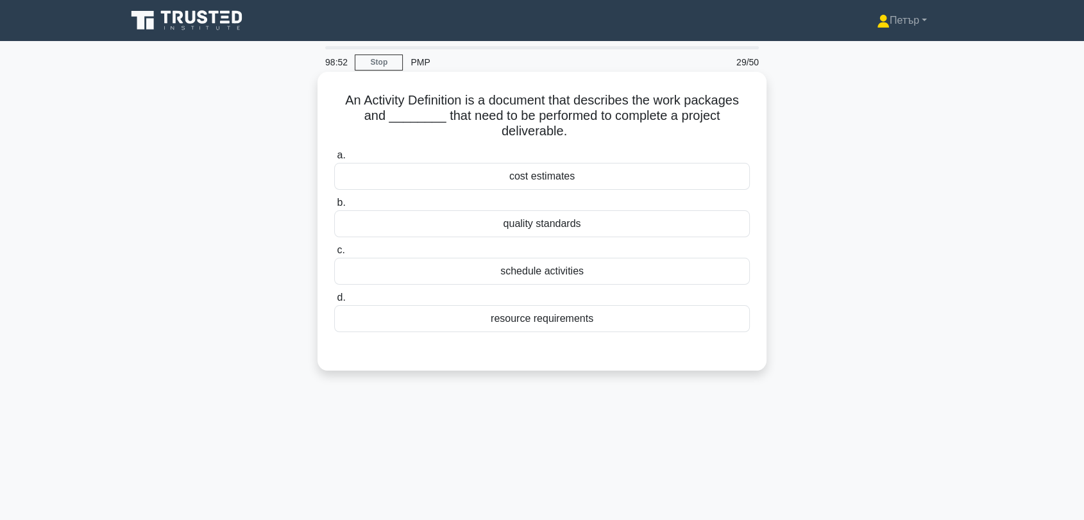
click at [668, 275] on div "schedule activities" at bounding box center [541, 271] width 415 height 27
click at [334, 255] on input "c. schedule activities" at bounding box center [334, 250] width 0 height 8
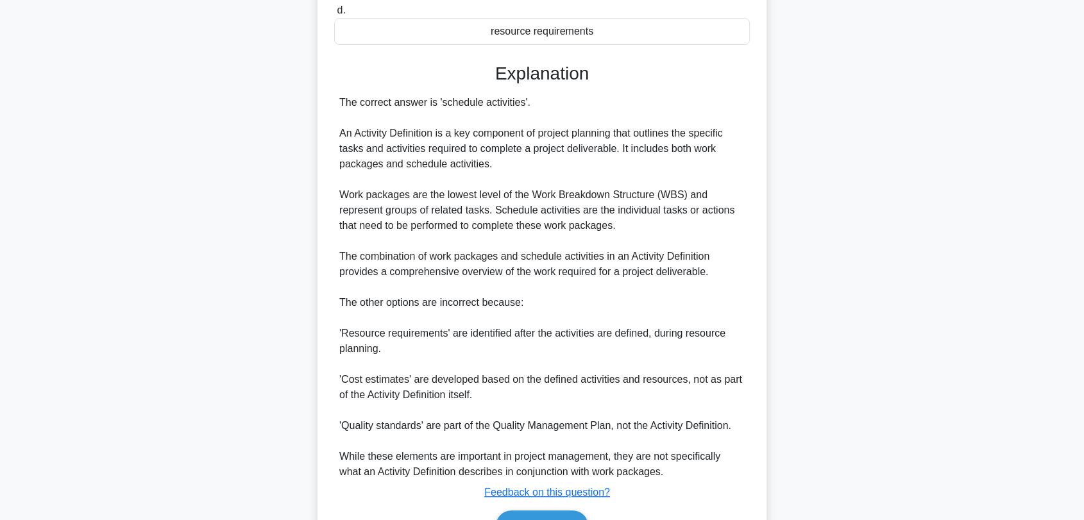
scroll to position [363, 0]
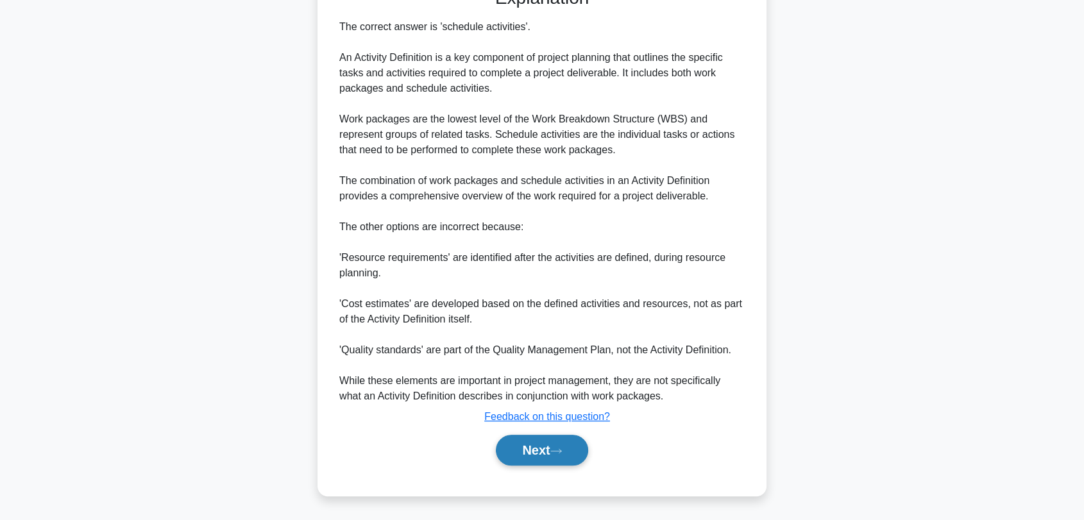
click at [507, 455] on button "Next" at bounding box center [542, 450] width 92 height 31
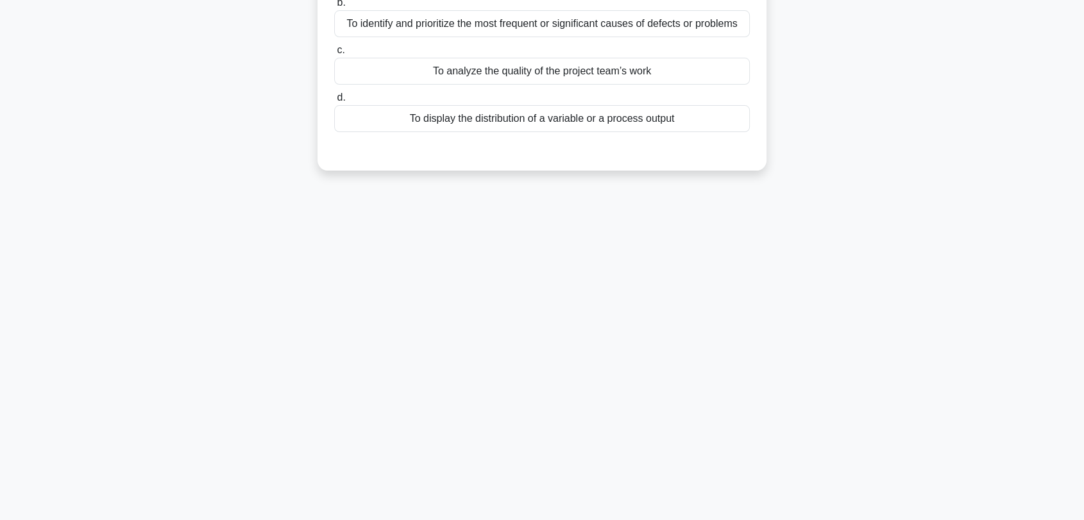
scroll to position [6, 0]
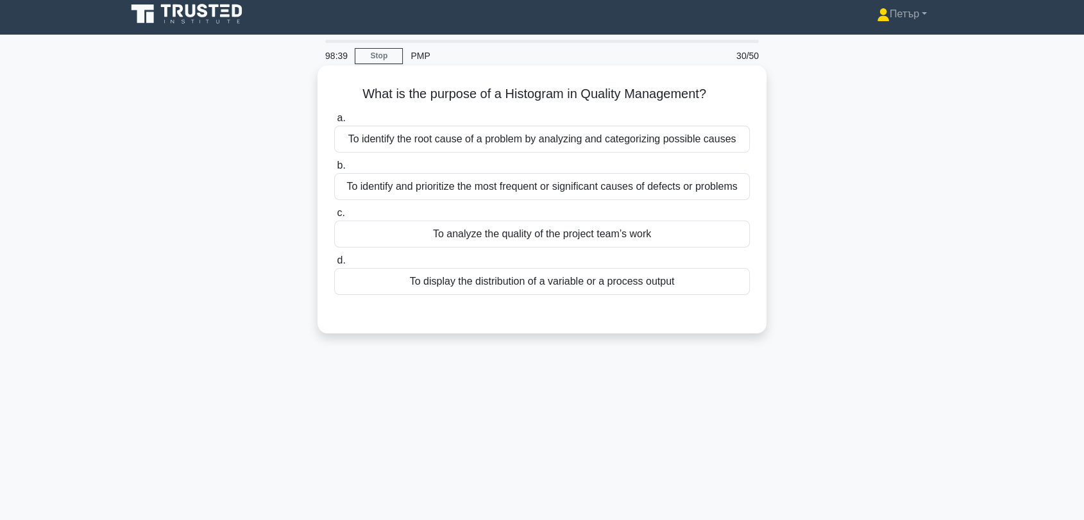
click at [708, 181] on div "To identify and prioritize the most frequent or significant causes of defects o…" at bounding box center [541, 186] width 415 height 27
click at [334, 170] on input "b. To identify and prioritize the most frequent or significant causes of defect…" at bounding box center [334, 166] width 0 height 8
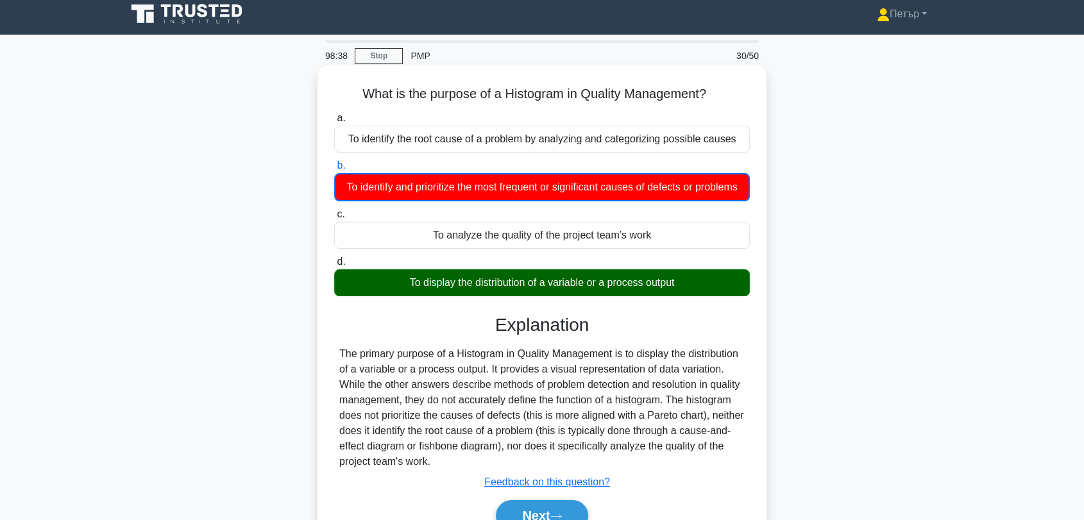
scroll to position [173, 0]
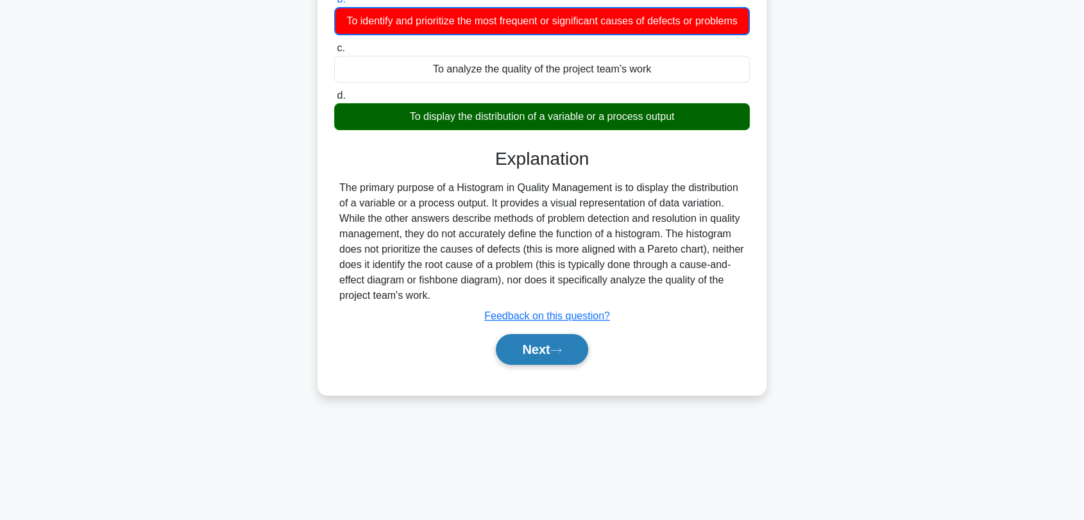
click at [539, 364] on button "Next" at bounding box center [542, 349] width 92 height 31
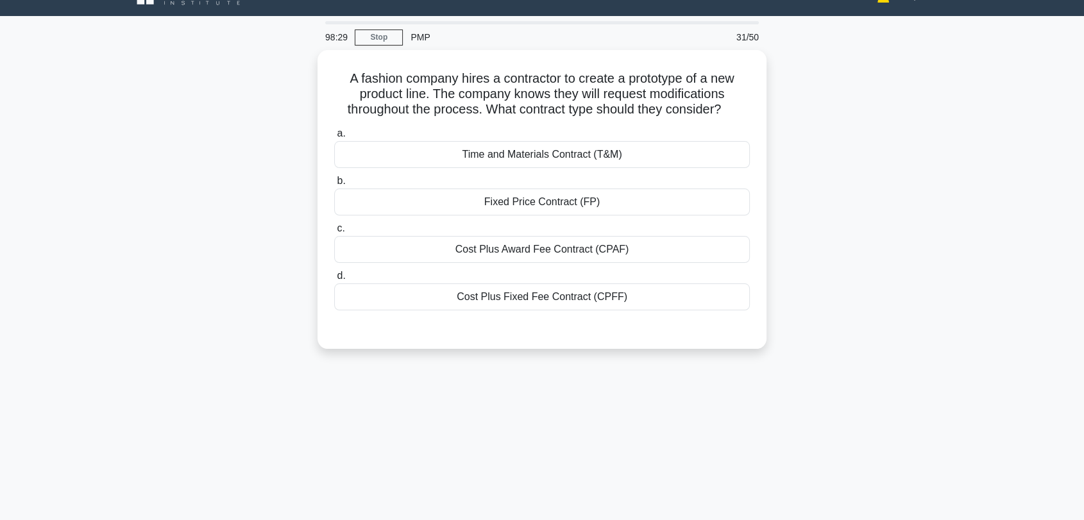
scroll to position [6, 0]
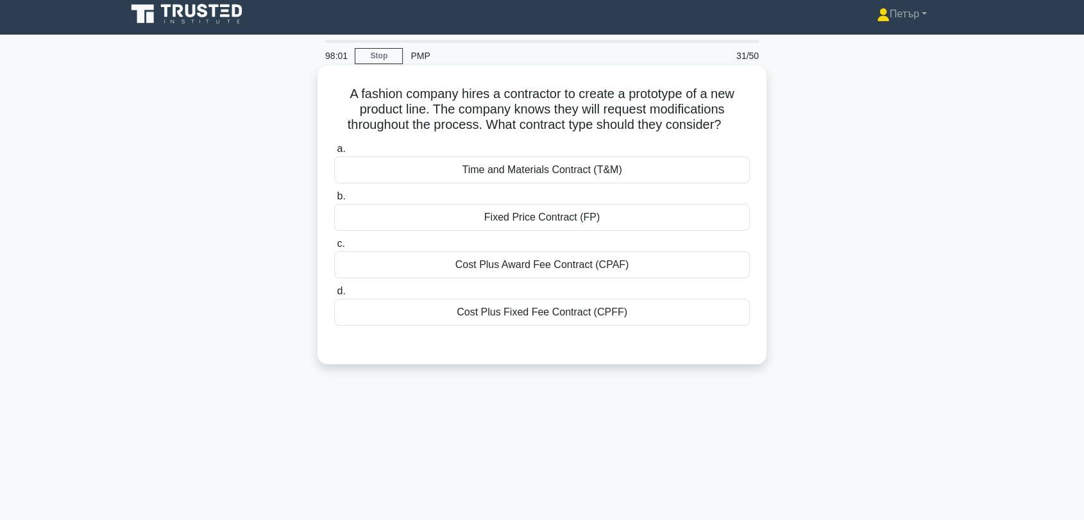
click at [700, 169] on div "Time and Materials Contract (T&M)" at bounding box center [541, 169] width 415 height 27
click at [334, 153] on input "a. Time and Materials Contract (T&M)" at bounding box center [334, 149] width 0 height 8
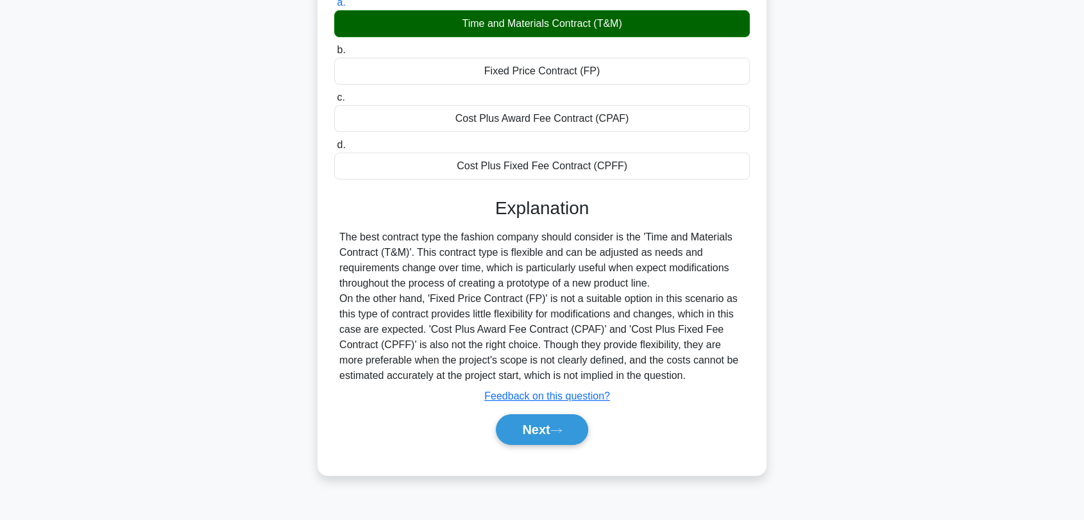
scroll to position [173, 0]
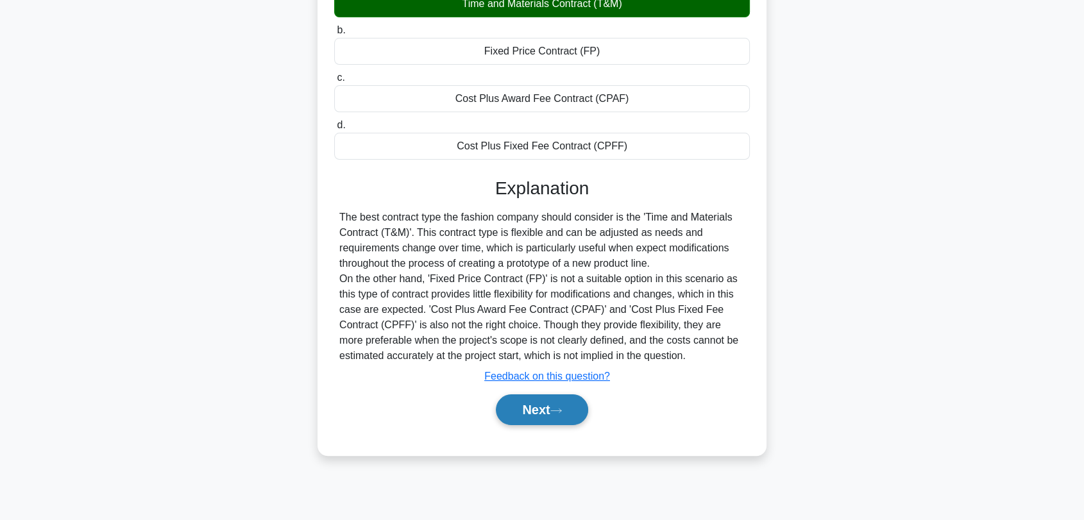
click at [547, 408] on button "Next" at bounding box center [542, 409] width 92 height 31
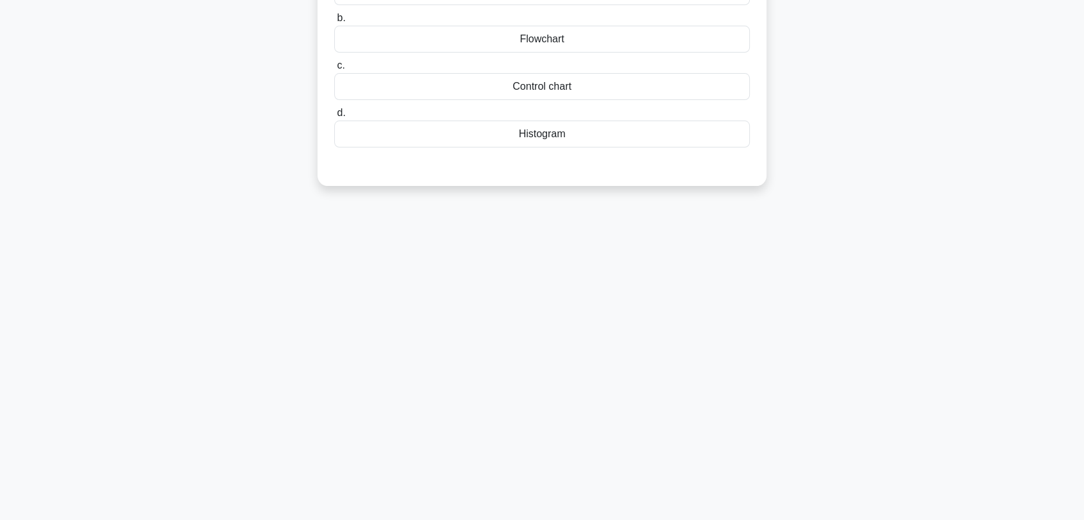
scroll to position [0, 0]
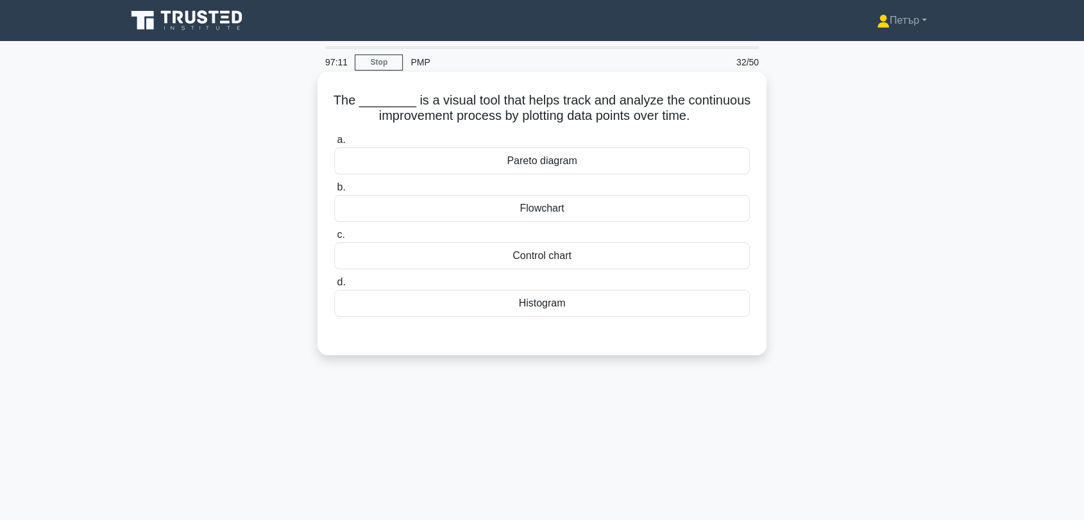
click at [709, 208] on div "Flowchart" at bounding box center [541, 208] width 415 height 27
click at [334, 192] on input "b. Flowchart" at bounding box center [334, 187] width 0 height 8
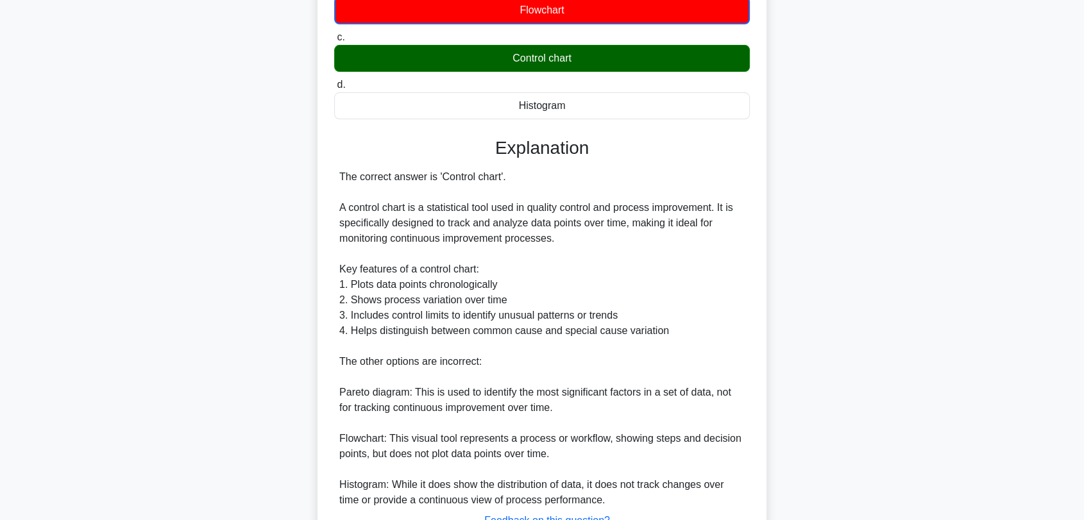
scroll to position [303, 0]
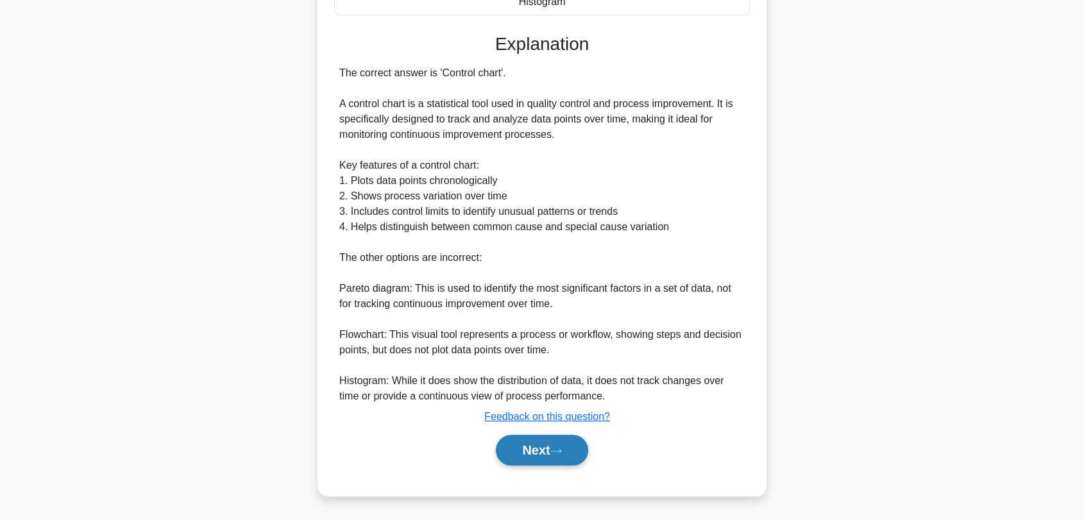
click at [544, 448] on button "Next" at bounding box center [542, 450] width 92 height 31
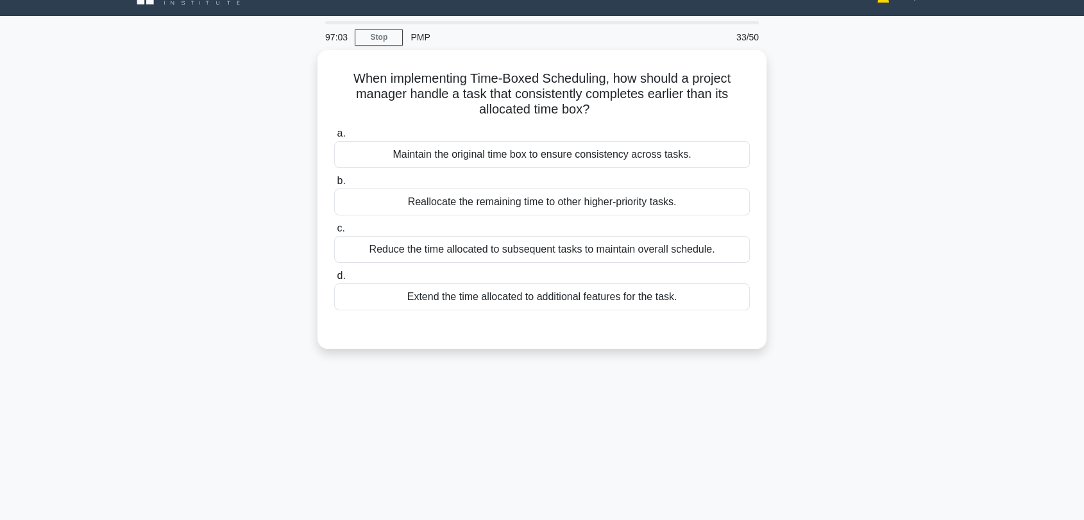
scroll to position [6, 0]
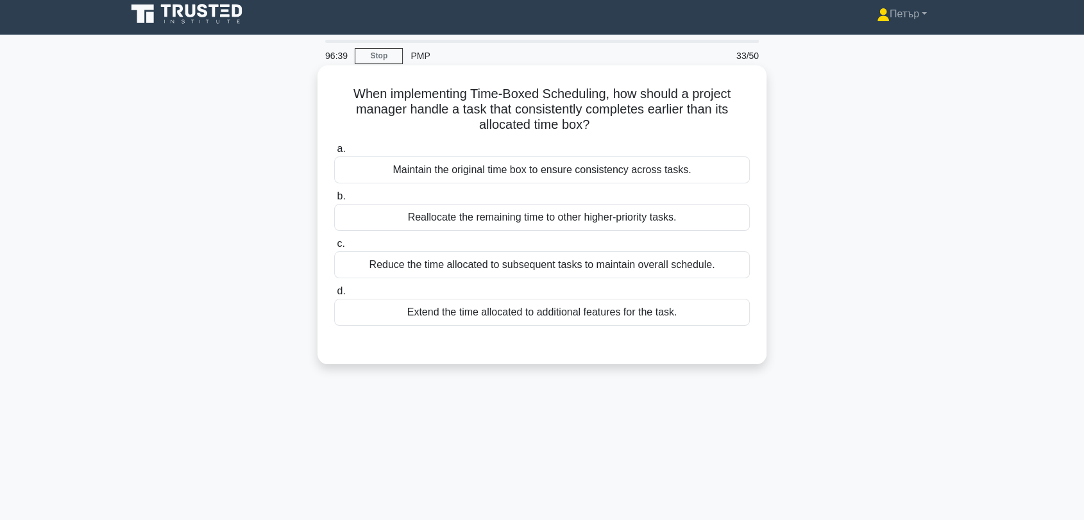
click at [730, 213] on div "Reallocate the remaining time to other higher-priority tasks." at bounding box center [541, 217] width 415 height 27
click at [334, 201] on input "b. Reallocate the remaining time to other higher-priority tasks." at bounding box center [334, 196] width 0 height 8
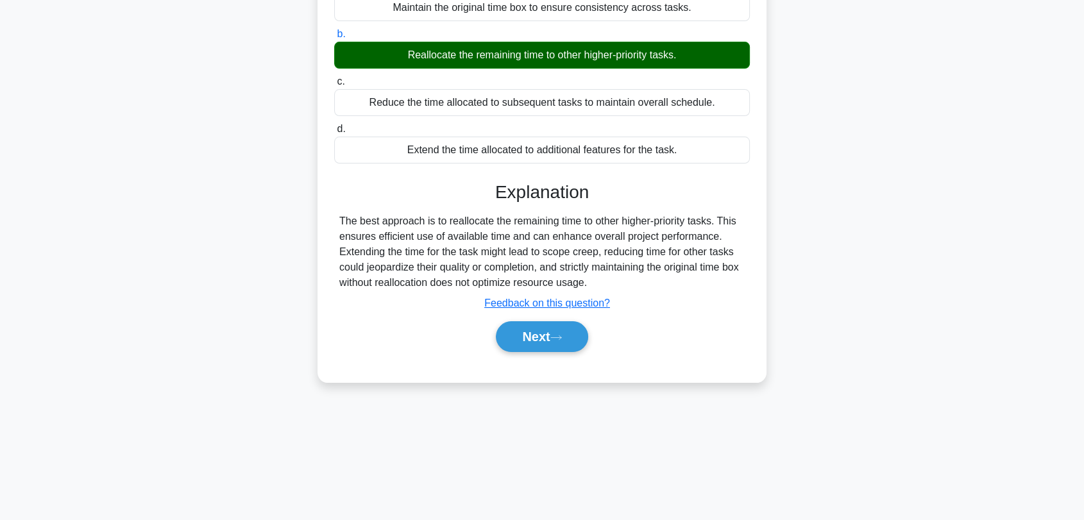
scroll to position [173, 0]
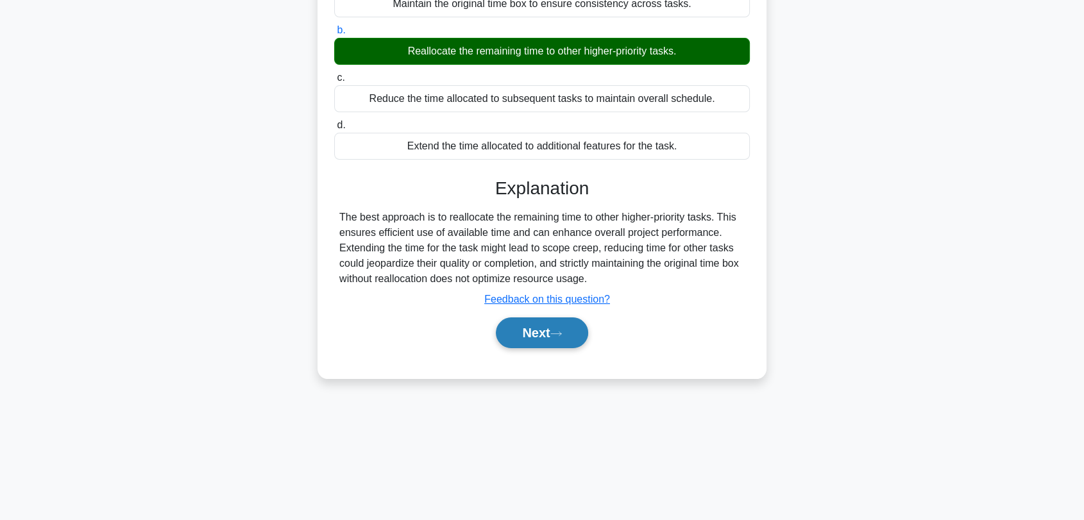
click at [547, 328] on button "Next" at bounding box center [542, 332] width 92 height 31
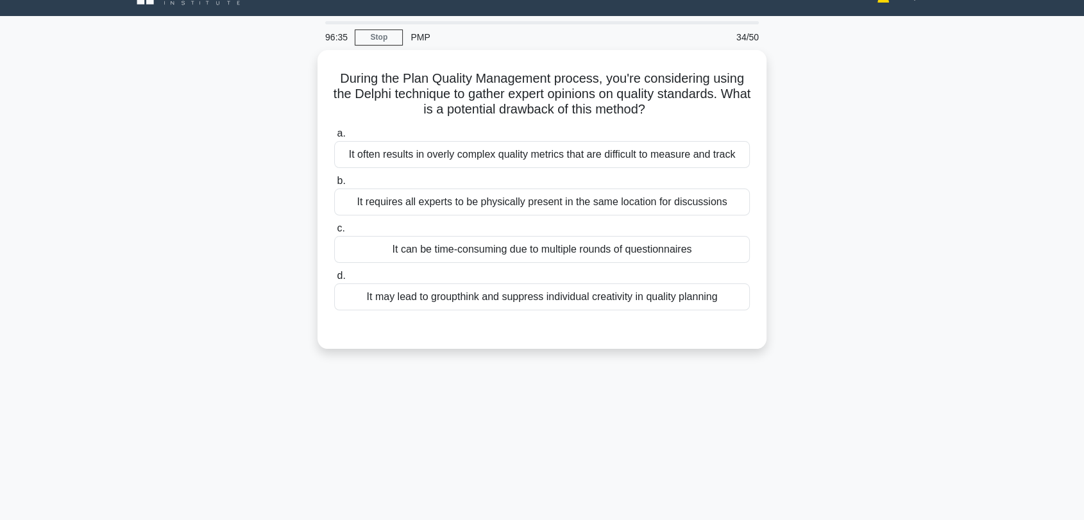
scroll to position [6, 0]
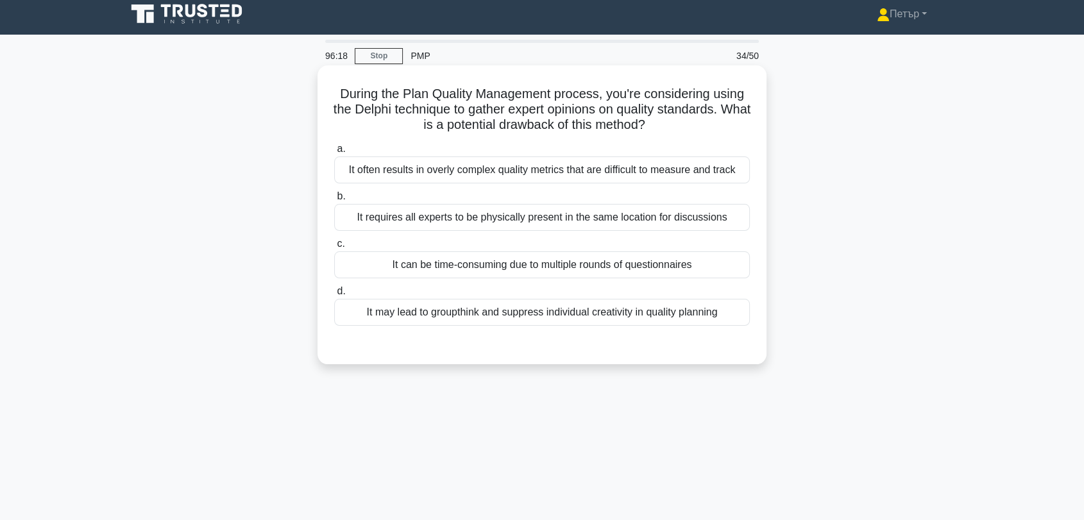
click at [703, 310] on div "It may lead to groupthink and suppress individual creativity in quality planning" at bounding box center [541, 312] width 415 height 27
click at [334, 296] on input "d. It may lead to groupthink and suppress individual creativity in quality plan…" at bounding box center [334, 291] width 0 height 8
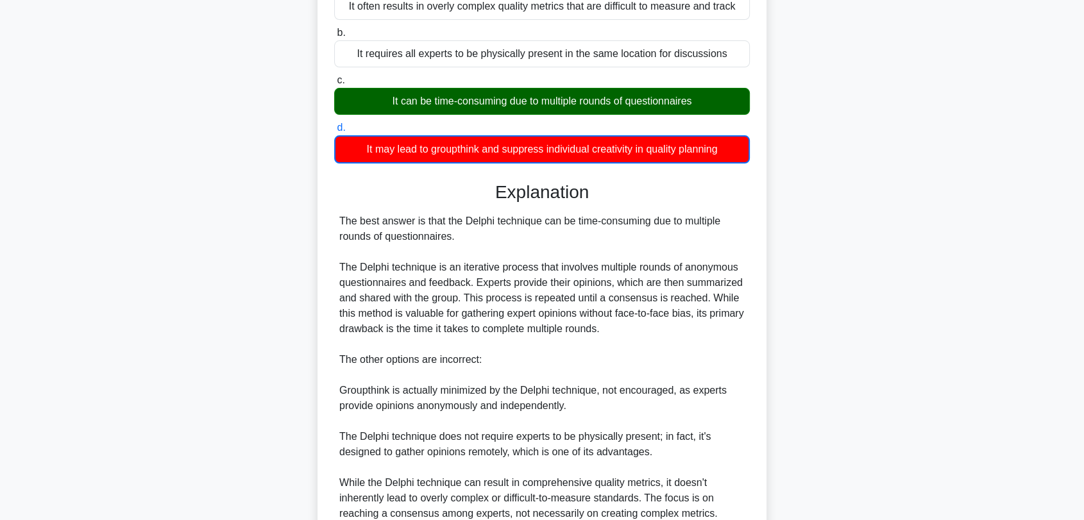
scroll to position [287, 0]
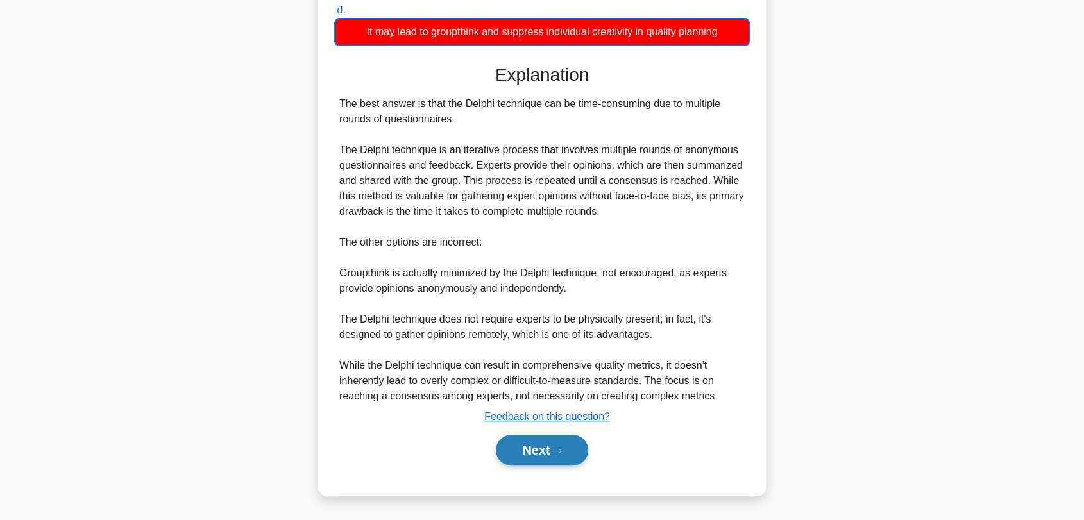
click at [564, 457] on button "Next" at bounding box center [542, 450] width 92 height 31
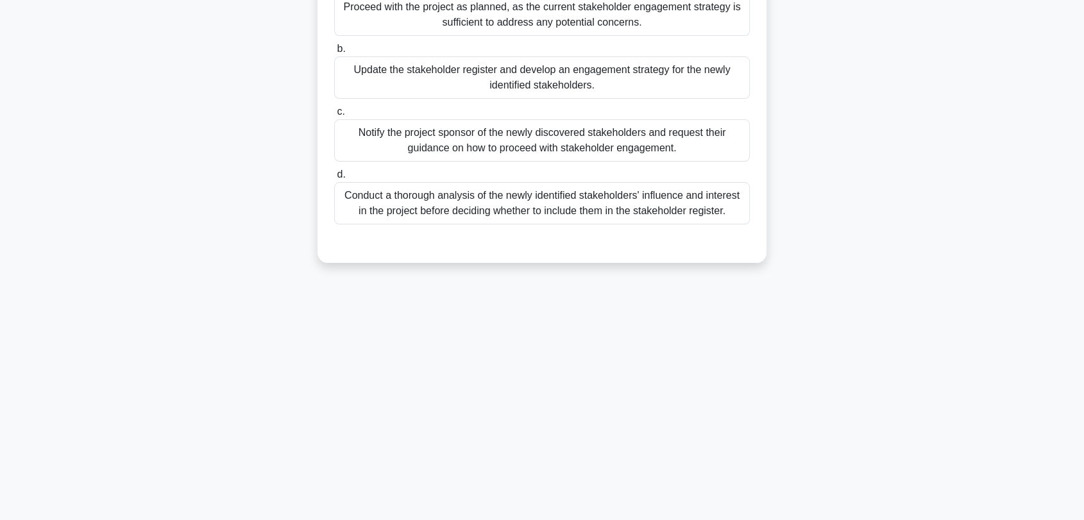
scroll to position [6, 0]
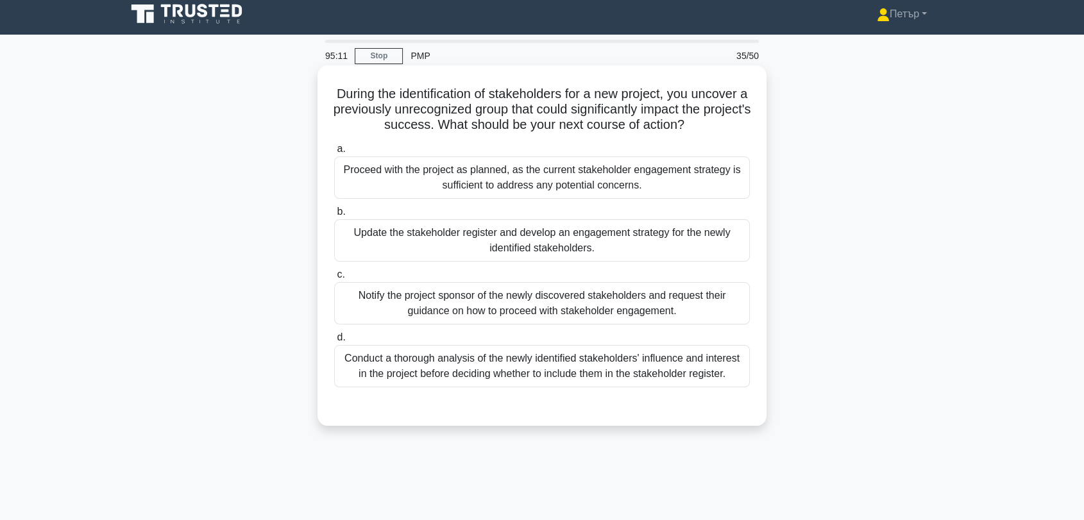
click at [433, 248] on div "Update the stakeholder register and develop an engagement strategy for the newl…" at bounding box center [541, 240] width 415 height 42
click at [334, 216] on input "b. Update the stakeholder register and develop an engagement strategy for the n…" at bounding box center [334, 212] width 0 height 8
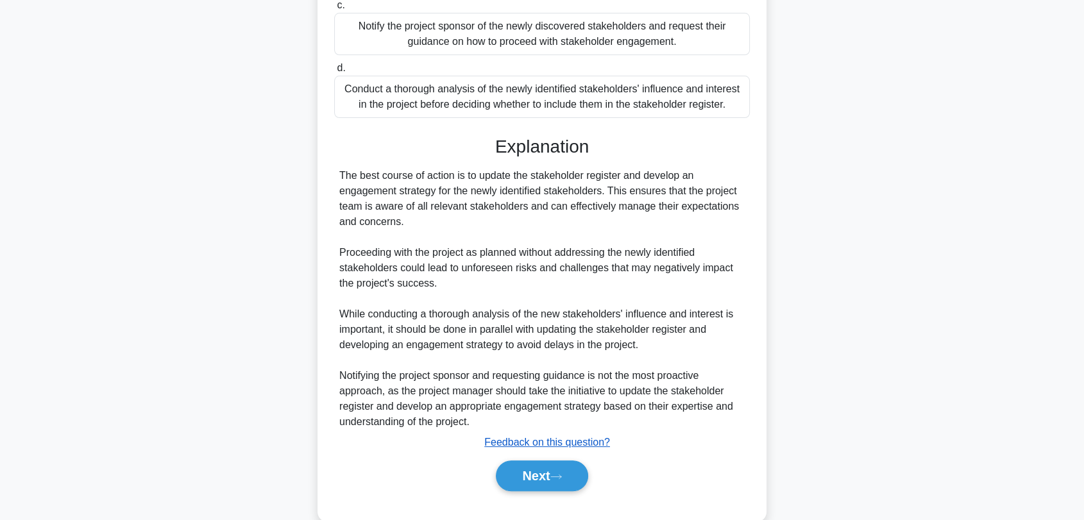
scroll to position [301, 0]
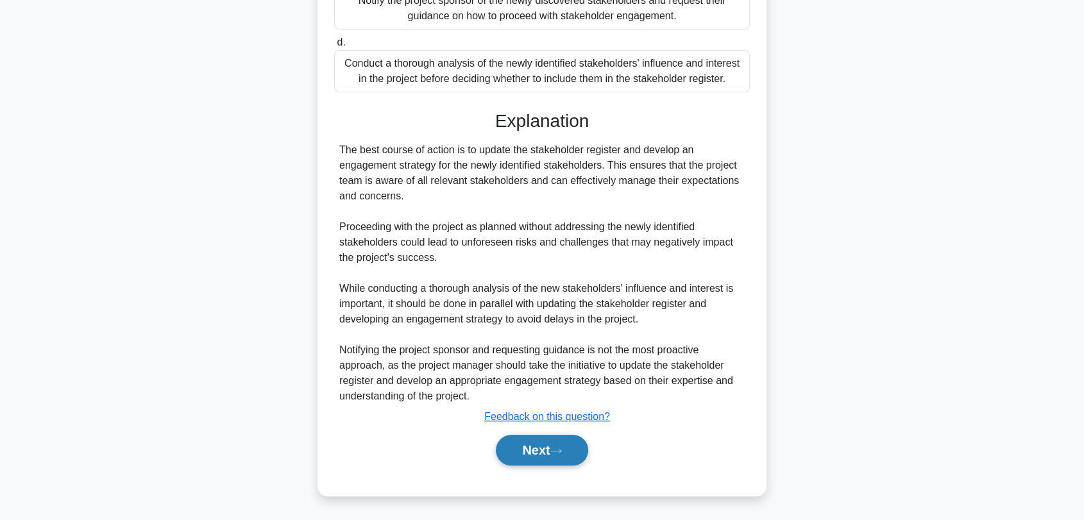
click at [564, 456] on button "Next" at bounding box center [542, 450] width 92 height 31
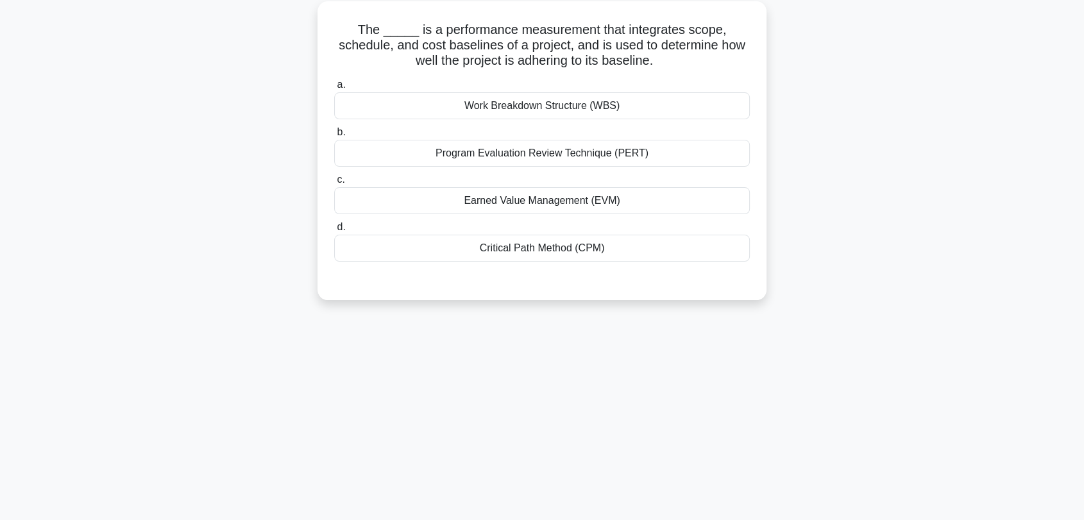
scroll to position [0, 0]
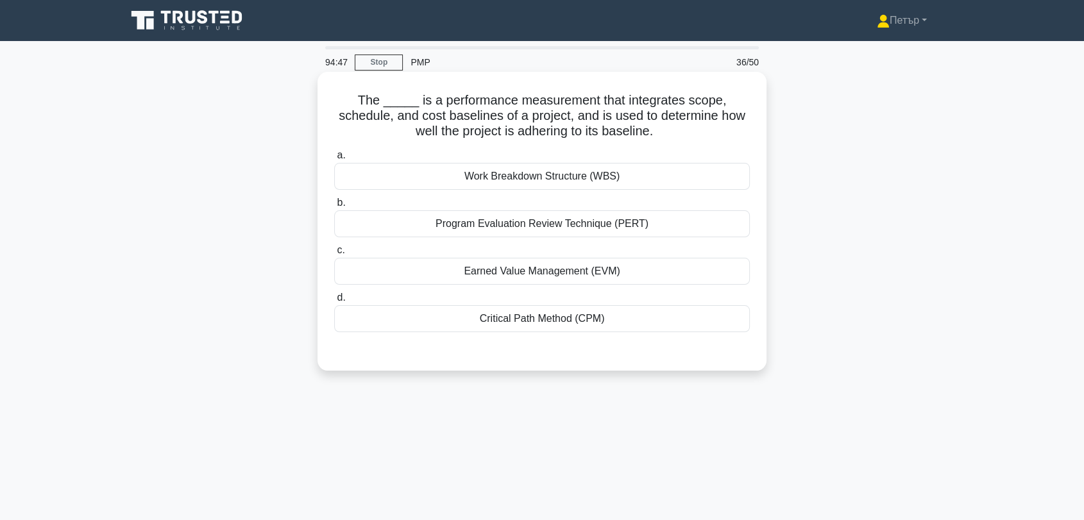
click at [626, 267] on div "Earned Value Management (EVM)" at bounding box center [541, 271] width 415 height 27
click at [334, 255] on input "c. Earned Value Management (EVM)" at bounding box center [334, 250] width 0 height 8
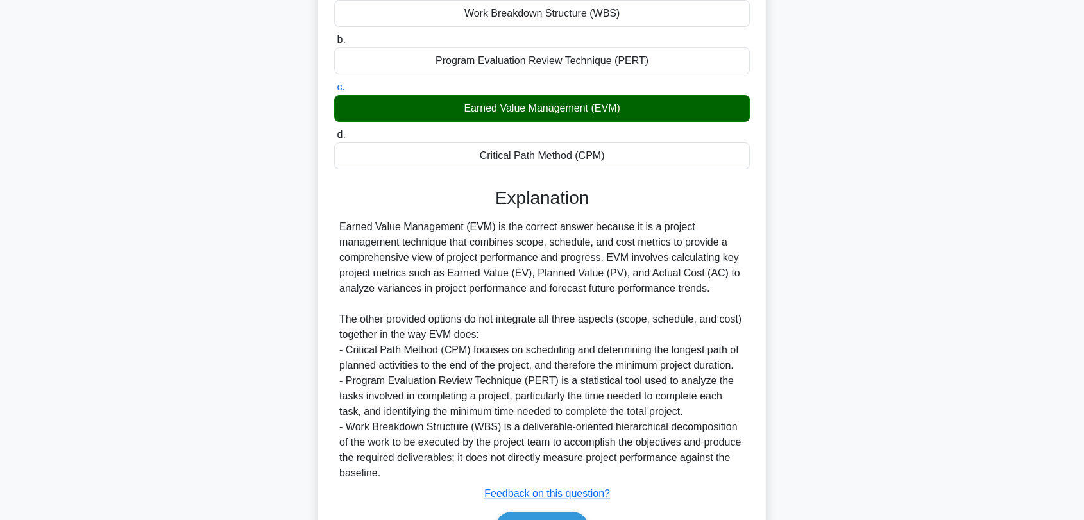
scroll to position [240, 0]
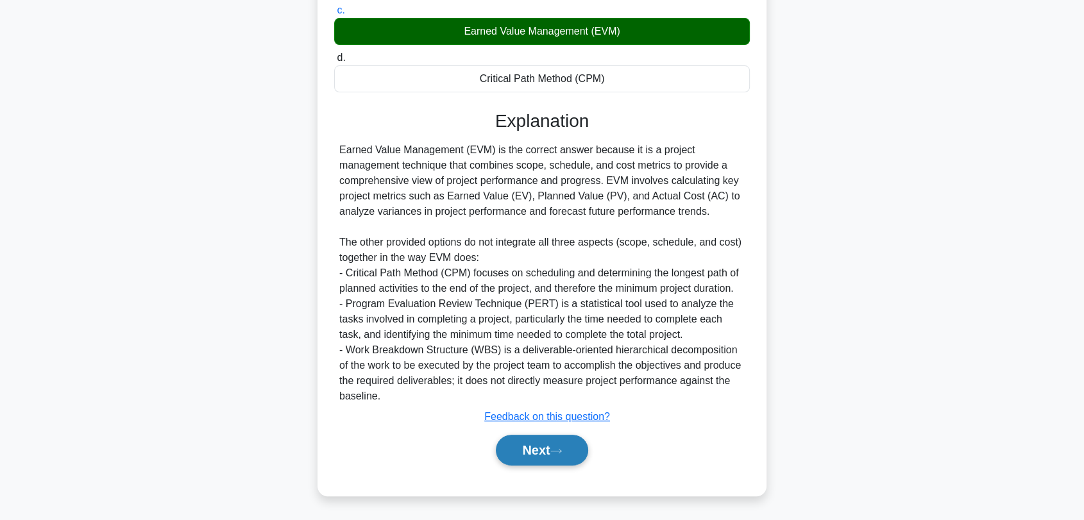
click at [544, 450] on button "Next" at bounding box center [542, 450] width 92 height 31
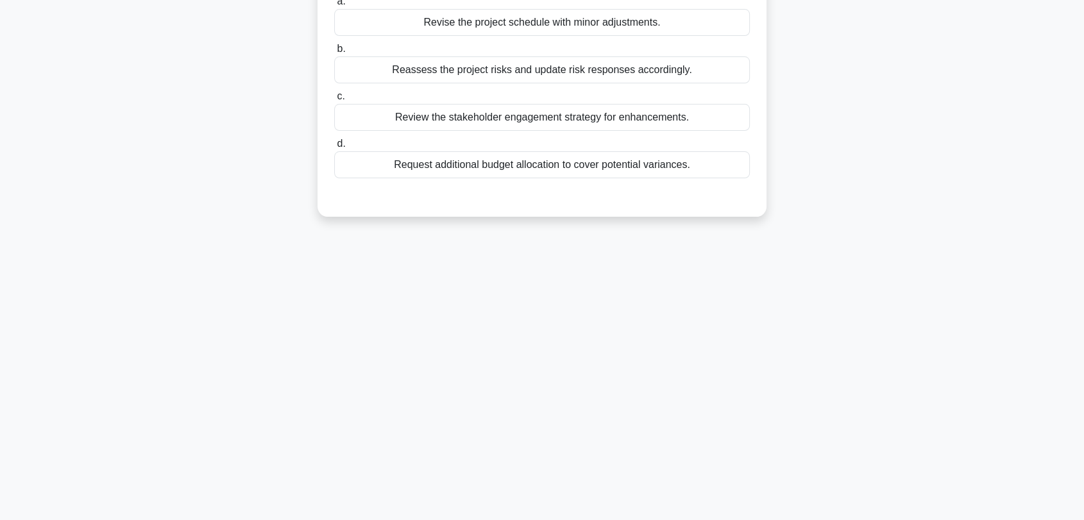
scroll to position [6, 0]
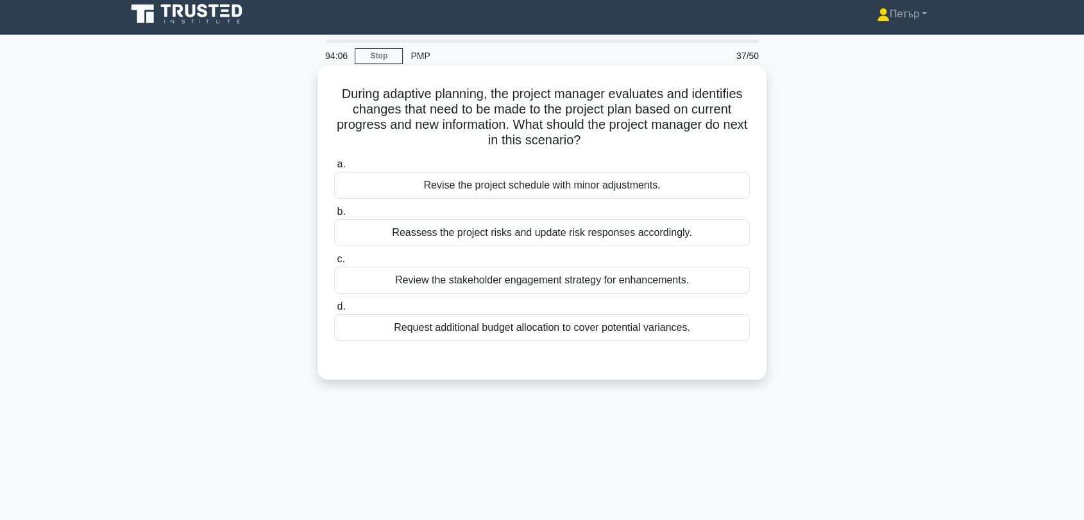
click at [721, 235] on div "Reassess the project risks and update risk responses accordingly." at bounding box center [541, 232] width 415 height 27
click at [334, 216] on input "b. Reassess the project risks and update risk responses accordingly." at bounding box center [334, 212] width 0 height 8
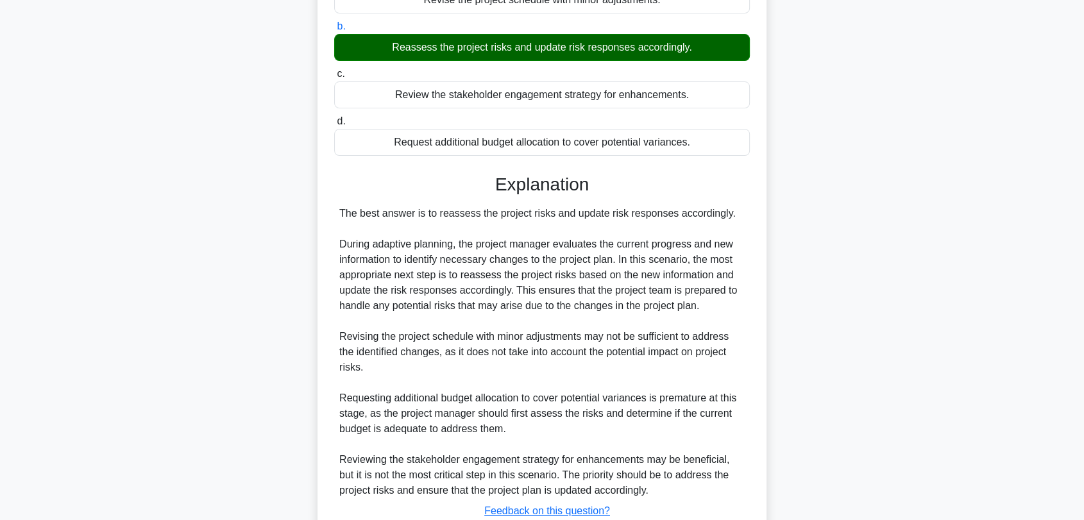
scroll to position [286, 0]
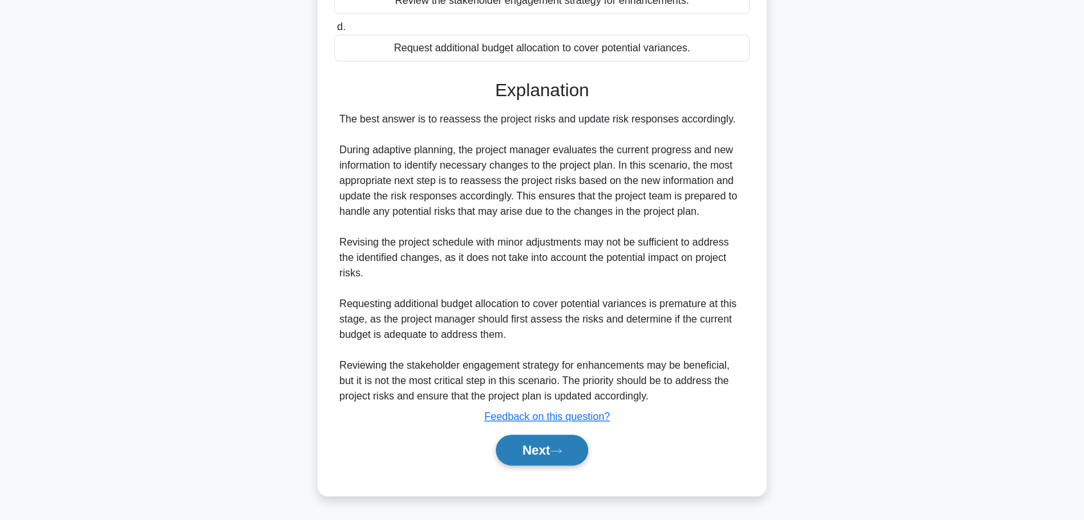
click at [544, 452] on button "Next" at bounding box center [542, 450] width 92 height 31
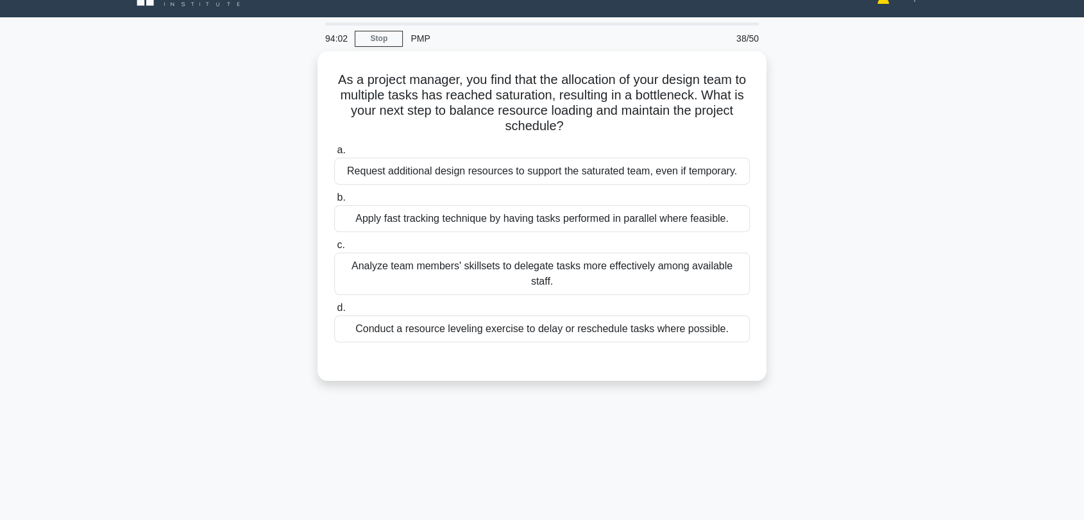
scroll to position [6, 0]
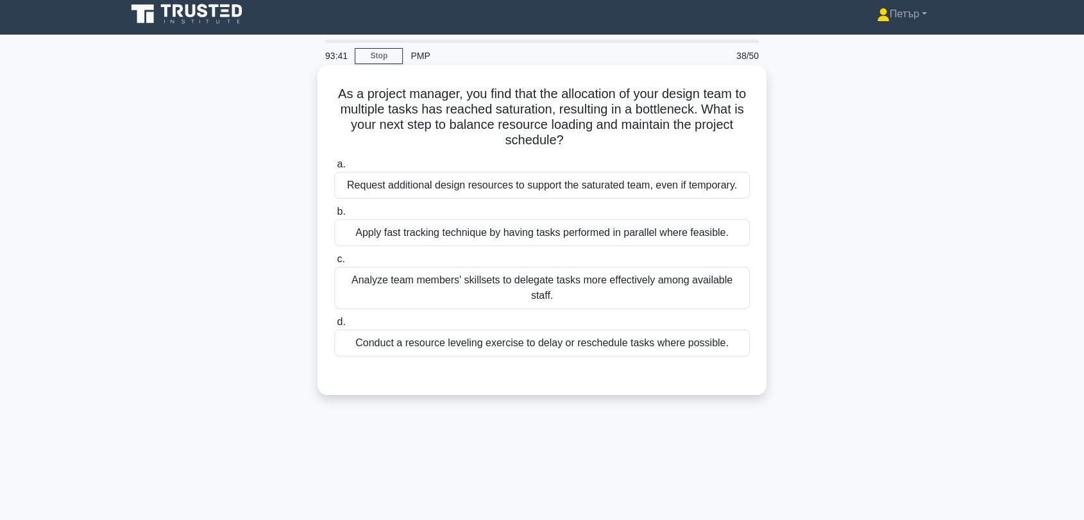
click at [714, 333] on div "Conduct a resource leveling exercise to delay or reschedule tasks where possibl…" at bounding box center [541, 343] width 415 height 27
click at [334, 326] on input "d. Conduct a resource leveling exercise to delay or reschedule tasks where poss…" at bounding box center [334, 322] width 0 height 8
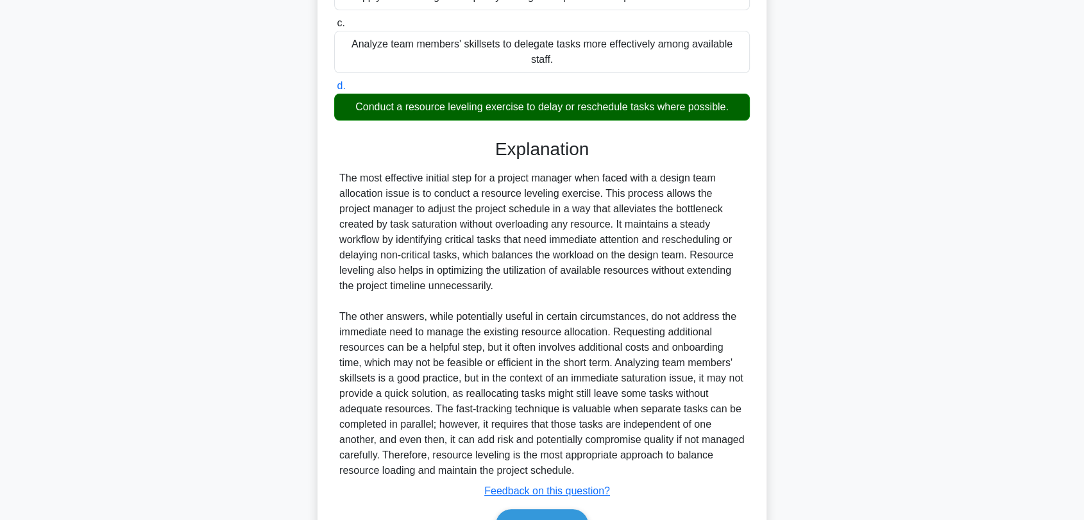
scroll to position [301, 0]
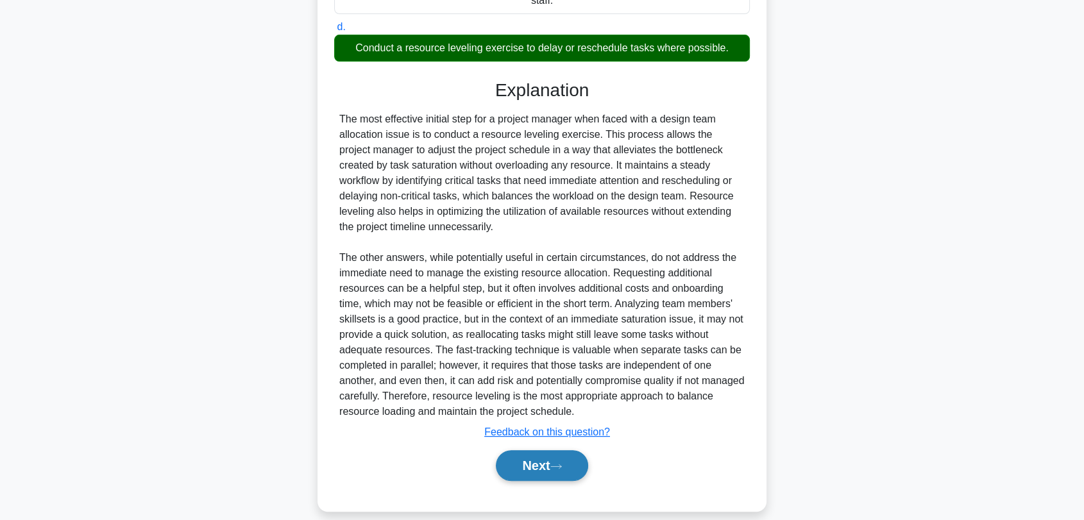
click at [549, 460] on button "Next" at bounding box center [542, 465] width 92 height 31
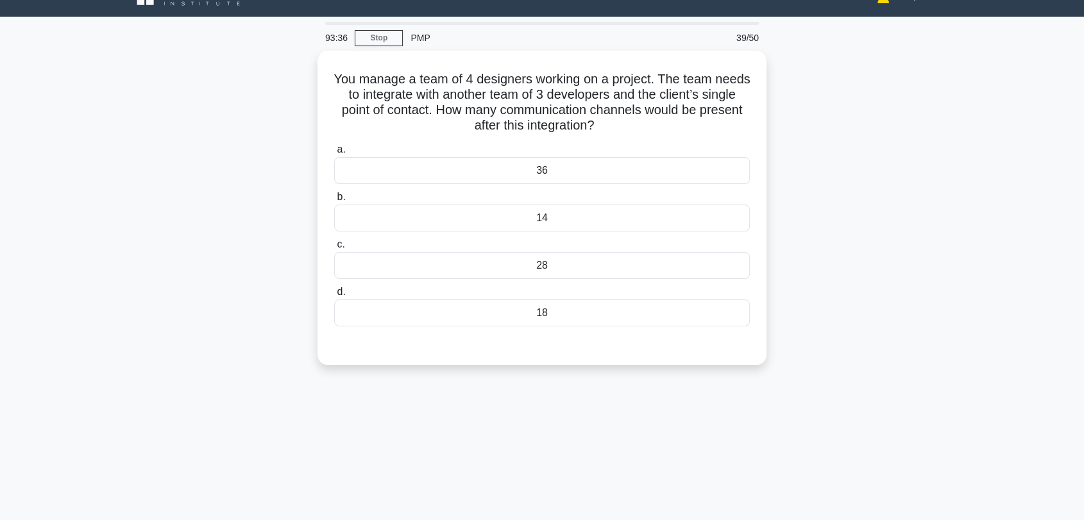
scroll to position [6, 0]
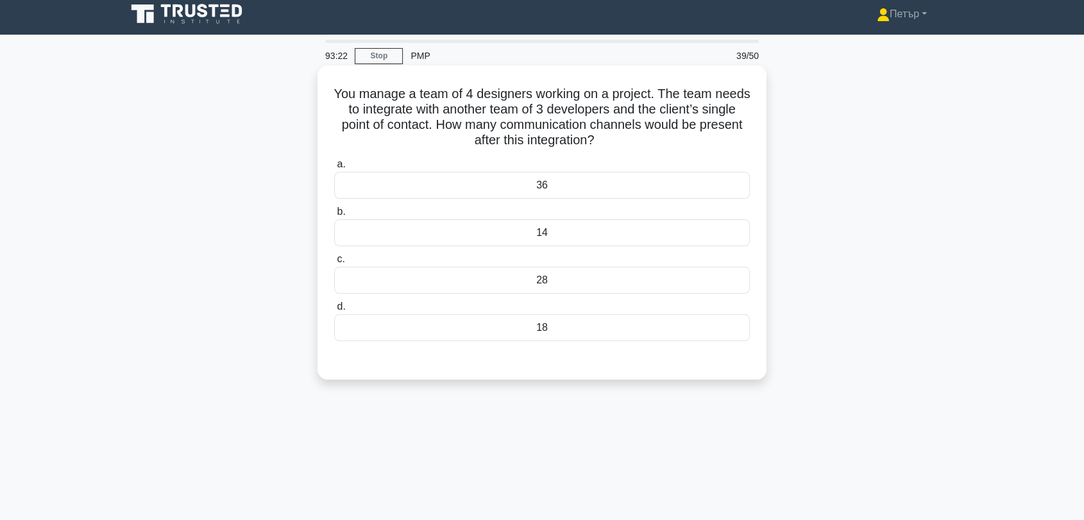
click at [703, 274] on div "28" at bounding box center [541, 280] width 415 height 27
click at [334, 264] on input "c. 28" at bounding box center [334, 259] width 0 height 8
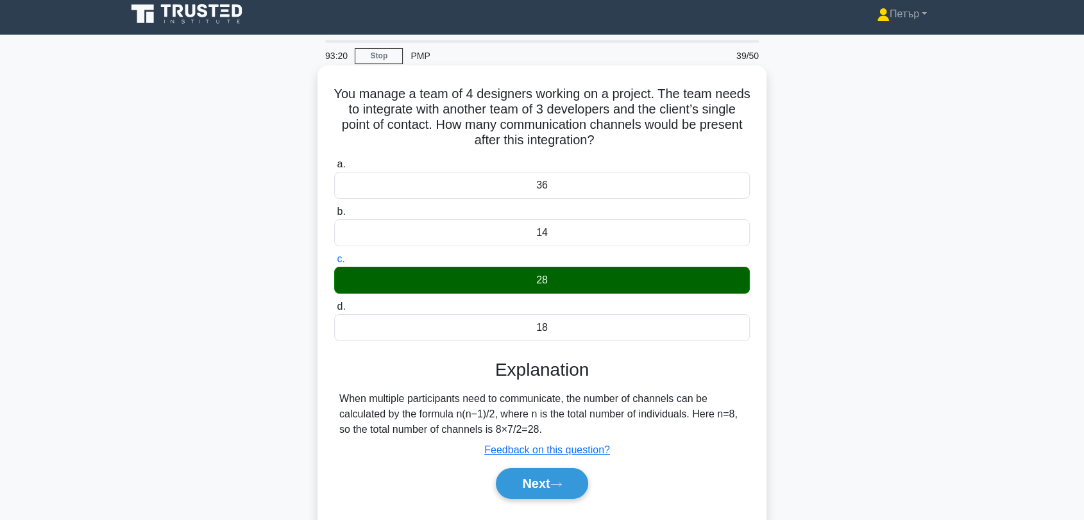
scroll to position [173, 0]
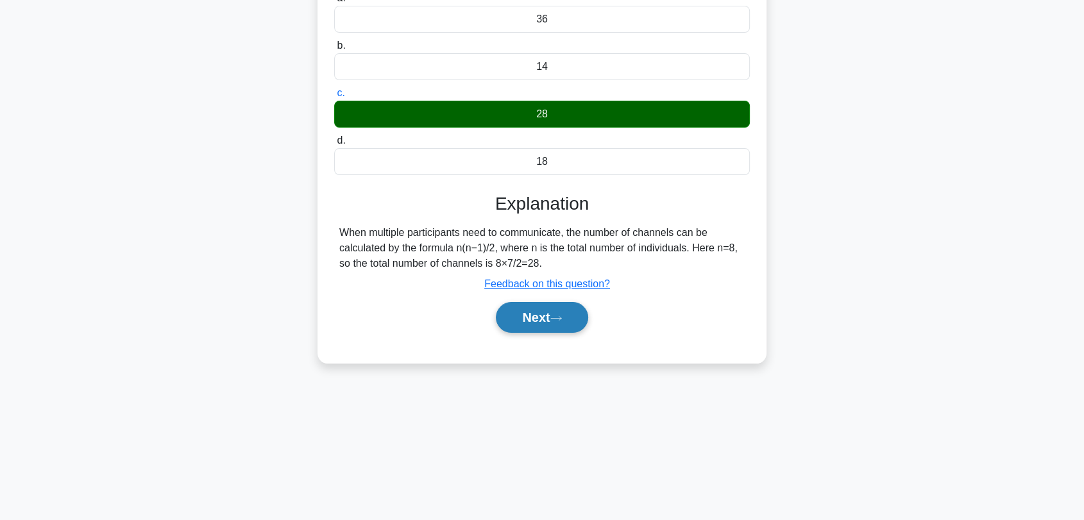
click at [539, 323] on button "Next" at bounding box center [542, 317] width 92 height 31
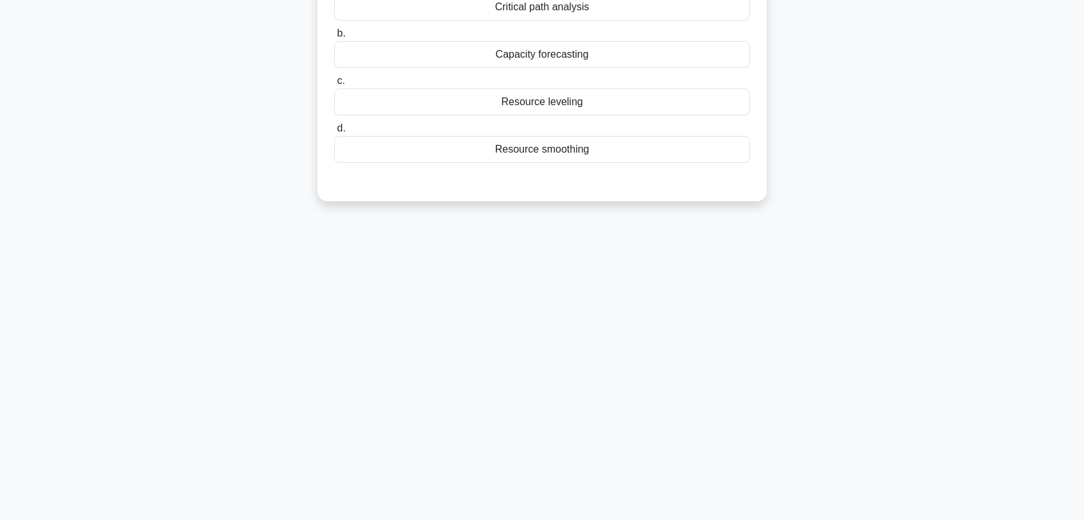
scroll to position [0, 0]
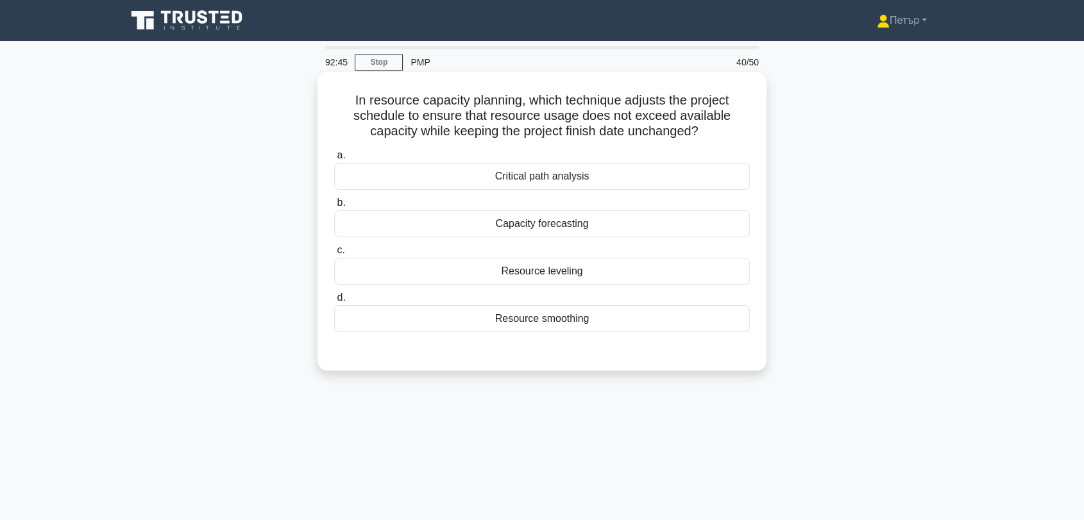
click at [675, 320] on div "Resource smoothing" at bounding box center [541, 318] width 415 height 27
click at [334, 302] on input "d. Resource smoothing" at bounding box center [334, 298] width 0 height 8
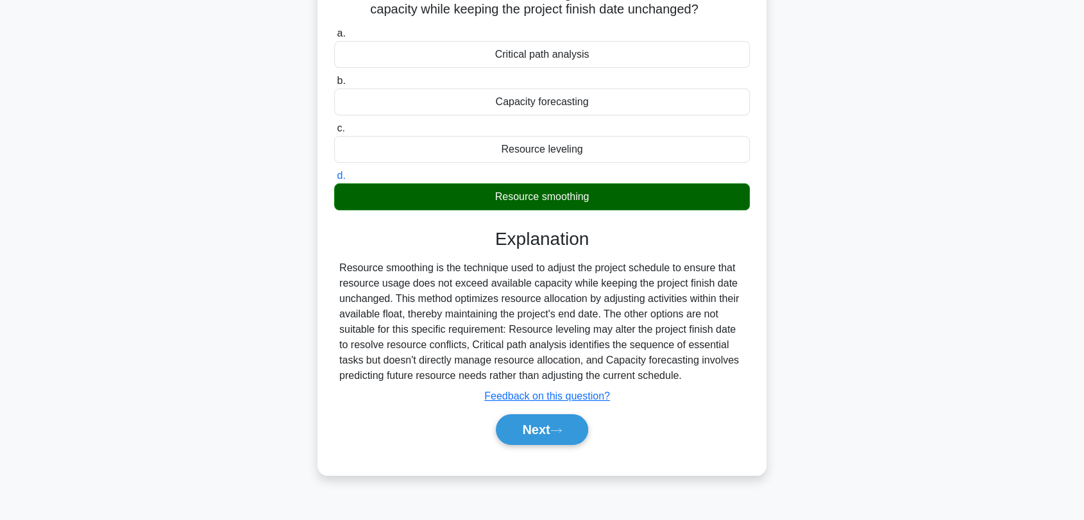
scroll to position [173, 0]
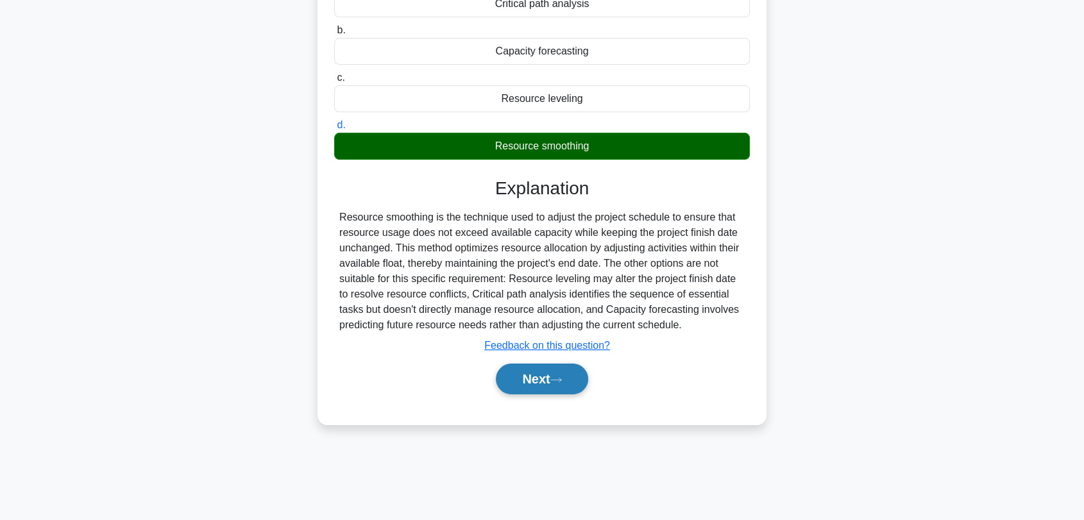
click at [562, 369] on button "Next" at bounding box center [542, 379] width 92 height 31
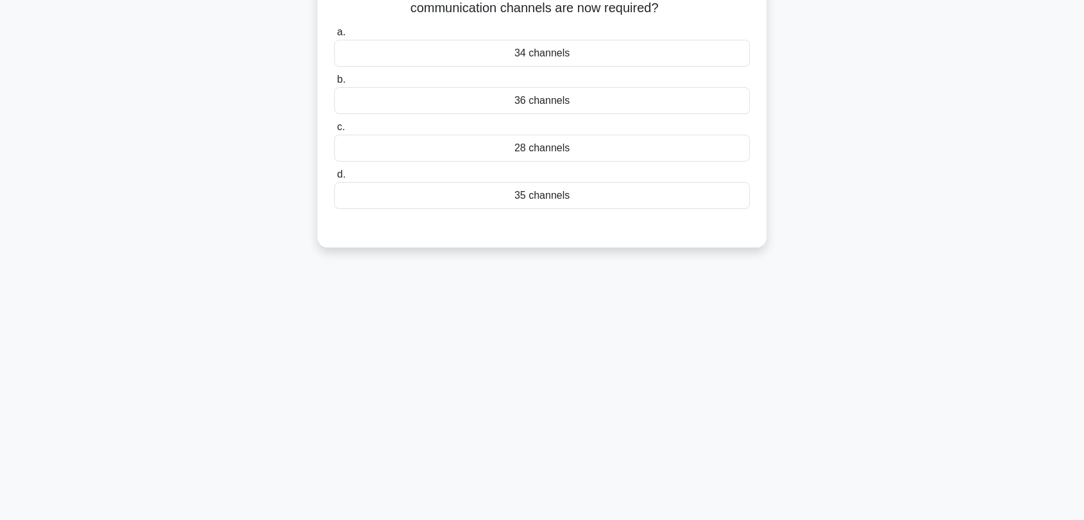
scroll to position [6, 0]
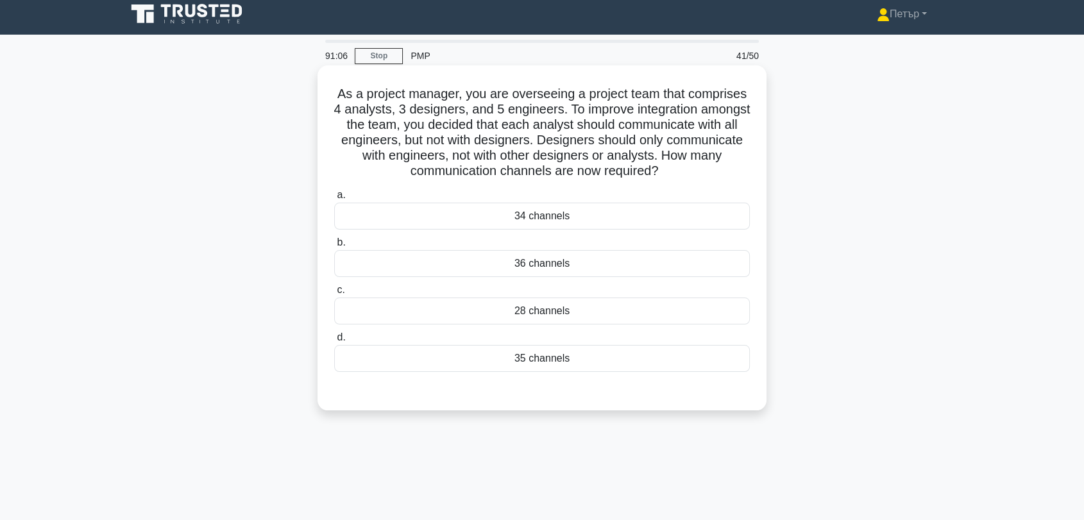
click at [632, 299] on div "28 channels" at bounding box center [541, 311] width 415 height 27
click at [334, 294] on input "c. 28 channels" at bounding box center [334, 290] width 0 height 8
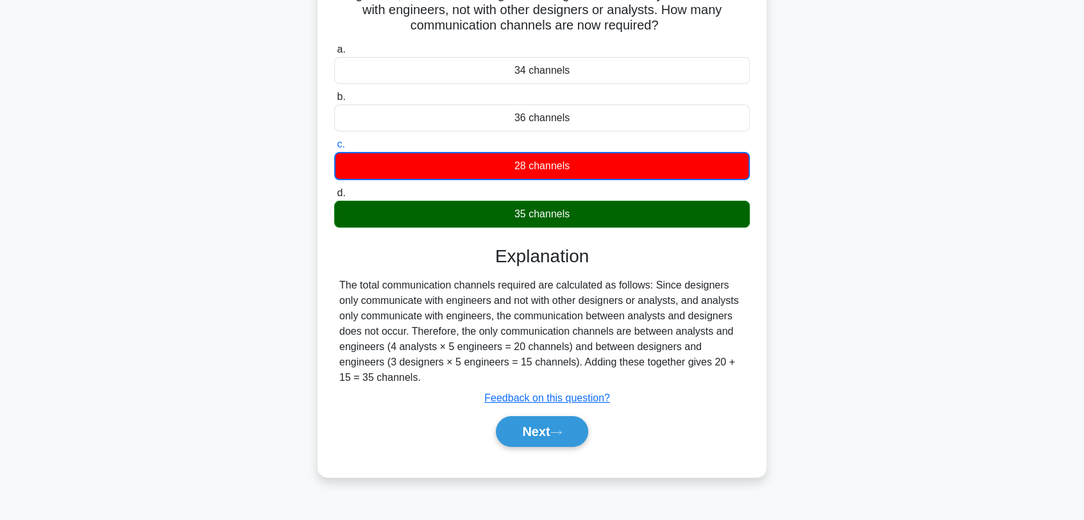
scroll to position [173, 0]
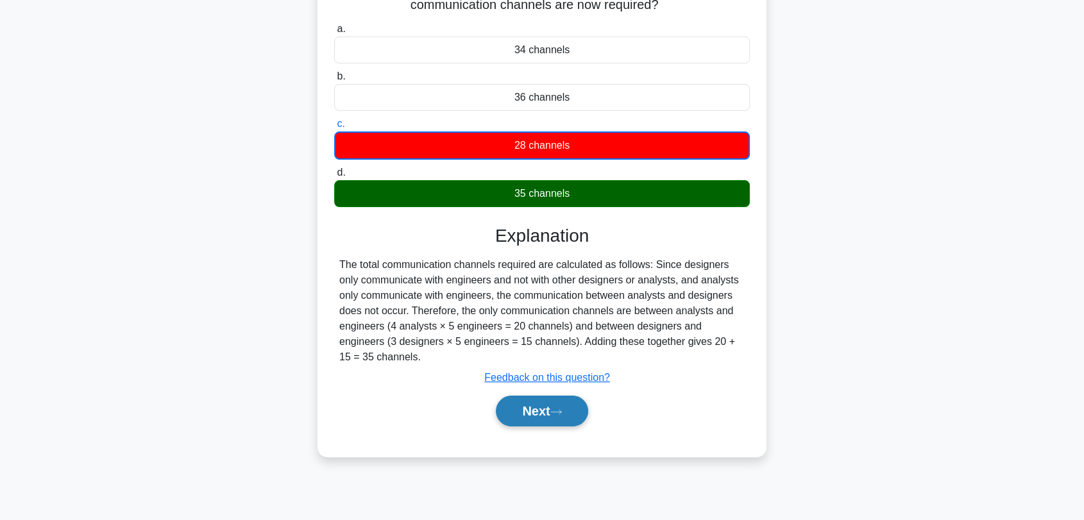
click at [539, 410] on button "Next" at bounding box center [542, 411] width 92 height 31
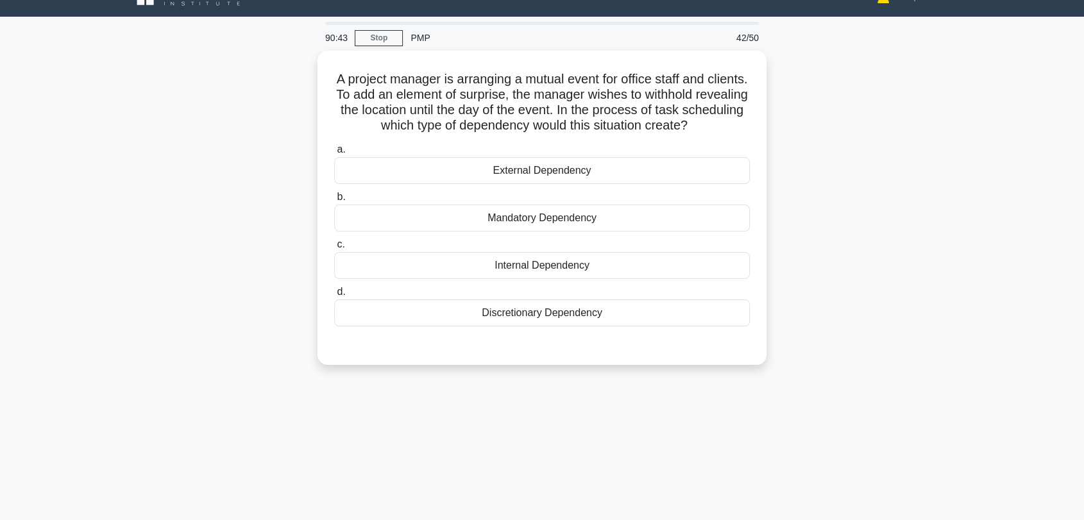
scroll to position [6, 0]
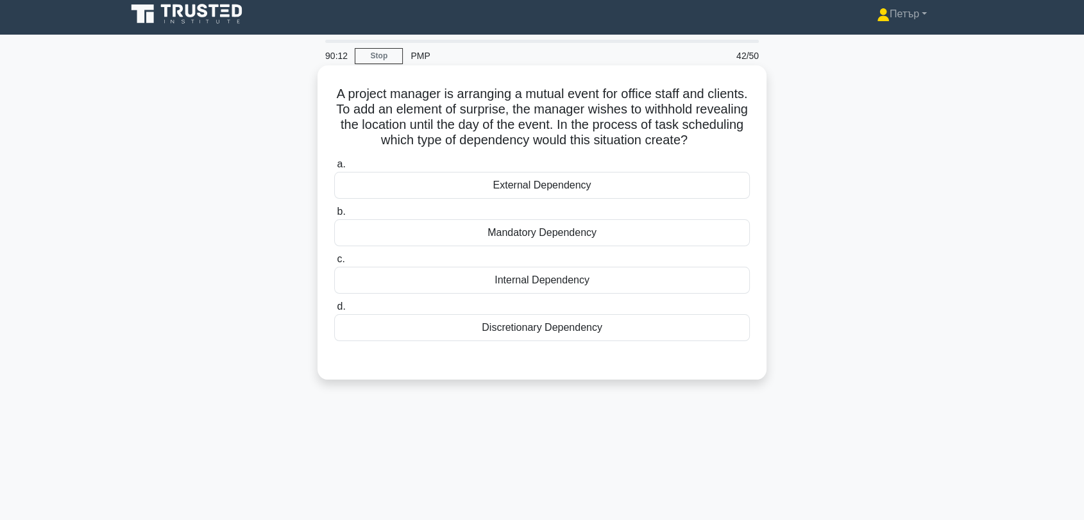
click at [686, 238] on div "Mandatory Dependency" at bounding box center [541, 232] width 415 height 27
click at [334, 216] on input "b. Mandatory Dependency" at bounding box center [334, 212] width 0 height 8
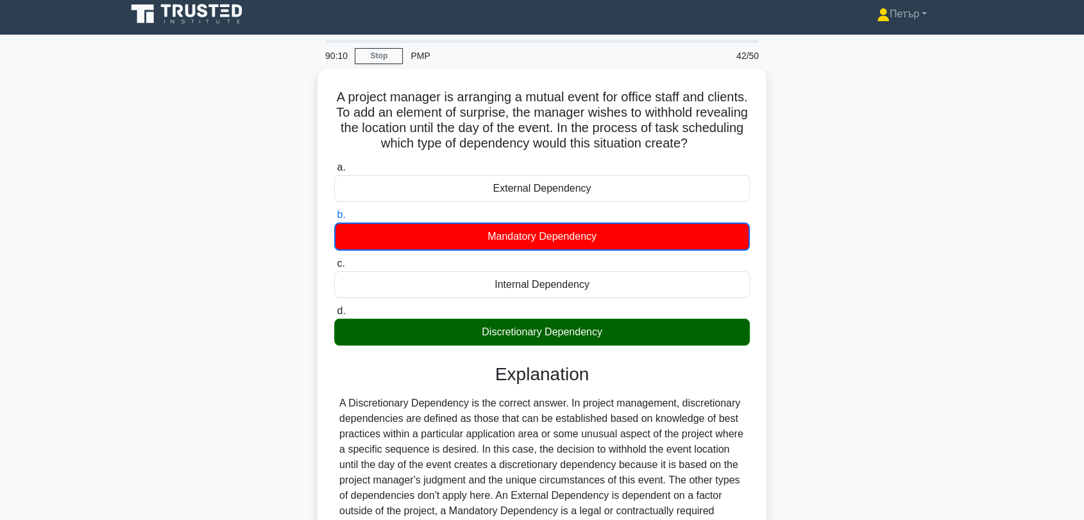
scroll to position [173, 0]
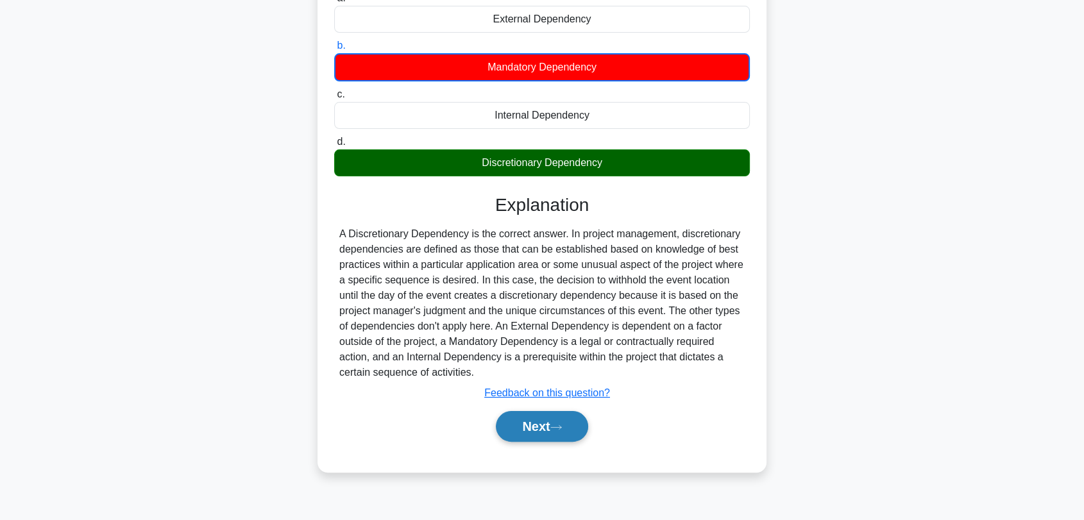
click at [537, 428] on button "Next" at bounding box center [542, 426] width 92 height 31
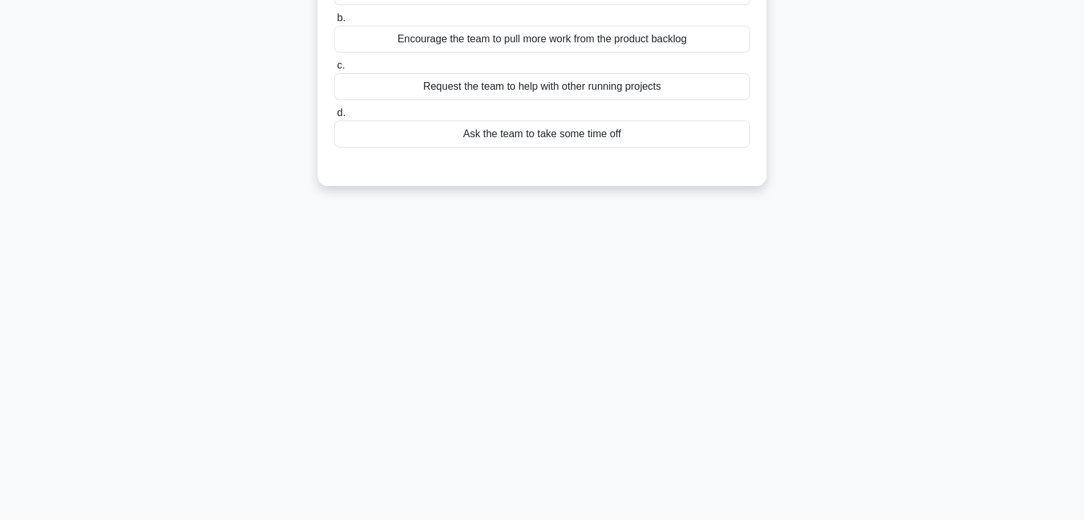
scroll to position [6, 0]
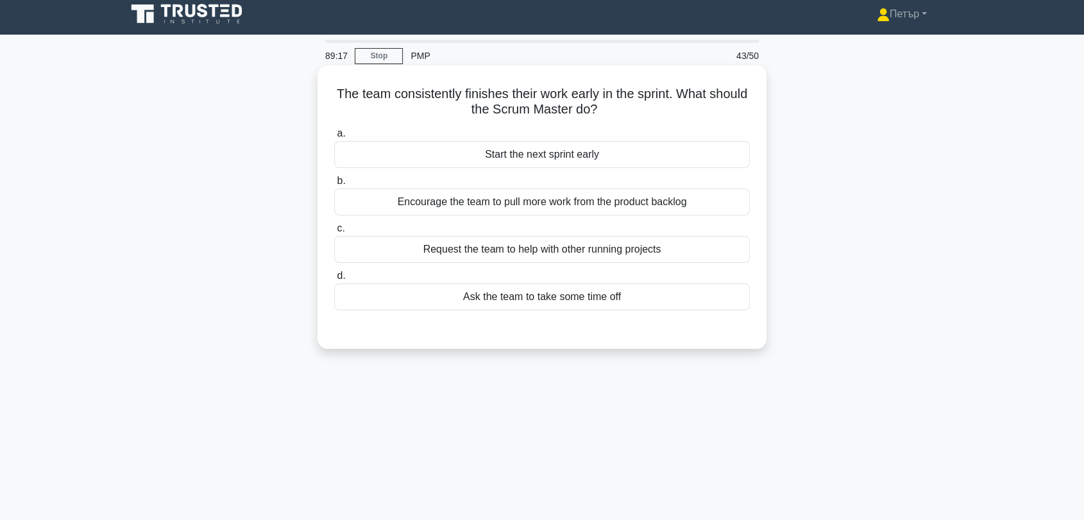
click at [682, 148] on div "Start the next sprint early" at bounding box center [541, 154] width 415 height 27
click at [334, 138] on input "a. Start the next sprint early" at bounding box center [334, 134] width 0 height 8
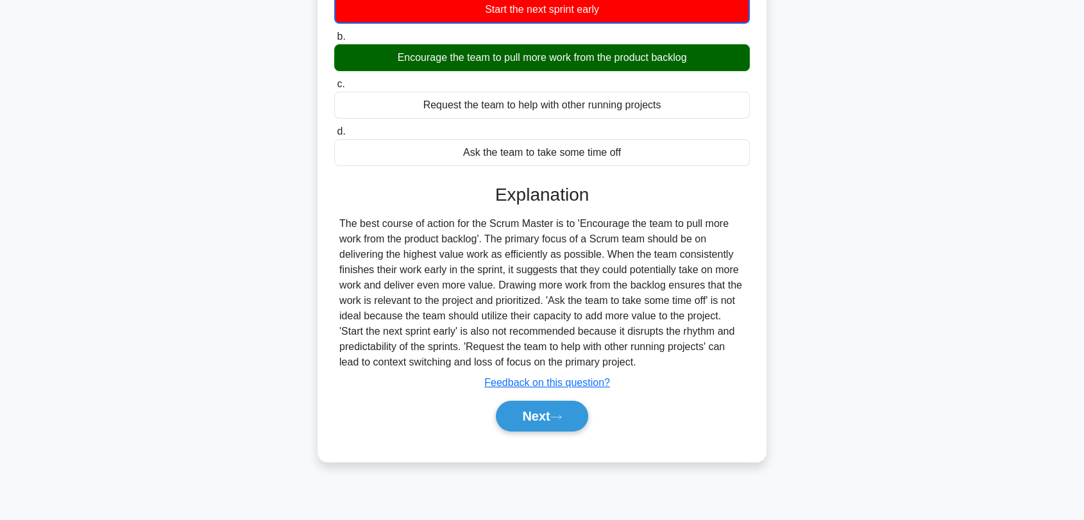
scroll to position [173, 0]
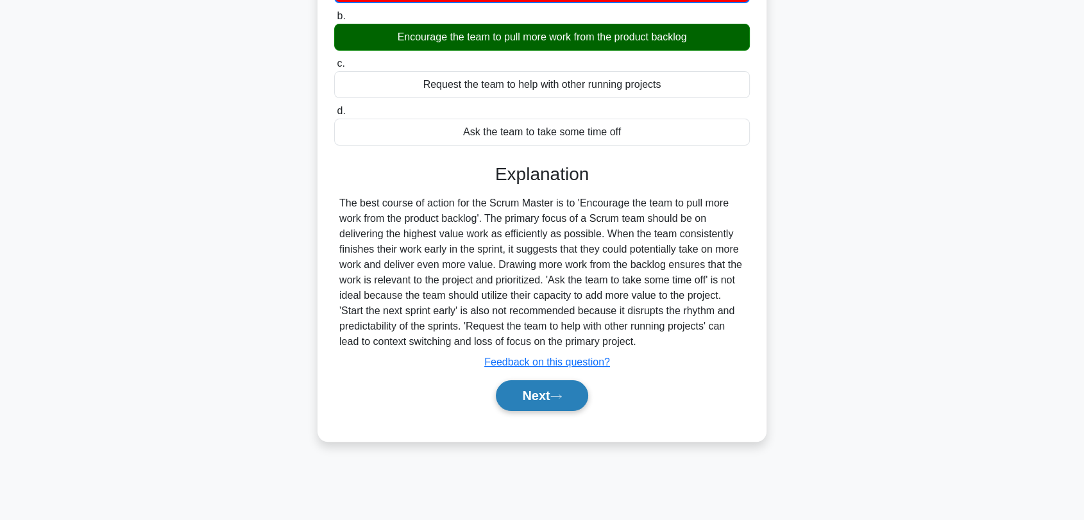
click at [562, 393] on icon at bounding box center [556, 396] width 12 height 7
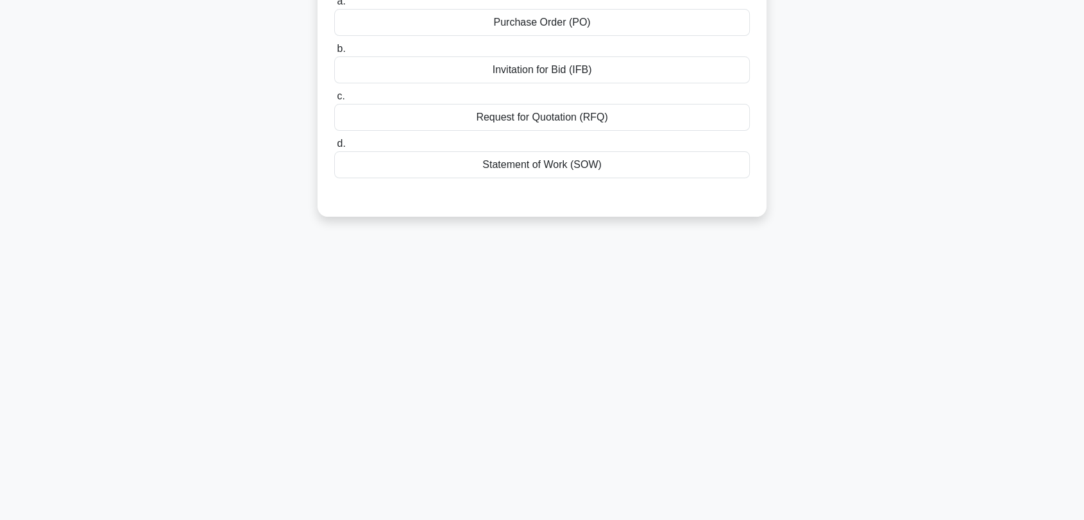
scroll to position [0, 0]
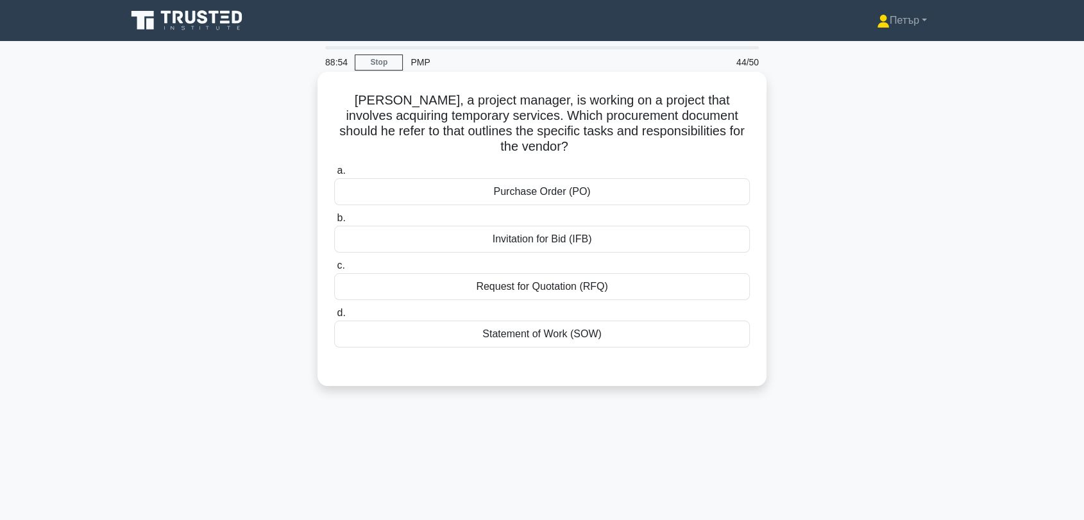
click at [692, 329] on div "Statement of Work (SOW)" at bounding box center [541, 334] width 415 height 27
click at [334, 317] on input "d. Statement of Work (SOW)" at bounding box center [334, 313] width 0 height 8
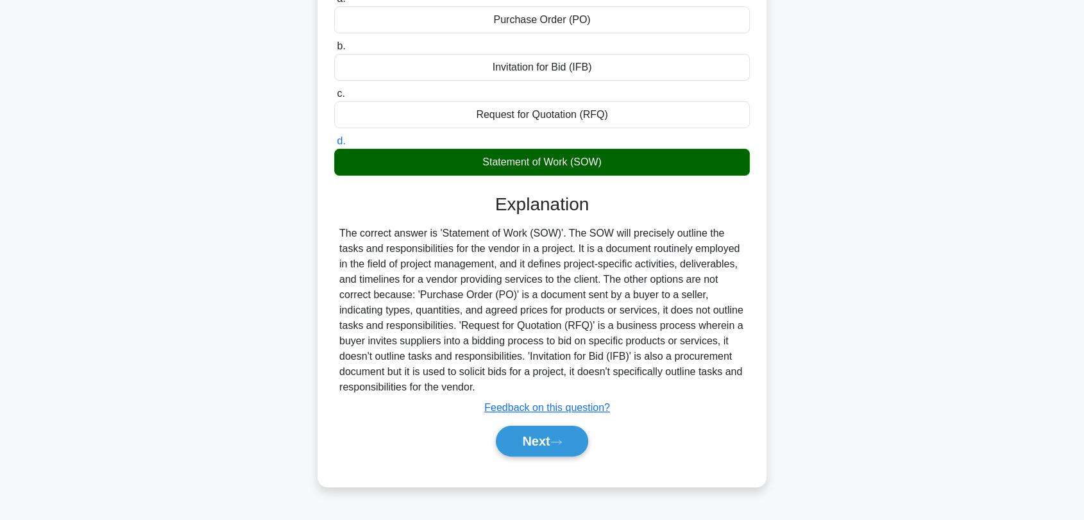
scroll to position [173, 0]
click at [510, 425] on button "Next" at bounding box center [542, 440] width 92 height 31
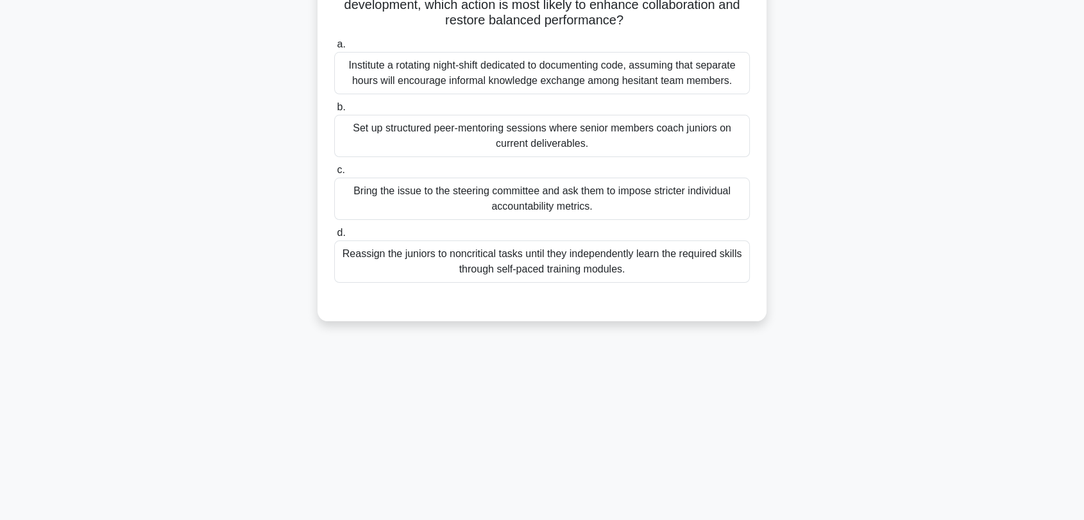
click at [726, 130] on div "Set up structured peer-mentoring sessions where senior members coach juniors on…" at bounding box center [541, 136] width 415 height 42
click at [334, 112] on input "b. Set up structured peer-mentoring sessions where senior members coach juniors…" at bounding box center [334, 107] width 0 height 8
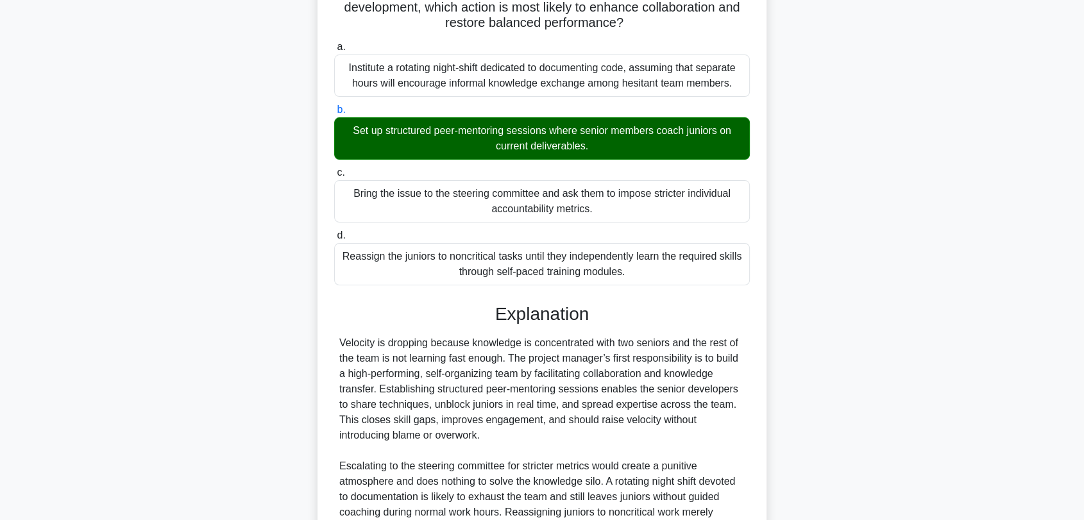
scroll to position [317, 0]
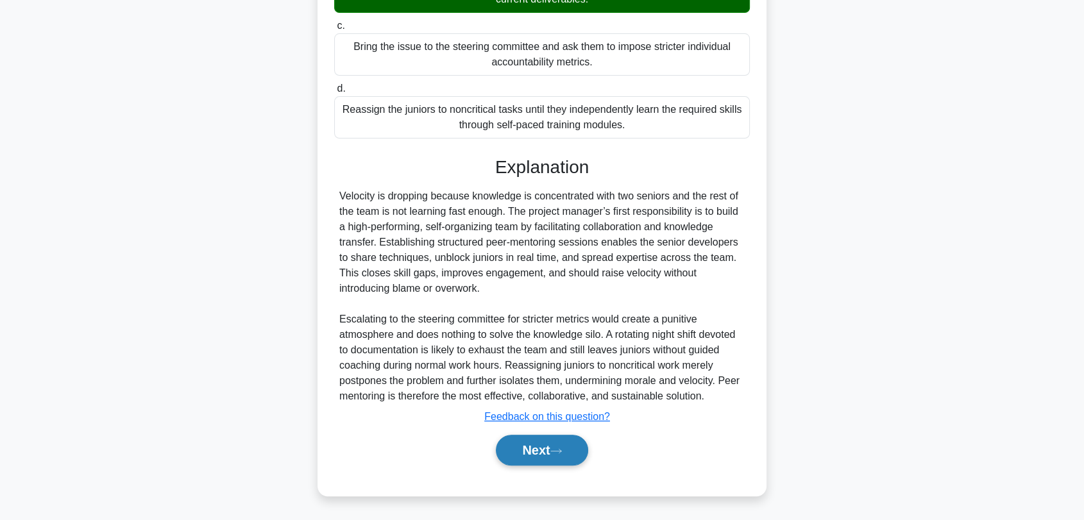
click at [542, 451] on button "Next" at bounding box center [542, 450] width 92 height 31
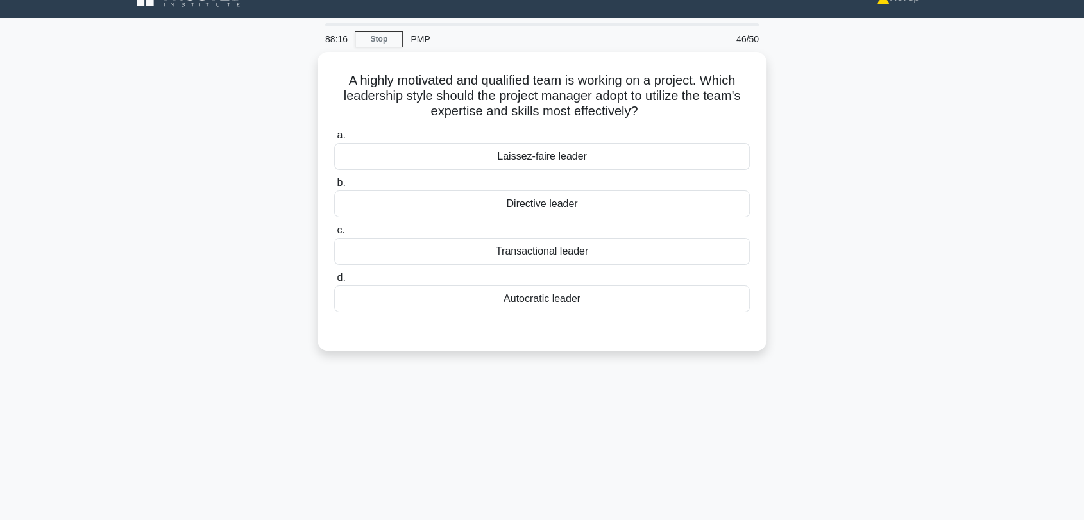
scroll to position [6, 0]
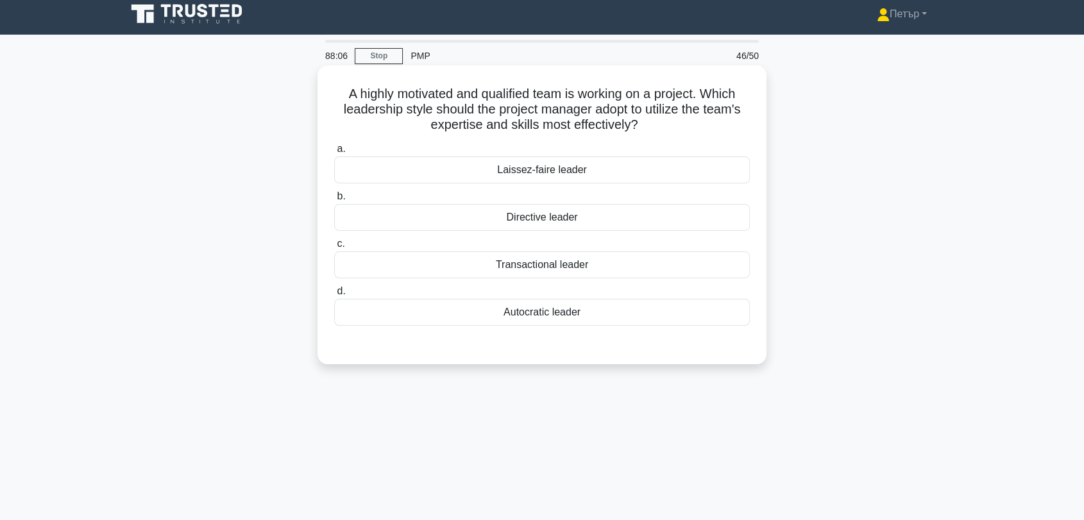
click at [706, 176] on div "Laissez-faire leader" at bounding box center [541, 169] width 415 height 27
click at [334, 153] on input "a. Laissez-faire leader" at bounding box center [334, 149] width 0 height 8
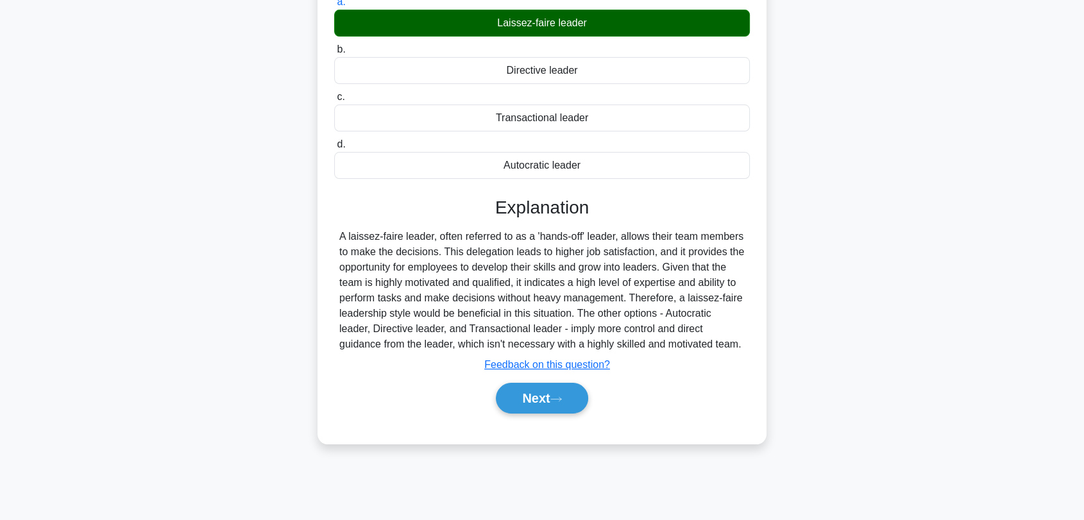
scroll to position [173, 0]
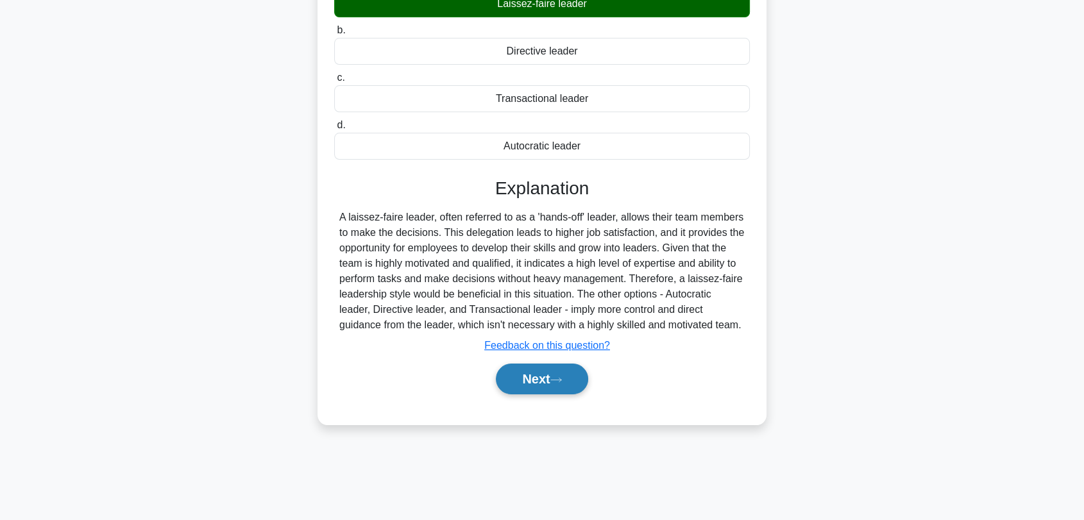
click at [546, 377] on button "Next" at bounding box center [542, 379] width 92 height 31
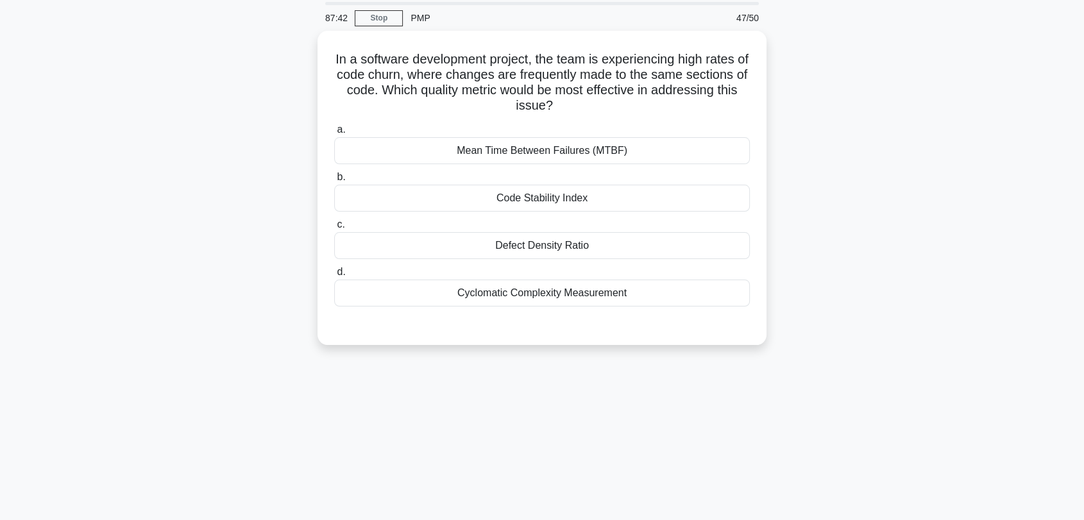
scroll to position [0, 0]
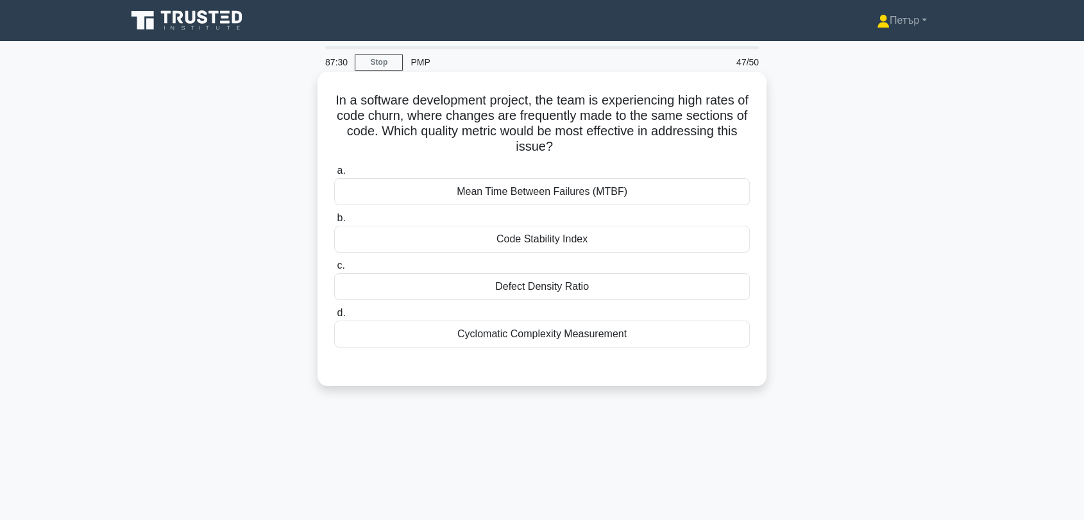
click at [688, 237] on div "Code Stability Index" at bounding box center [541, 239] width 415 height 27
click at [334, 222] on input "b. Code Stability Index" at bounding box center [334, 218] width 0 height 8
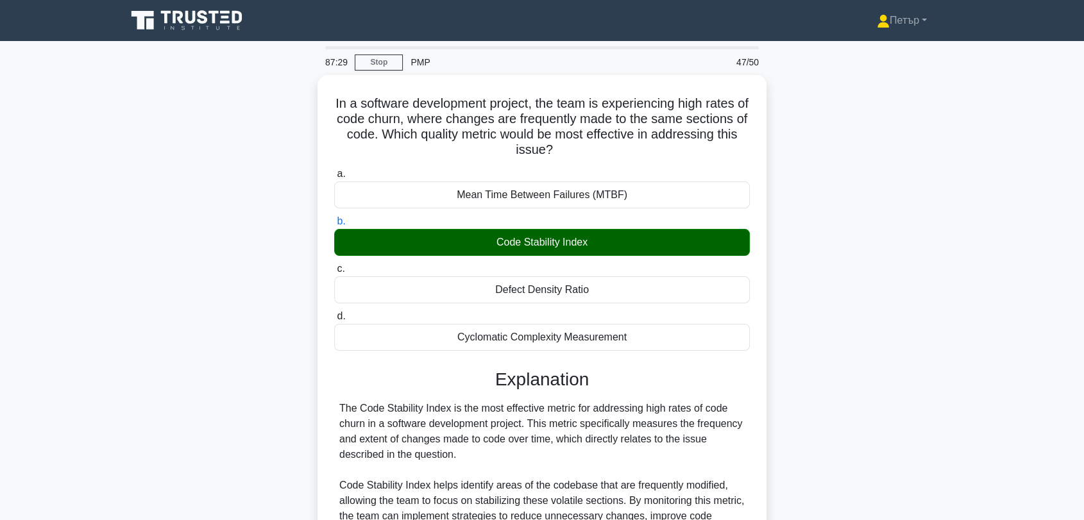
scroll to position [363, 0]
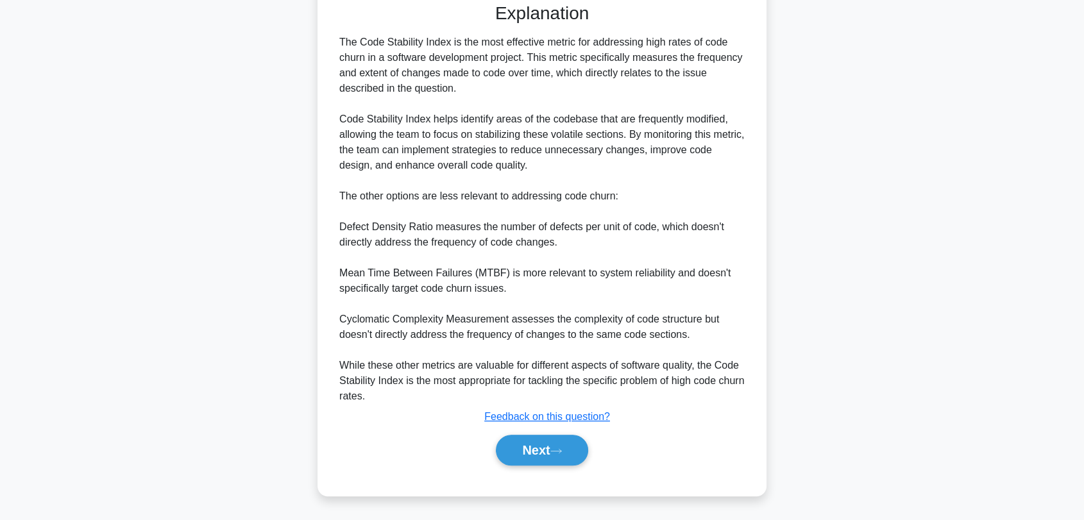
click at [543, 432] on div "Next" at bounding box center [541, 450] width 415 height 41
click at [539, 437] on button "Next" at bounding box center [542, 450] width 92 height 31
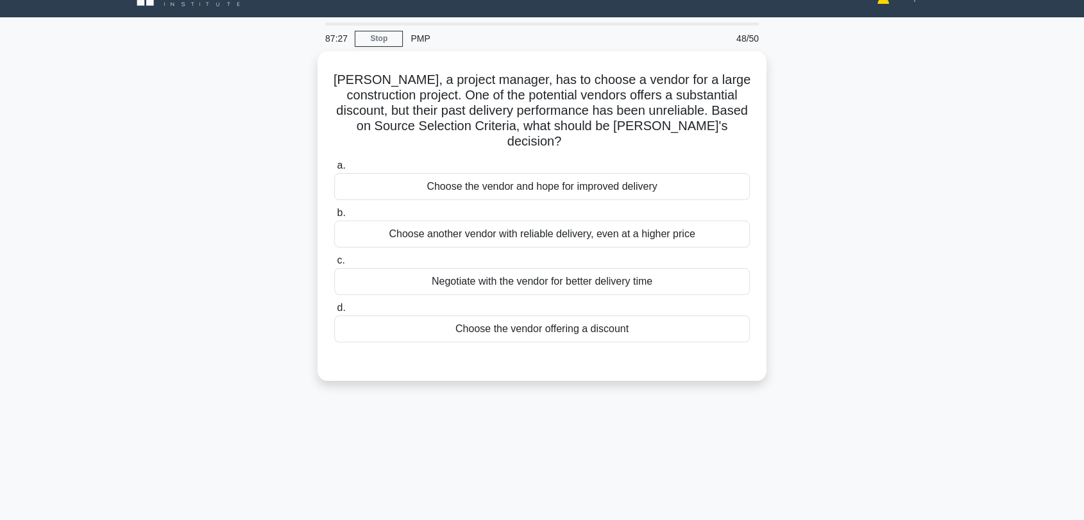
scroll to position [6, 0]
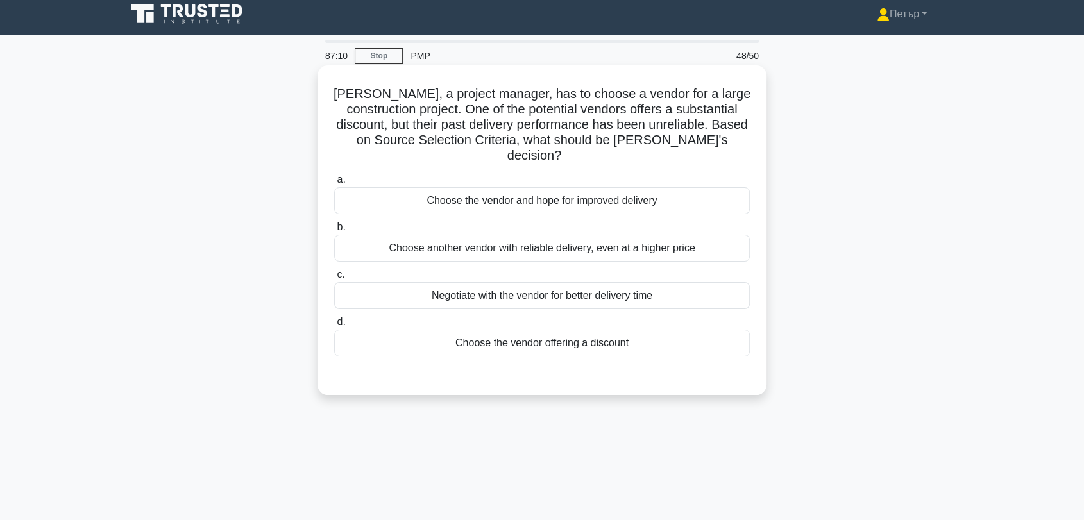
click at [734, 235] on div "Choose another vendor with reliable delivery, even at a higher price" at bounding box center [541, 248] width 415 height 27
click at [334, 229] on input "b. Choose another vendor with reliable delivery, even at a higher price" at bounding box center [334, 227] width 0 height 8
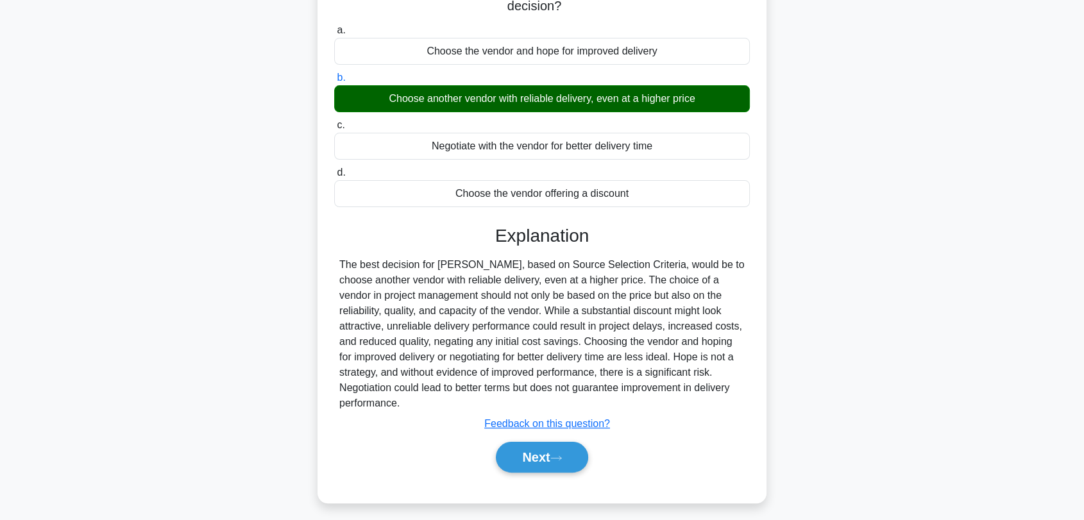
scroll to position [173, 0]
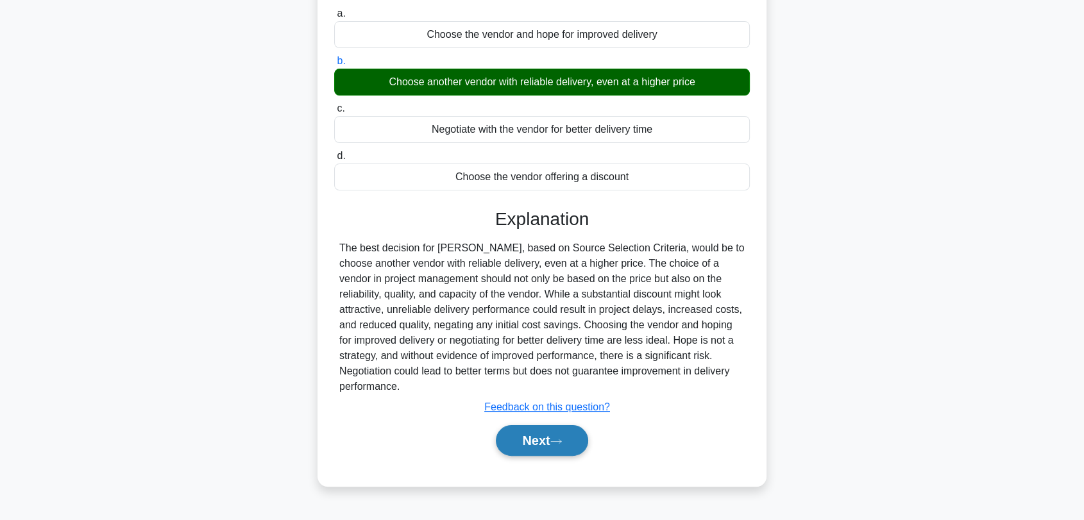
click at [549, 431] on button "Next" at bounding box center [542, 440] width 92 height 31
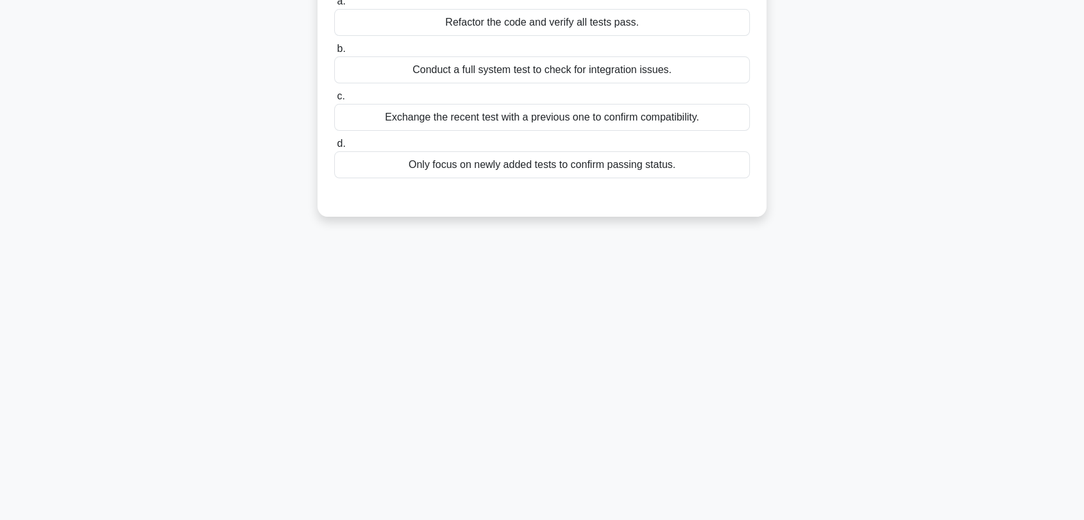
scroll to position [6, 0]
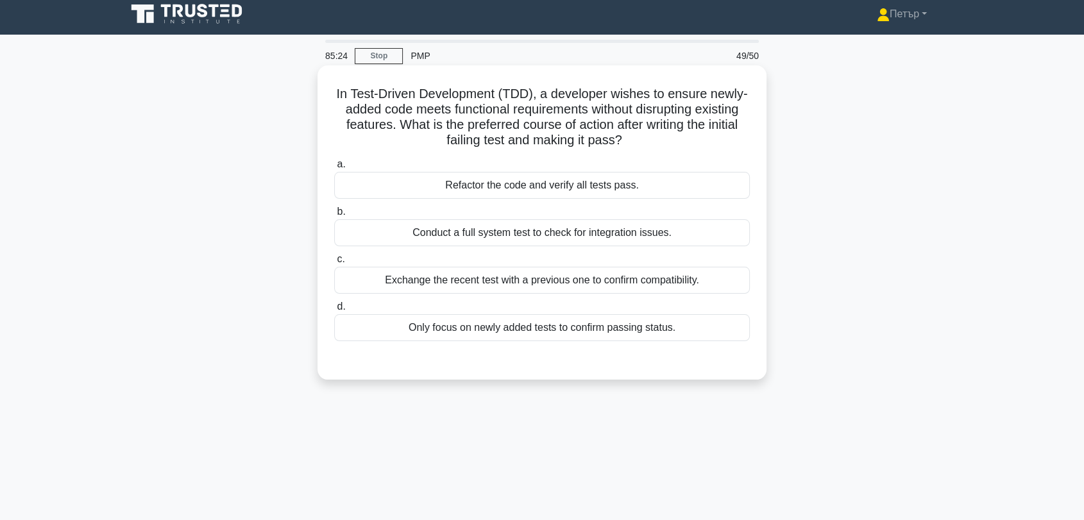
click at [713, 176] on div "Refactor the code and verify all tests pass." at bounding box center [541, 185] width 415 height 27
click at [334, 169] on input "a. Refactor the code and verify all tests pass." at bounding box center [334, 164] width 0 height 8
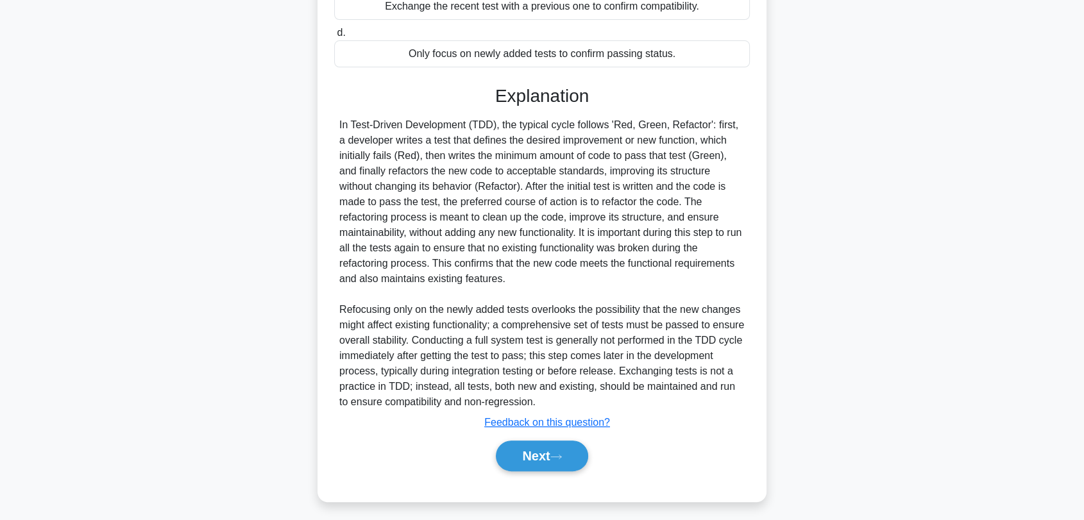
scroll to position [286, 0]
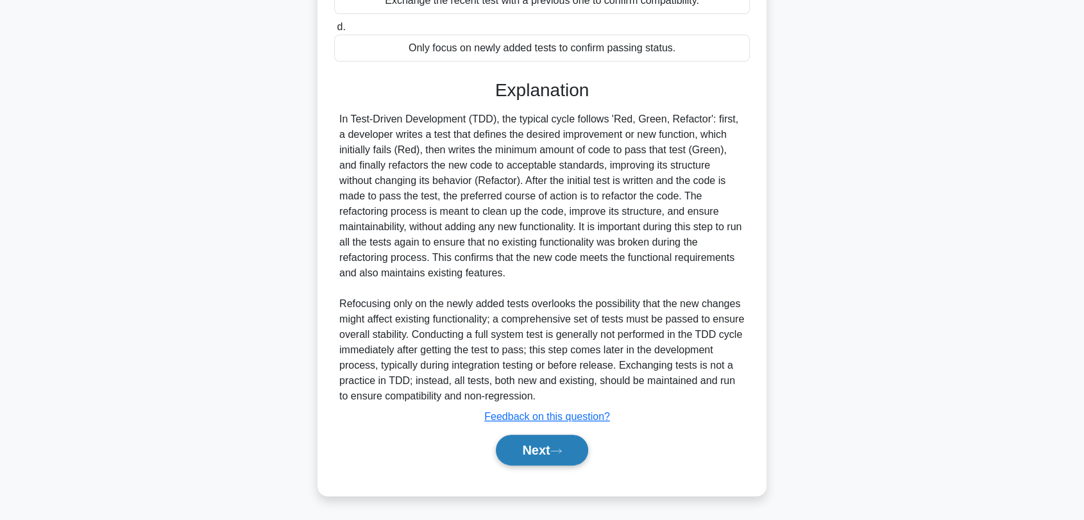
click at [571, 460] on button "Next" at bounding box center [542, 450] width 92 height 31
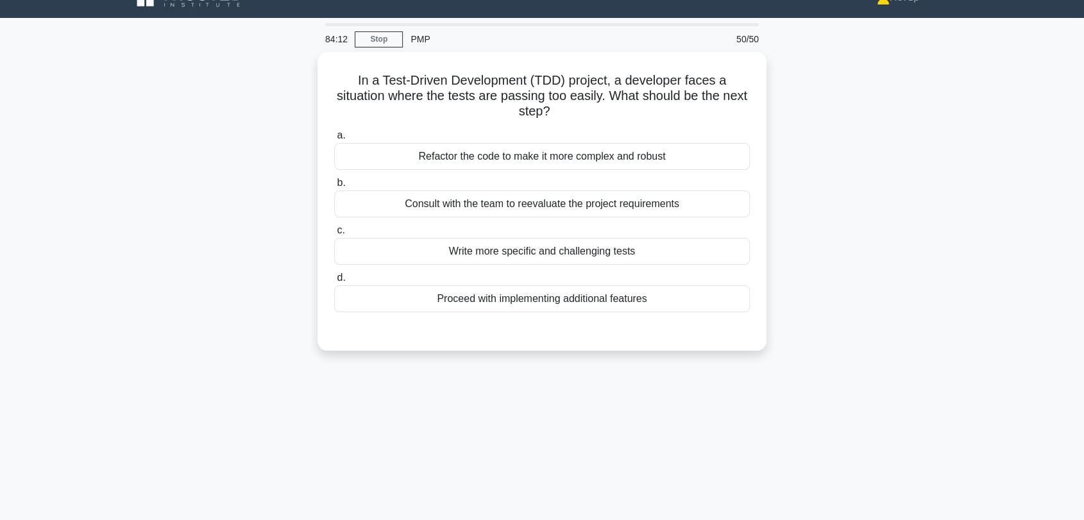
scroll to position [0, 0]
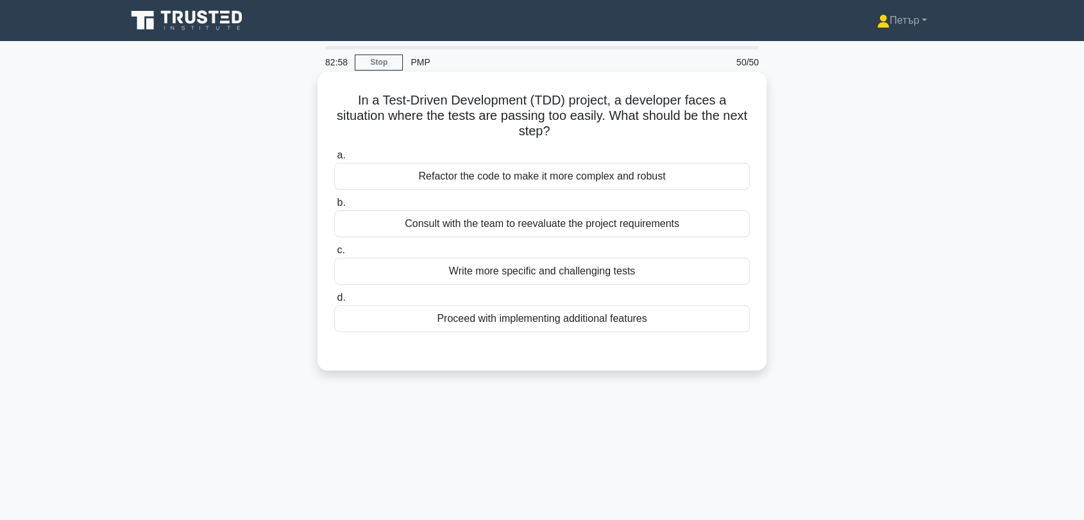
click at [715, 181] on div "Refactor the code to make it more complex and robust" at bounding box center [541, 176] width 415 height 27
click at [334, 160] on input "a. Refactor the code to make it more complex and robust" at bounding box center [334, 155] width 0 height 8
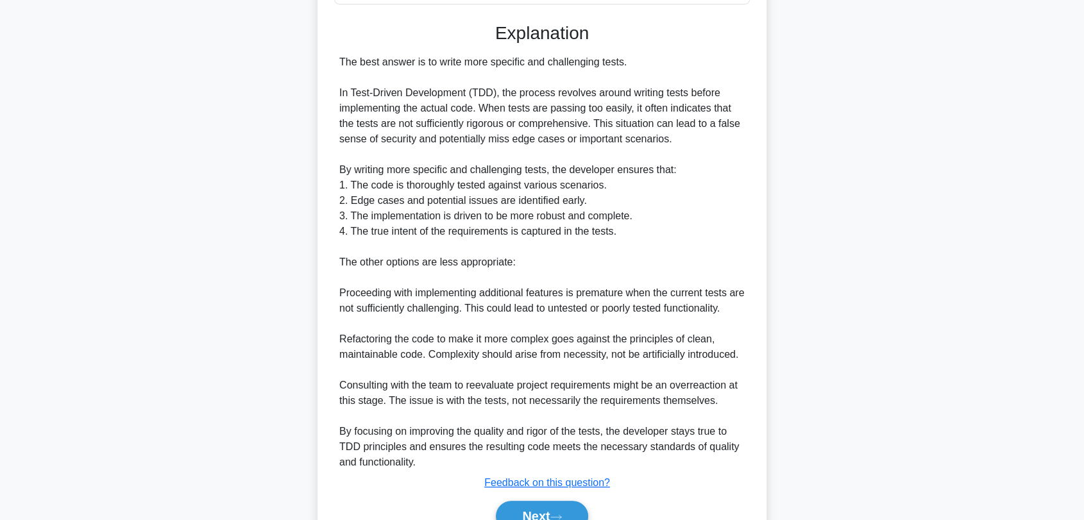
scroll to position [395, 0]
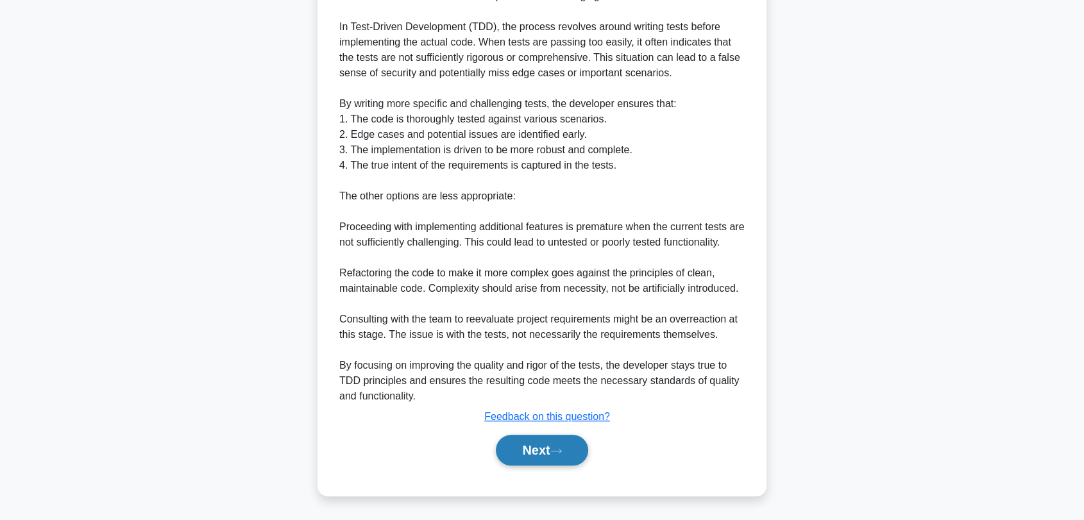
click at [527, 449] on button "Next" at bounding box center [542, 450] width 92 height 31
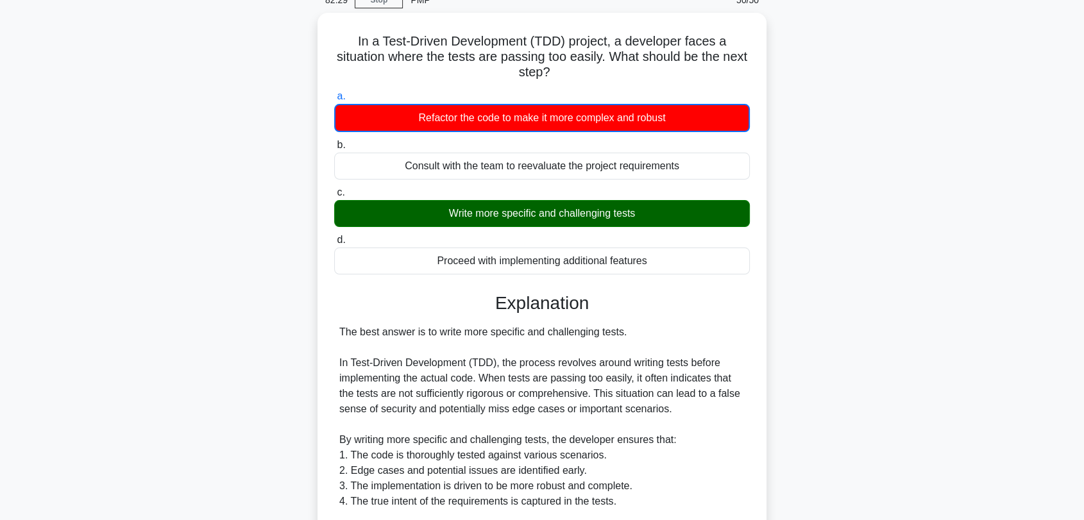
scroll to position [282, 0]
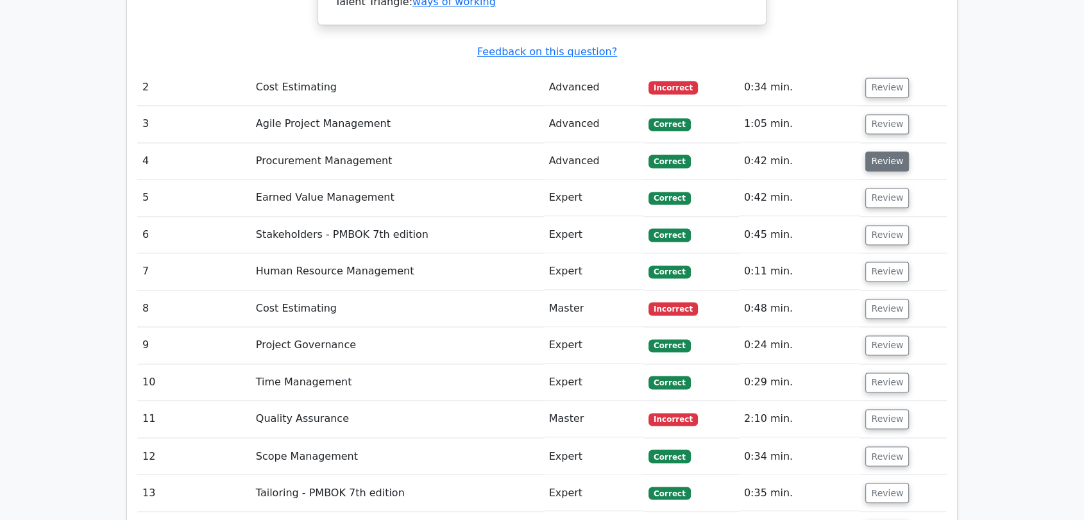
scroll to position [1995, 0]
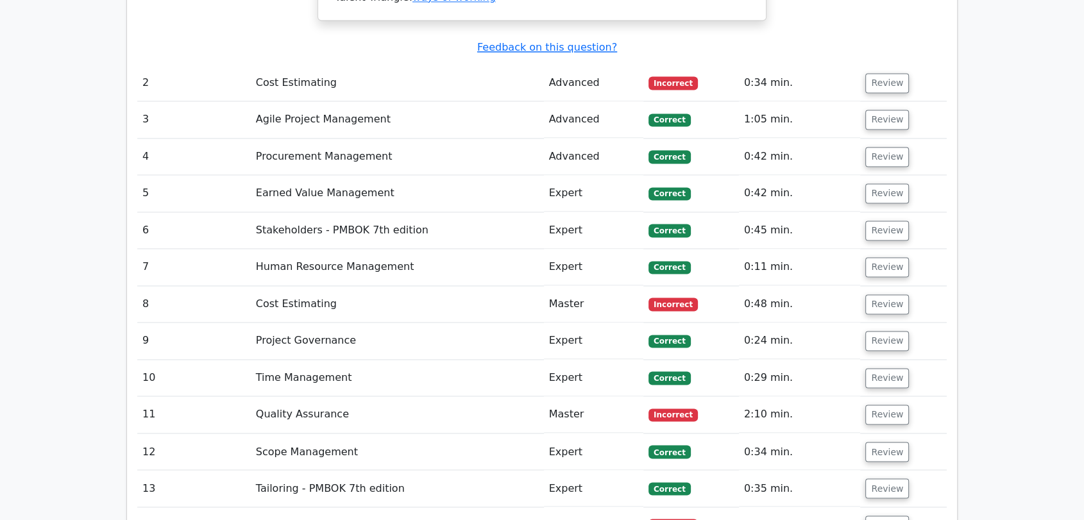
click at [398, 65] on td "Cost Estimating" at bounding box center [397, 83] width 293 height 37
click at [312, 65] on td "Cost Estimating" at bounding box center [397, 83] width 293 height 37
click at [900, 73] on button "Review" at bounding box center [887, 83] width 44 height 20
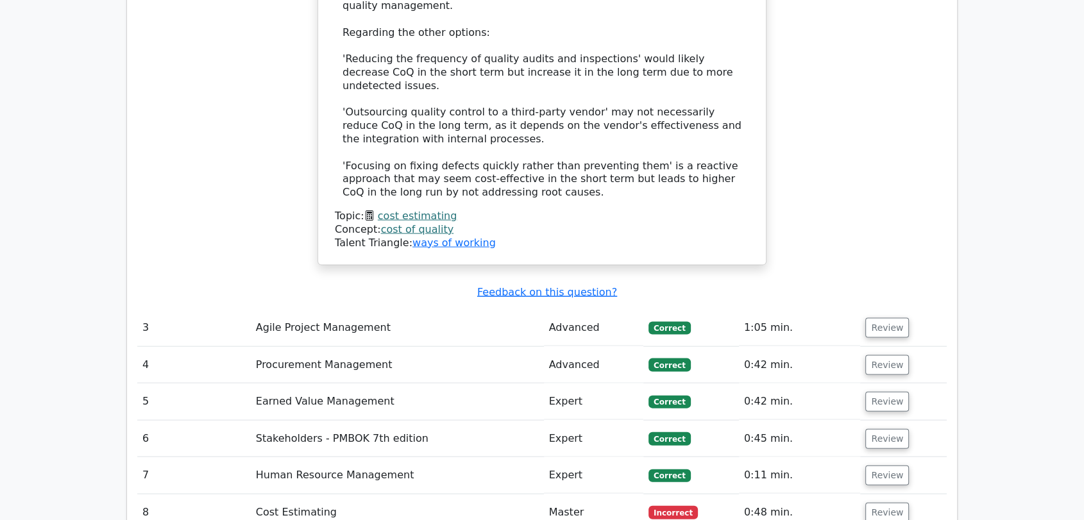
scroll to position [2992, 0]
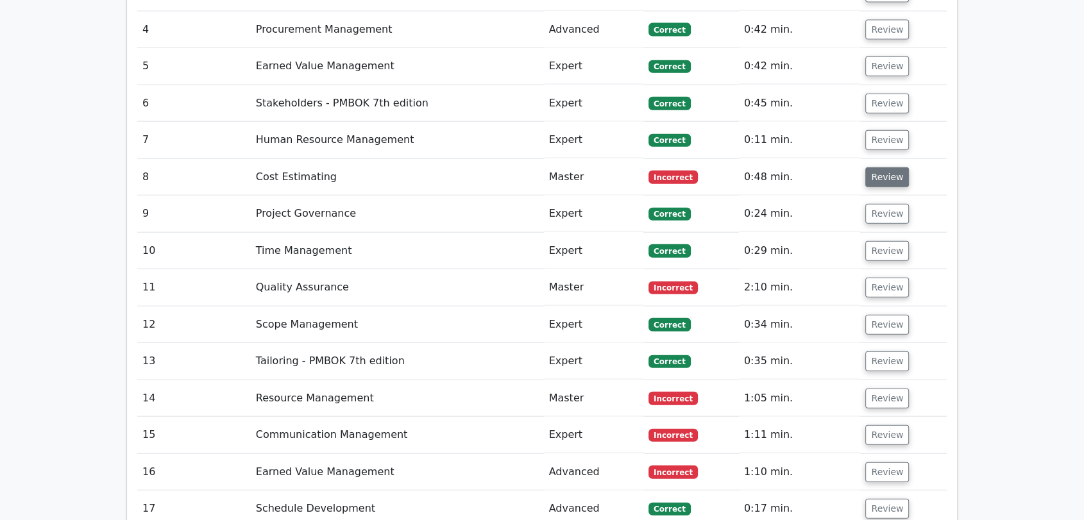
click at [868, 167] on button "Review" at bounding box center [887, 177] width 44 height 20
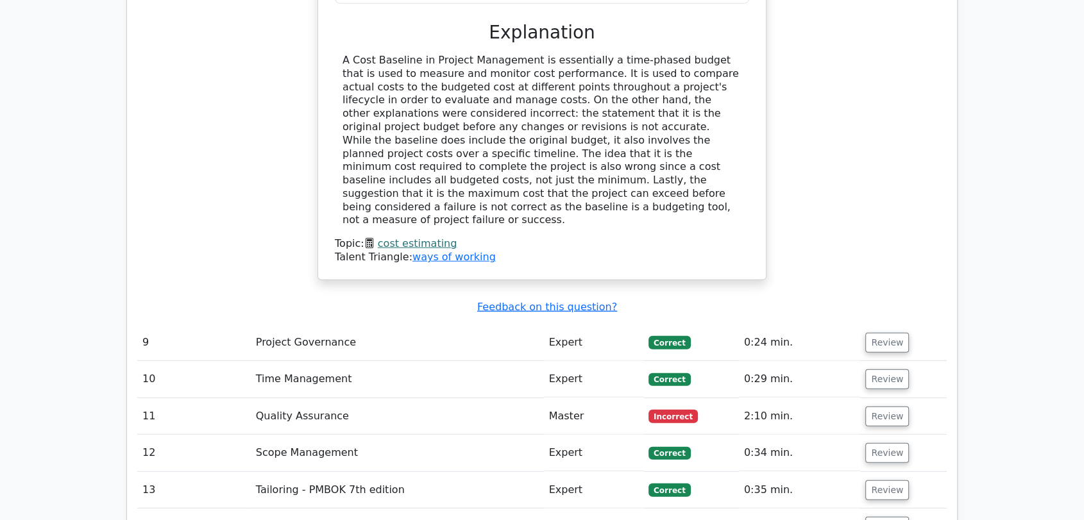
scroll to position [3324, 0]
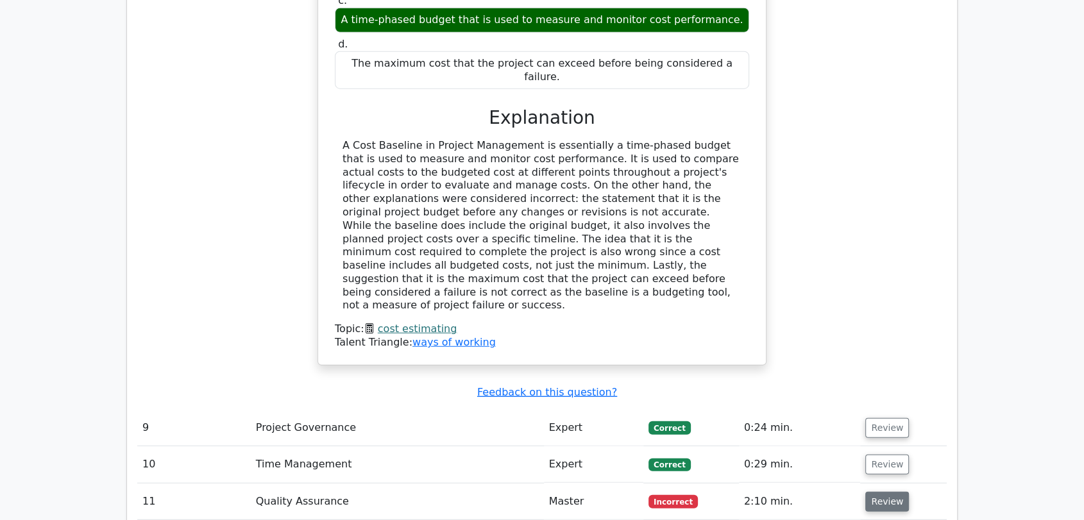
click at [877, 492] on button "Review" at bounding box center [887, 502] width 44 height 20
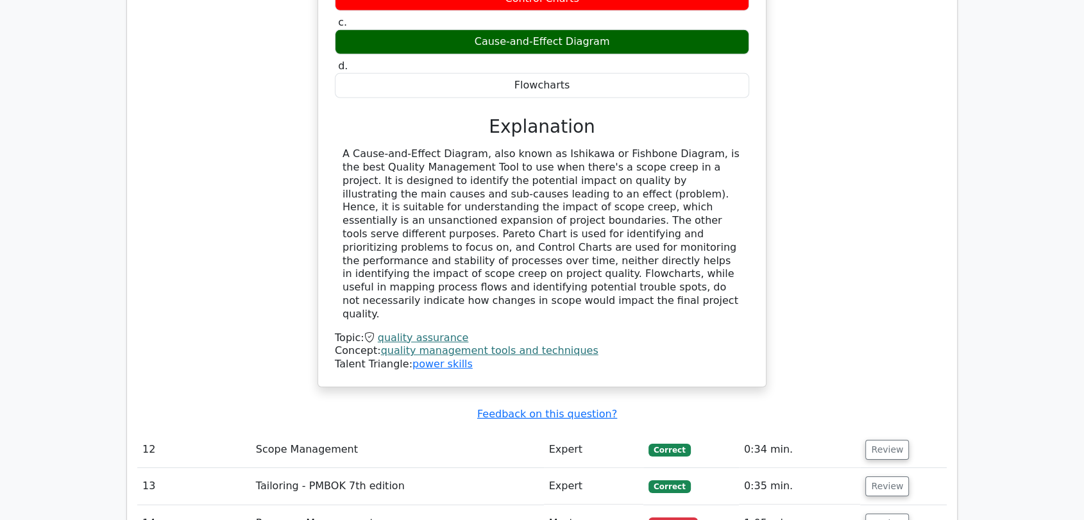
scroll to position [4156, 0]
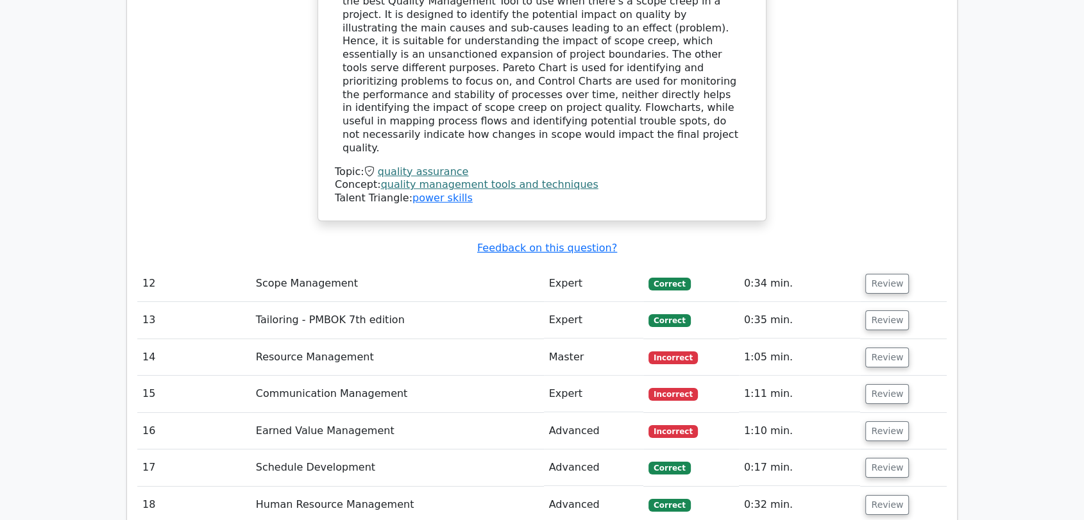
click at [912, 339] on td "Review" at bounding box center [903, 357] width 87 height 37
click at [884, 348] on button "Review" at bounding box center [887, 358] width 44 height 20
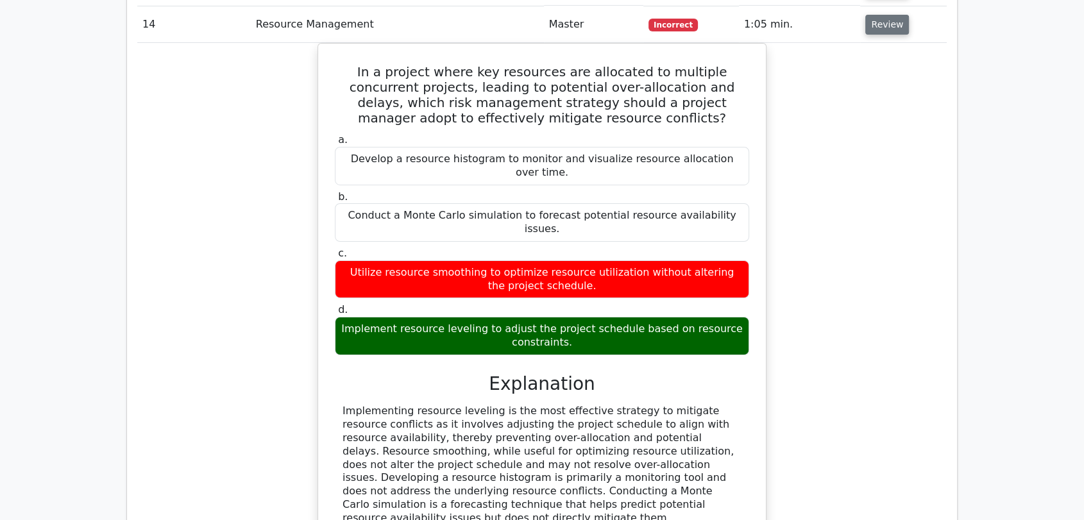
scroll to position [4654, 0]
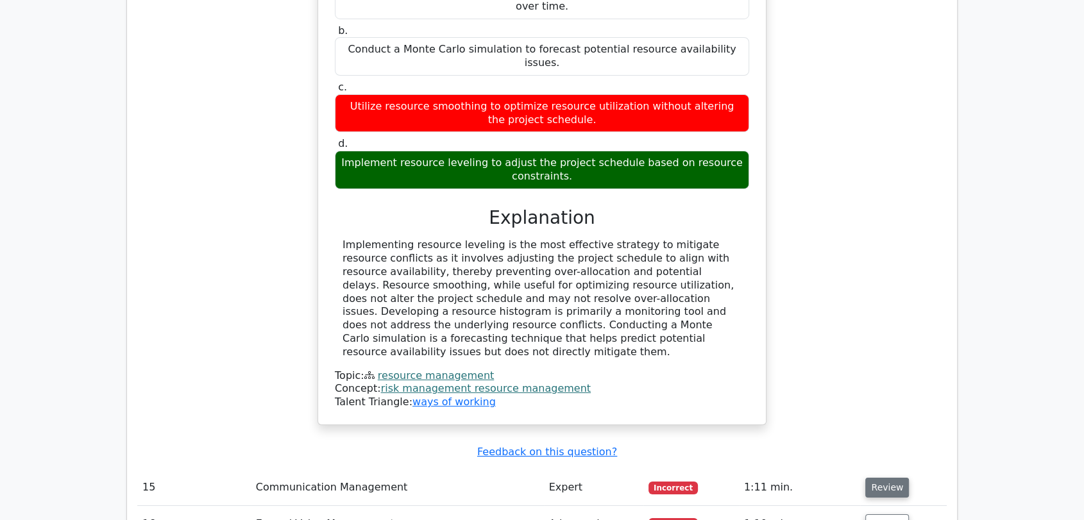
click at [885, 478] on button "Review" at bounding box center [887, 488] width 44 height 20
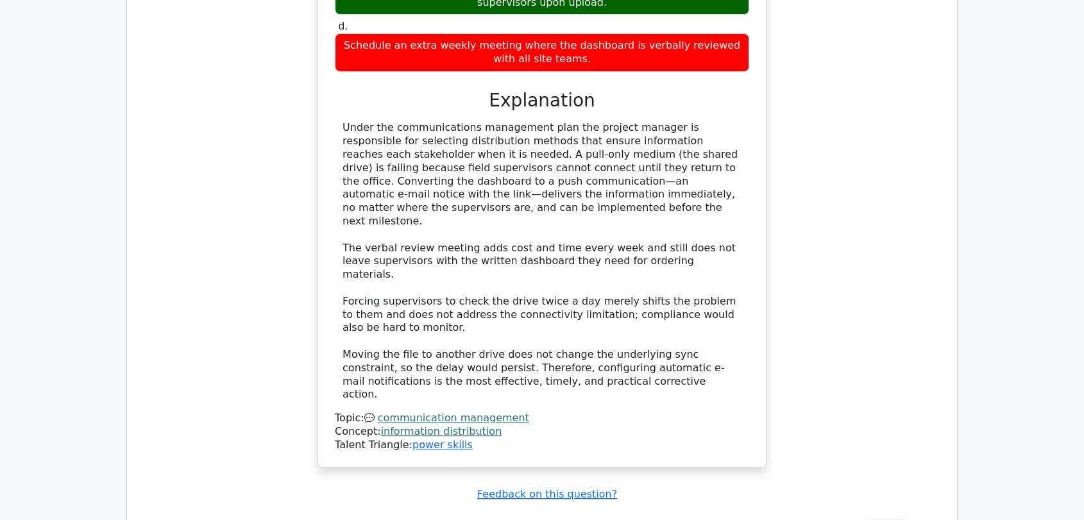
scroll to position [5485, 0]
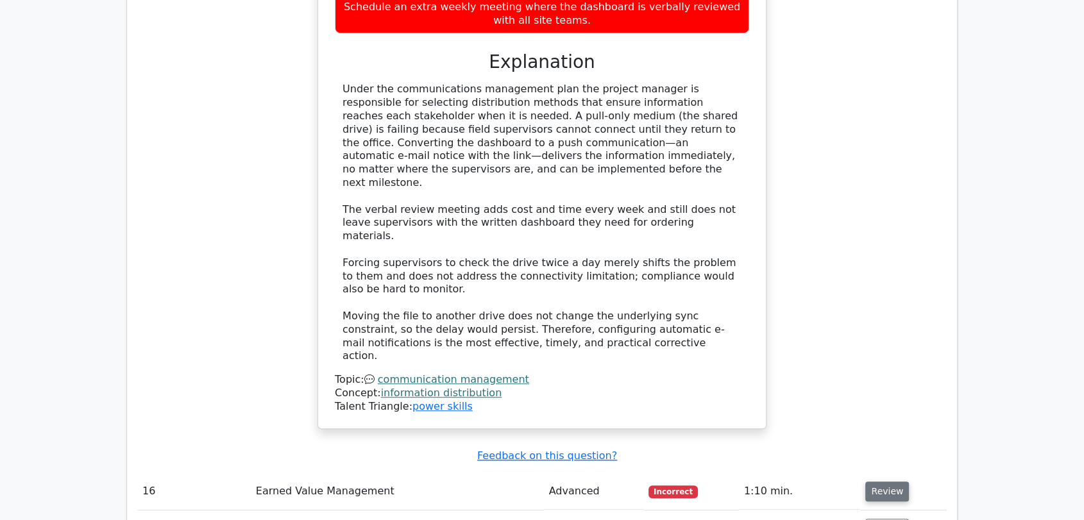
click at [884, 482] on button "Review" at bounding box center [887, 492] width 44 height 20
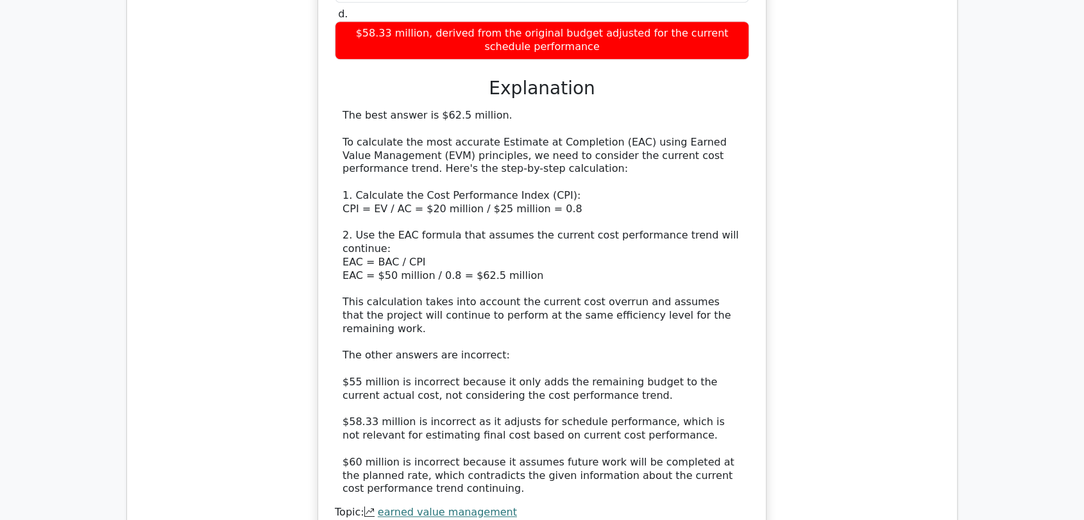
scroll to position [6483, 0]
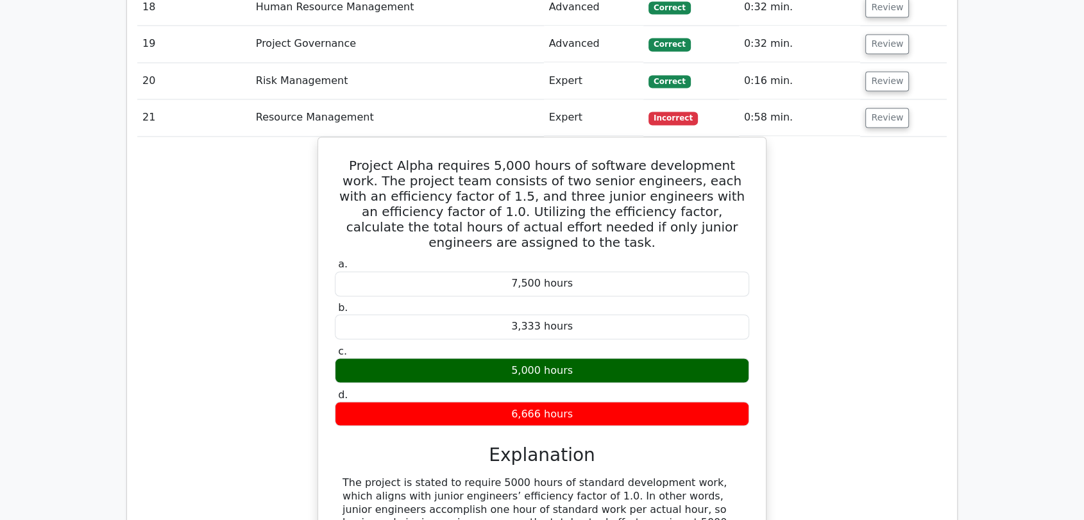
scroll to position [7148, 0]
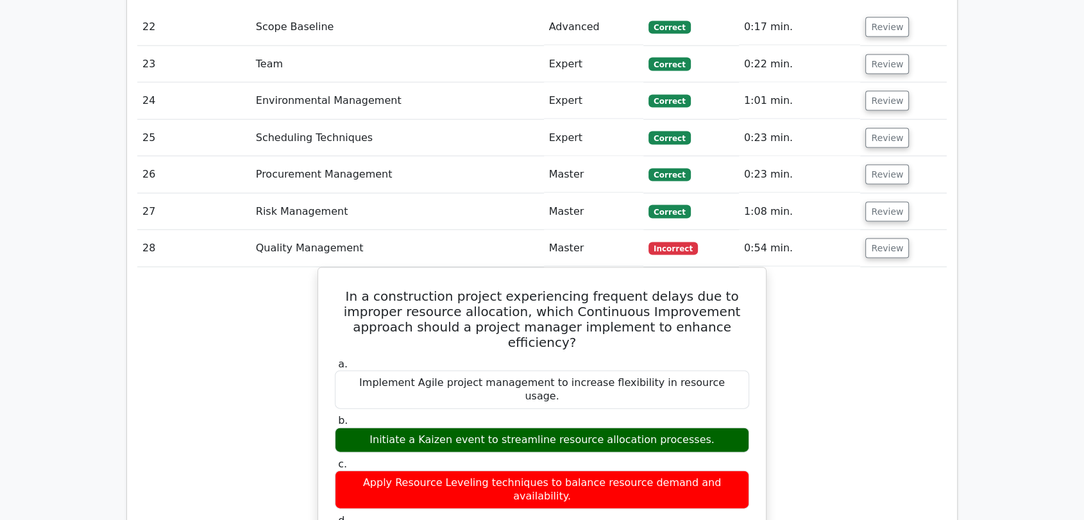
scroll to position [7812, 0]
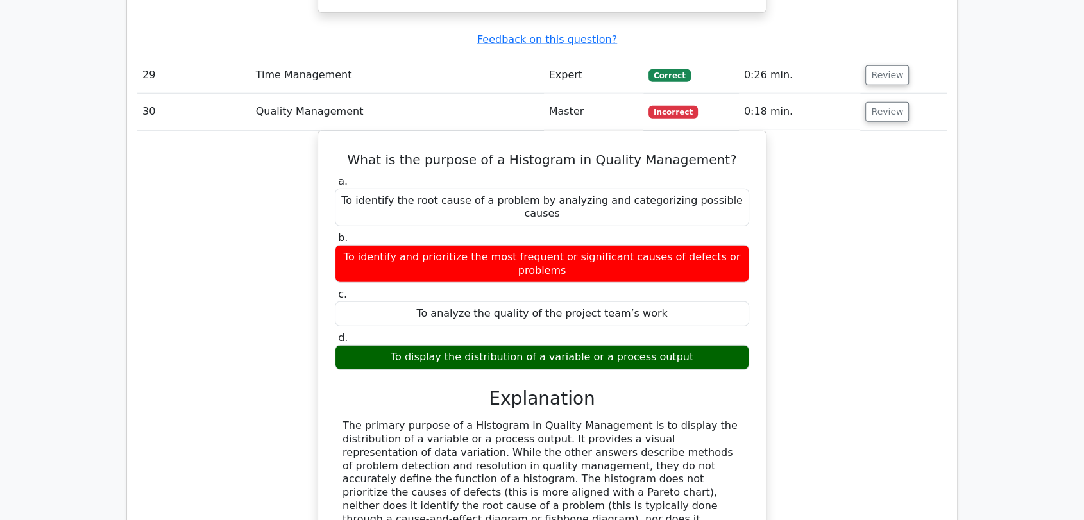
scroll to position [8478, 0]
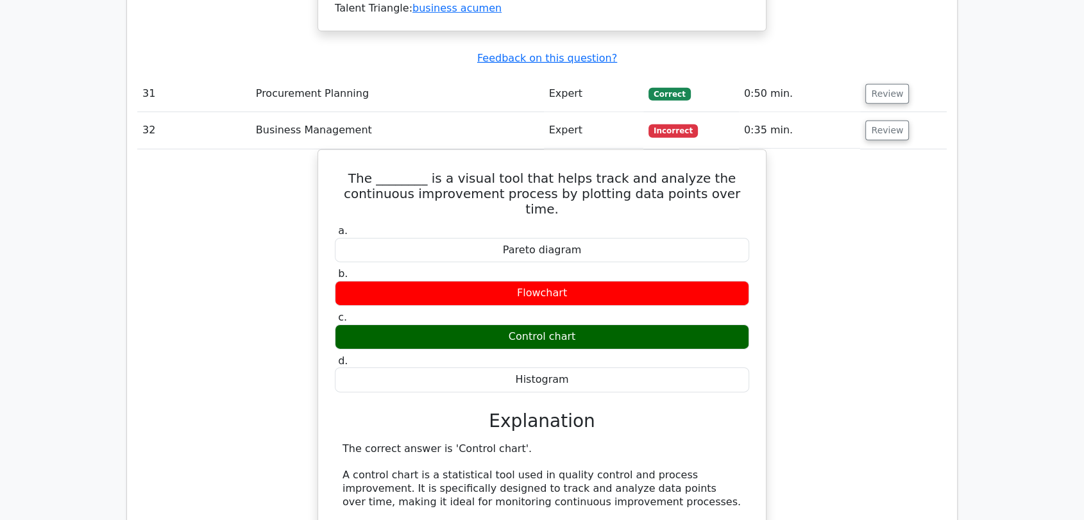
scroll to position [9143, 0]
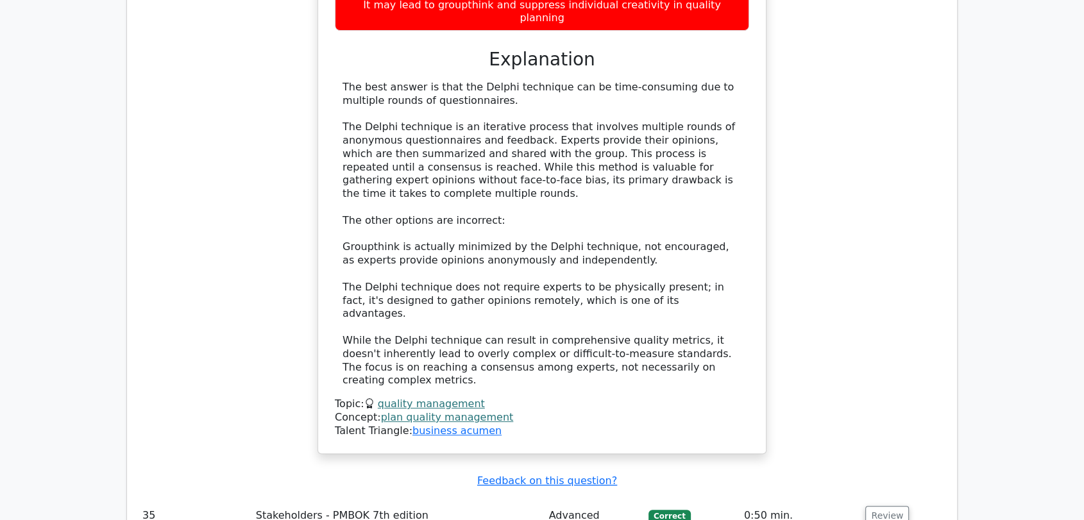
scroll to position [10140, 0]
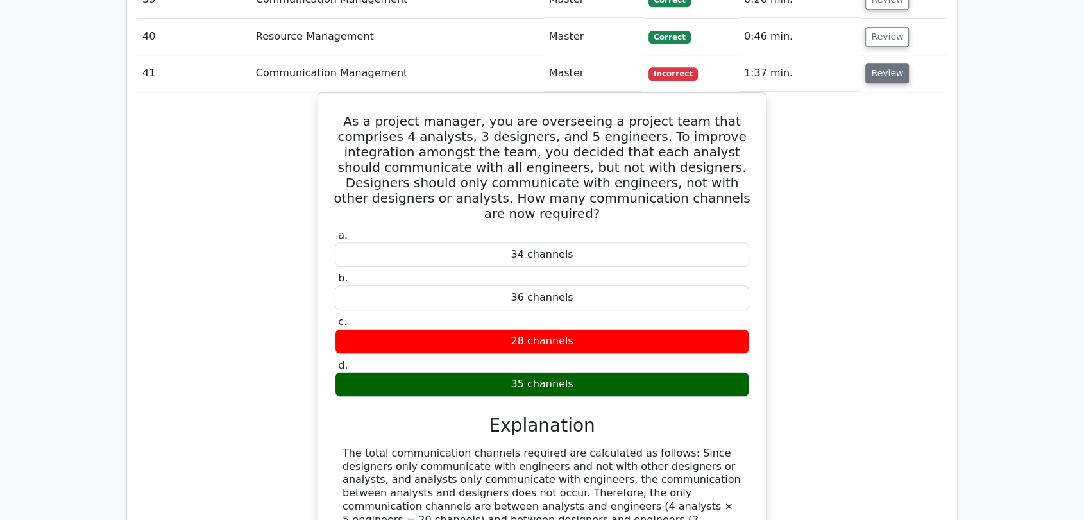
scroll to position [10805, 0]
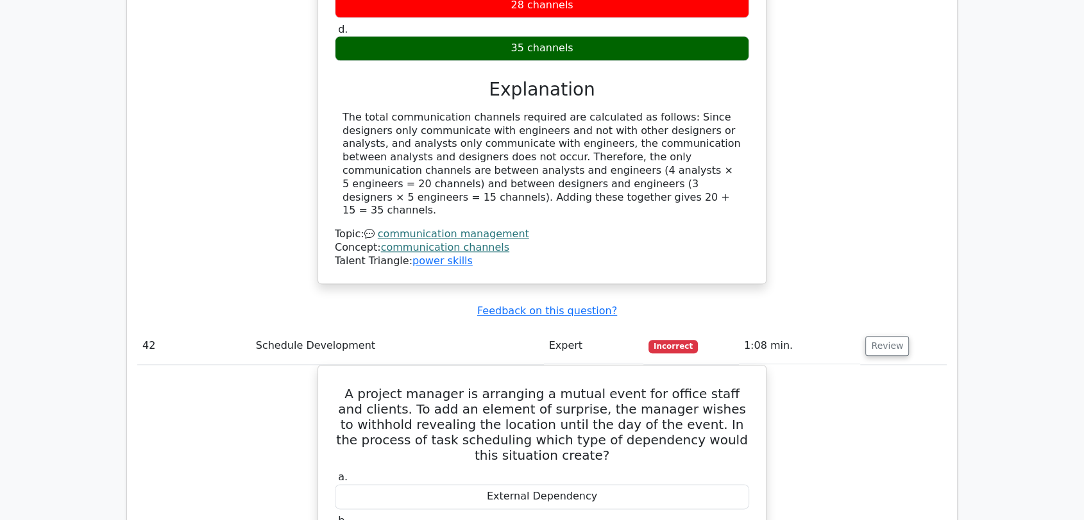
scroll to position [11137, 0]
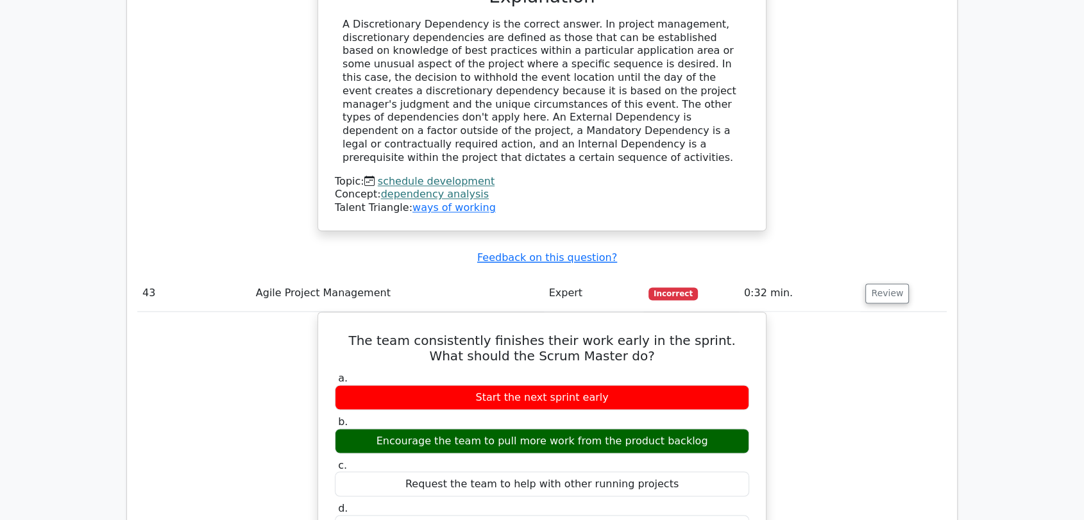
scroll to position [11968, 0]
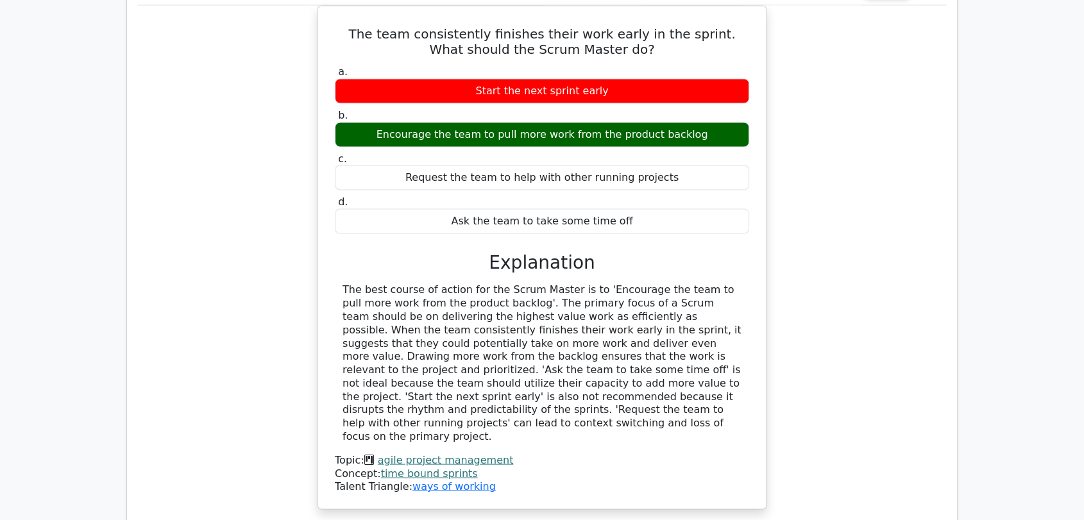
scroll to position [12301, 0]
